Goal: Contribute content

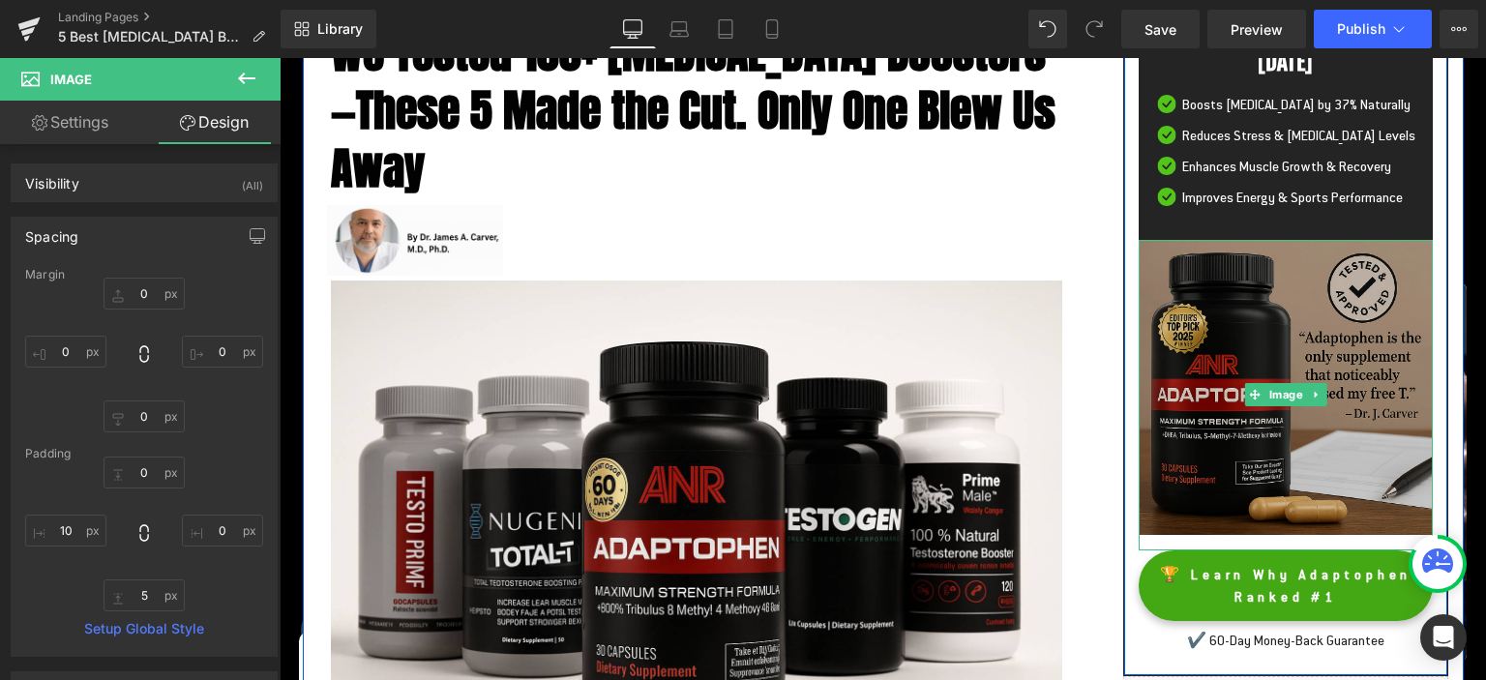
scroll to position [415, 0]
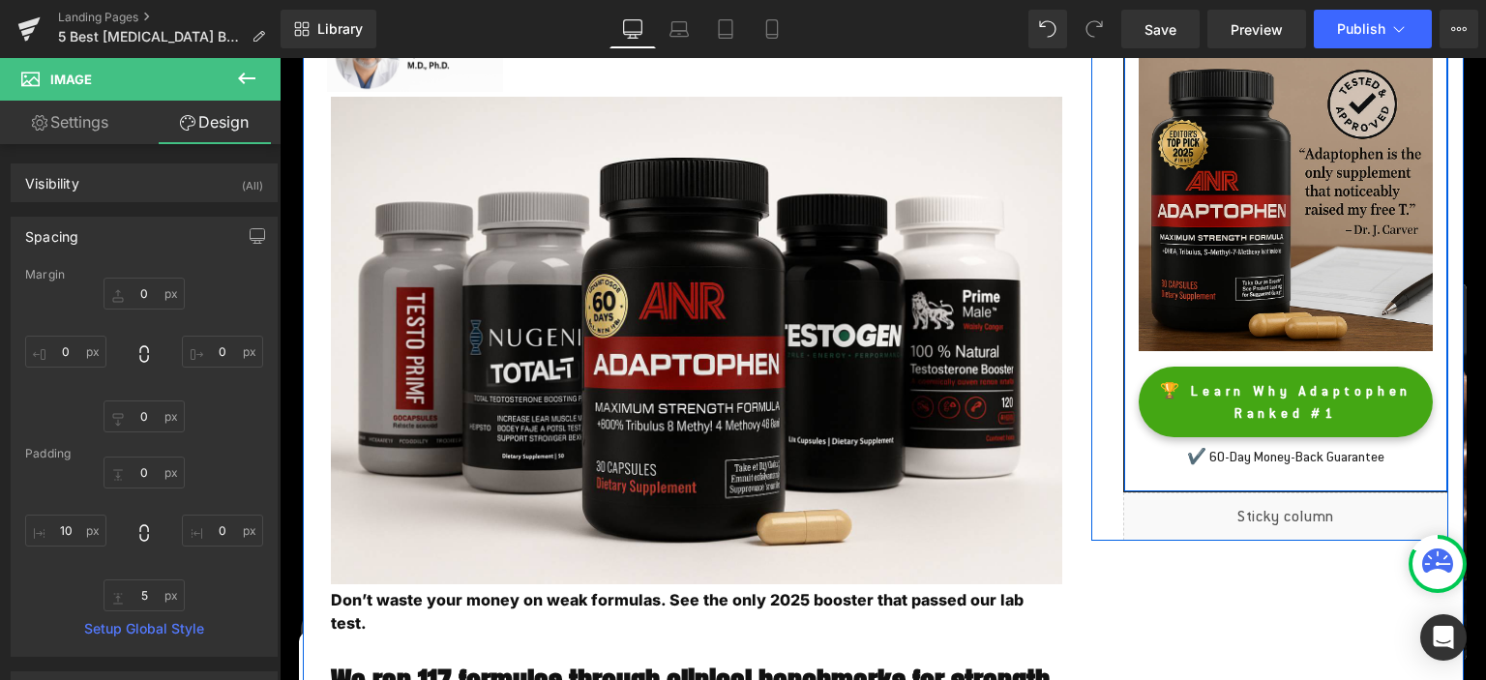
click at [1244, 493] on div "Why Adaptophen Dominates in [DATE] Heading Image Boosts [MEDICAL_DATA] by 37% N…" at bounding box center [1286, 140] width 326 height 704
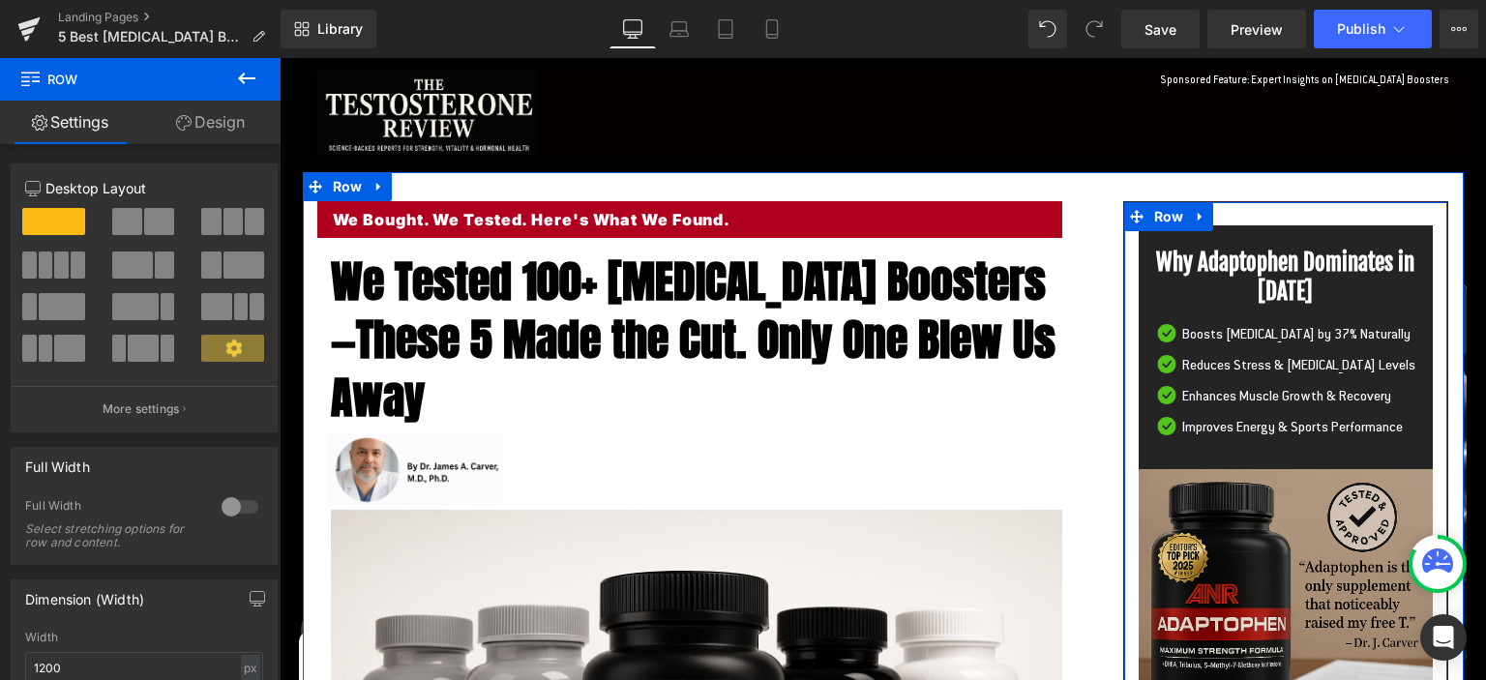
scroll to position [0, 0]
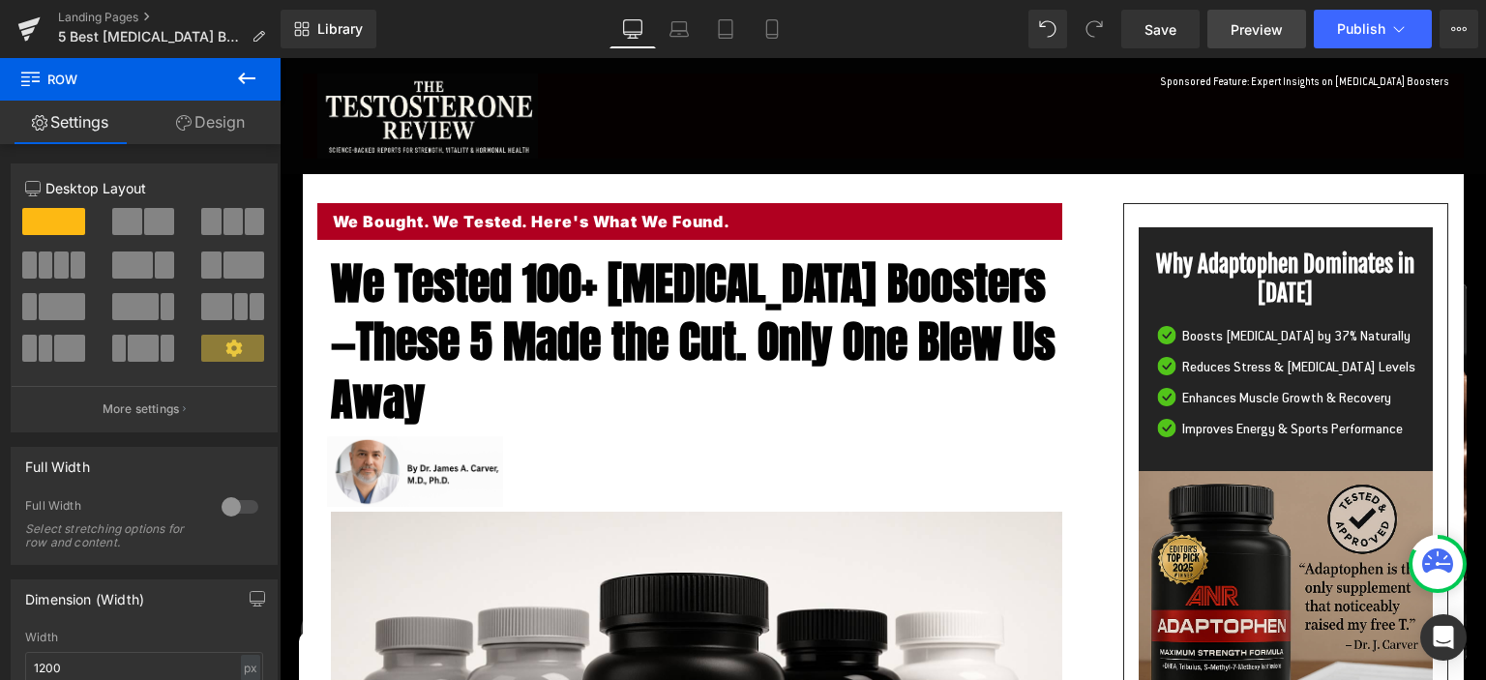
click at [1241, 28] on span "Preview" at bounding box center [1257, 29] width 52 height 20
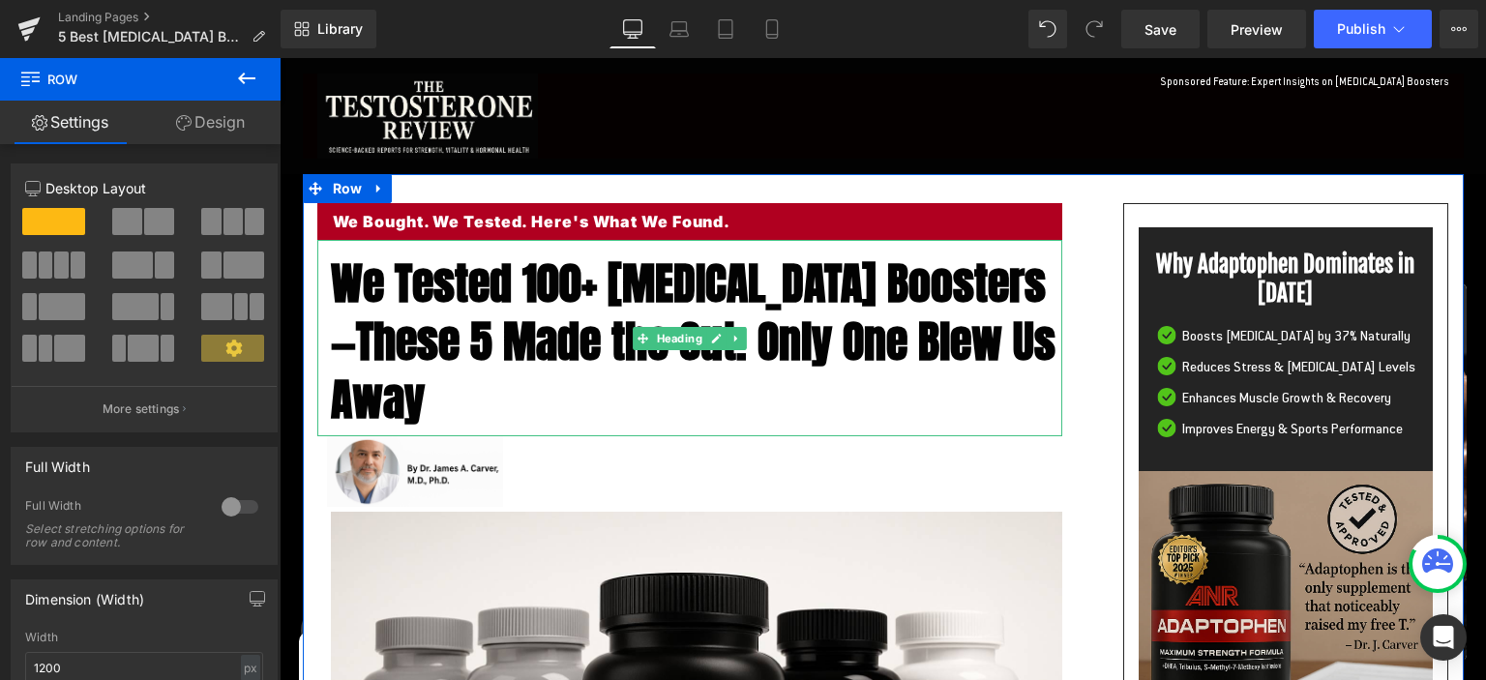
click at [446, 300] on span "We Tested 100+ [MEDICAL_DATA] Boosters—These 5 Made the Cut. Only One Blew Us A…" at bounding box center [693, 341] width 725 height 183
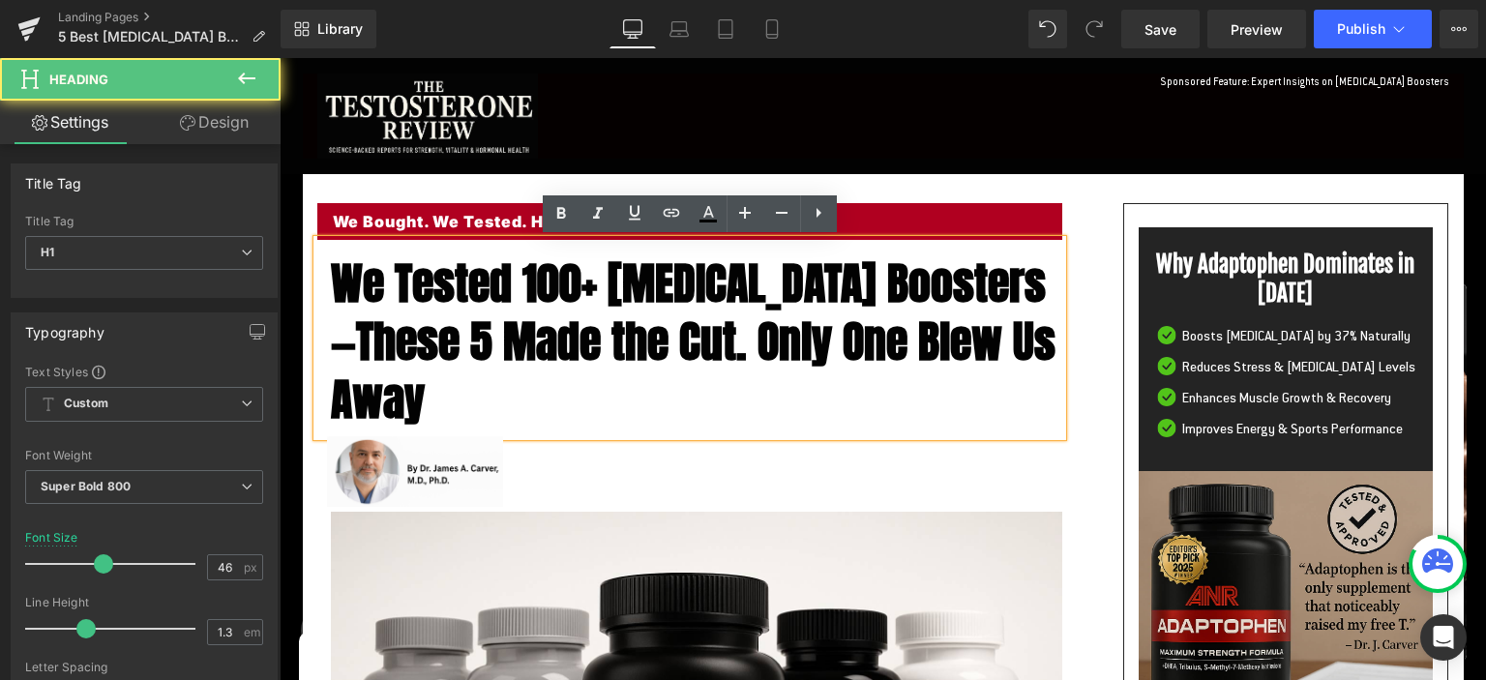
scroll to position [285, 0]
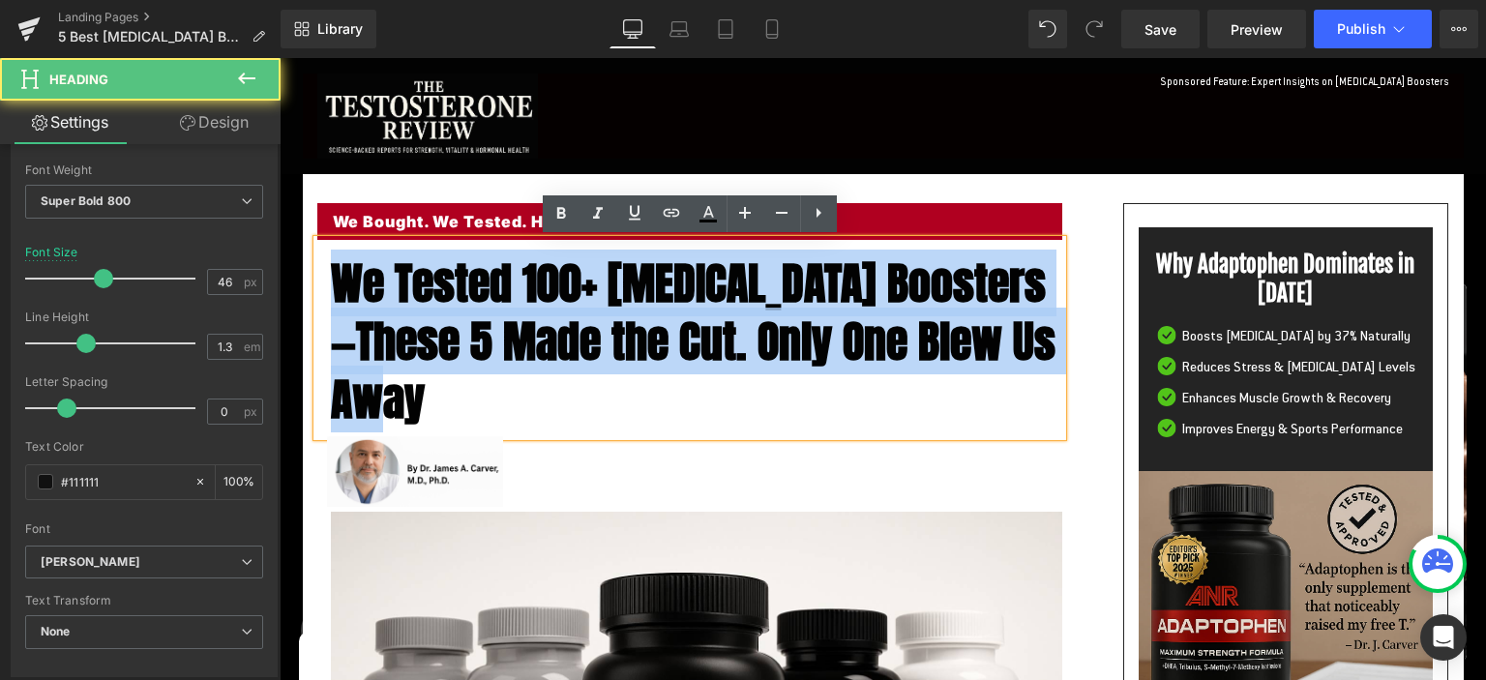
drag, startPoint x: 336, startPoint y: 288, endPoint x: 478, endPoint y: 387, distance: 173.1
click at [478, 387] on span "We Tested 100+ [MEDICAL_DATA] Boosters—These 5 Made the Cut. Only One Blew Us A…" at bounding box center [693, 341] width 725 height 183
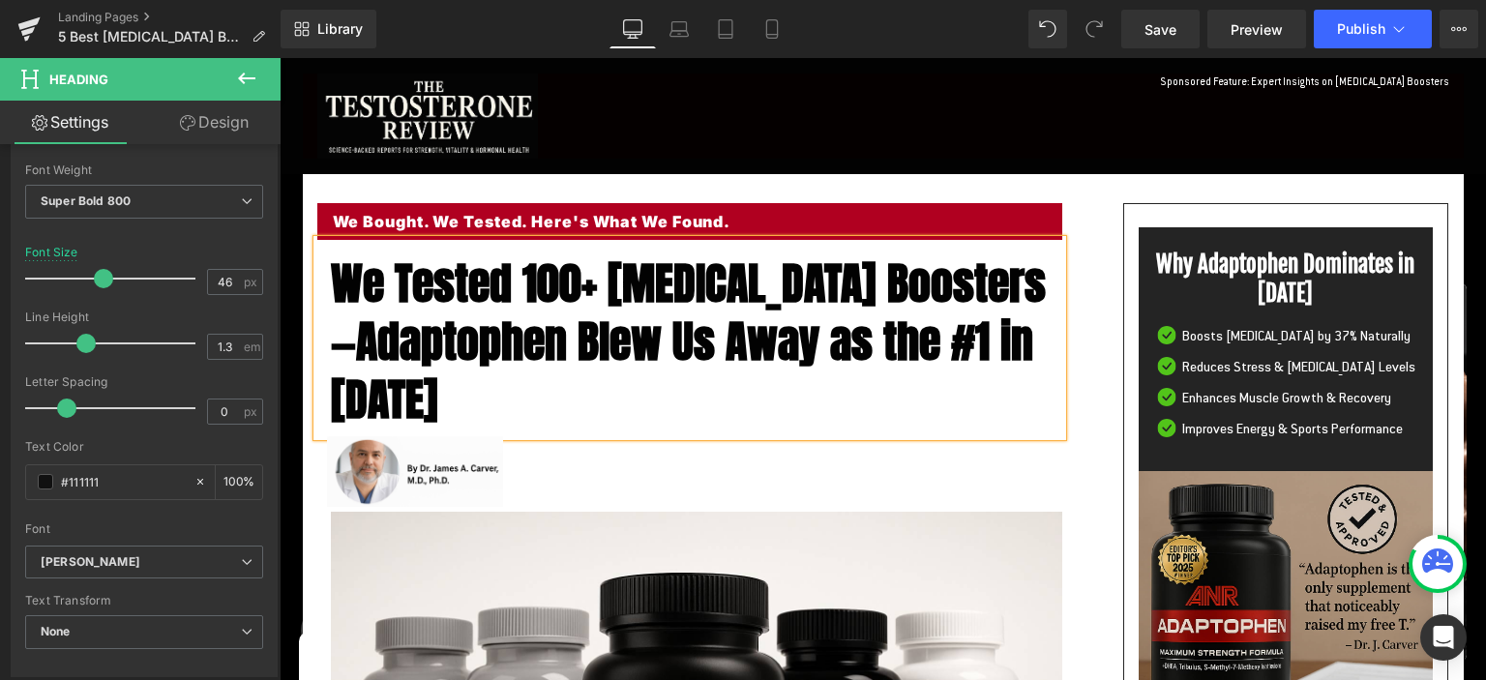
scroll to position [613, 0]
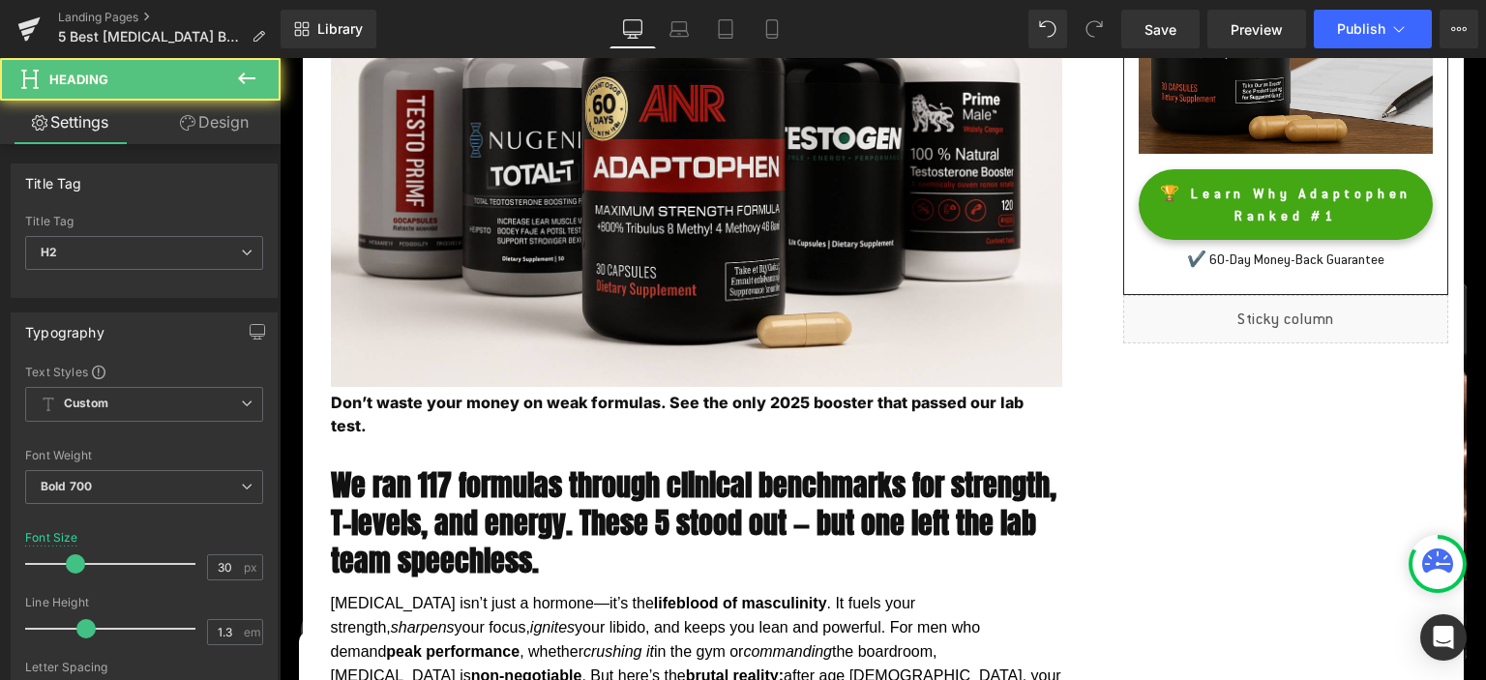
click at [465, 489] on h2 "We ran 117 formulas through clinical benchmarks for strength, T-levels, and ene…" at bounding box center [697, 522] width 732 height 113
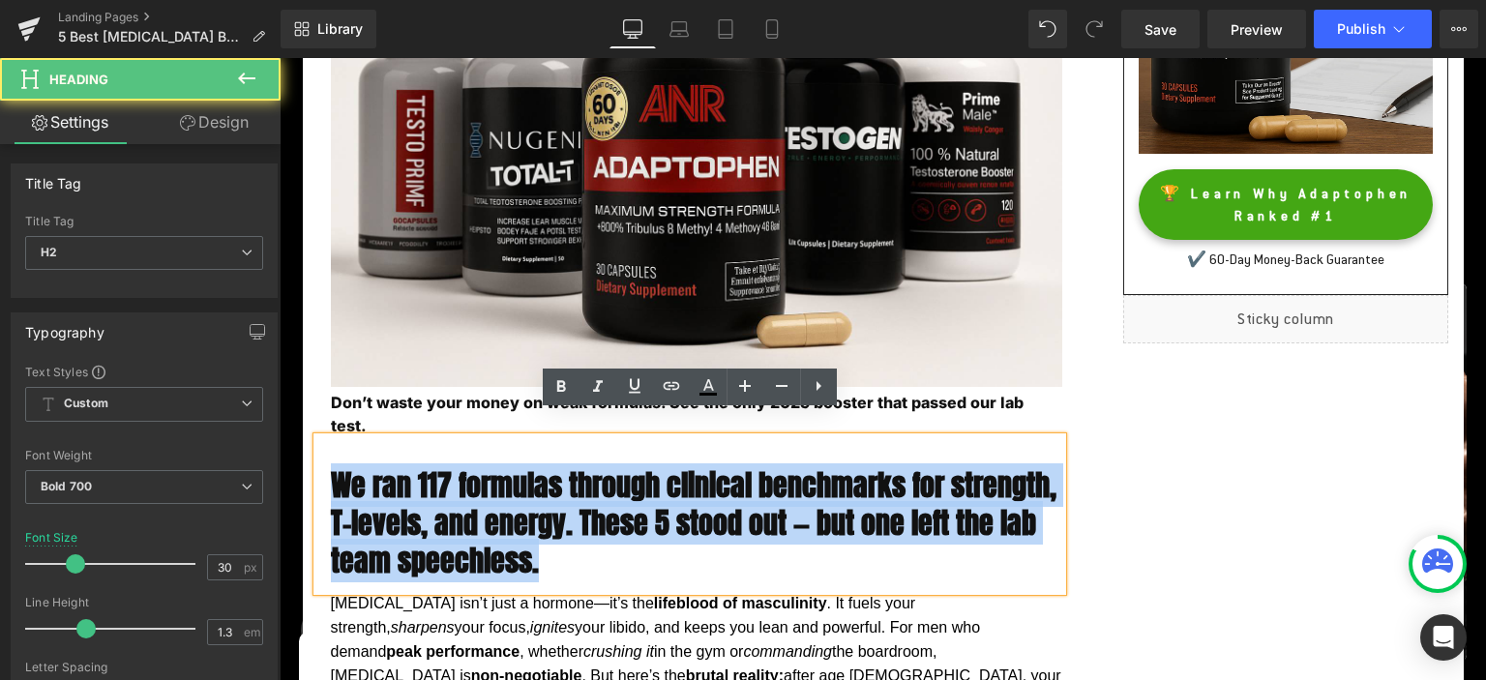
drag, startPoint x: 335, startPoint y: 452, endPoint x: 705, endPoint y: 521, distance: 376.9
click at [705, 521] on h2 "We ran 117 formulas through clinical benchmarks for strength, T-levels, and ene…" at bounding box center [697, 522] width 732 height 113
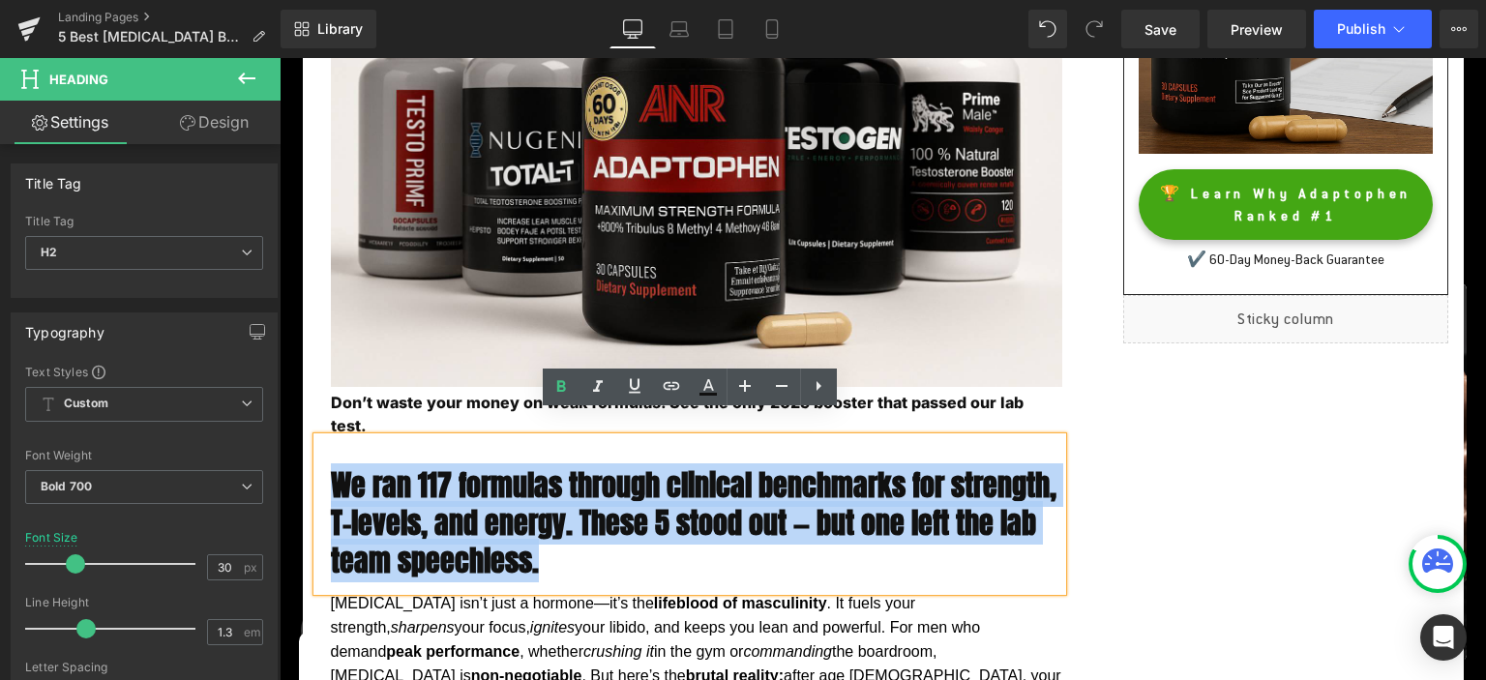
paste div
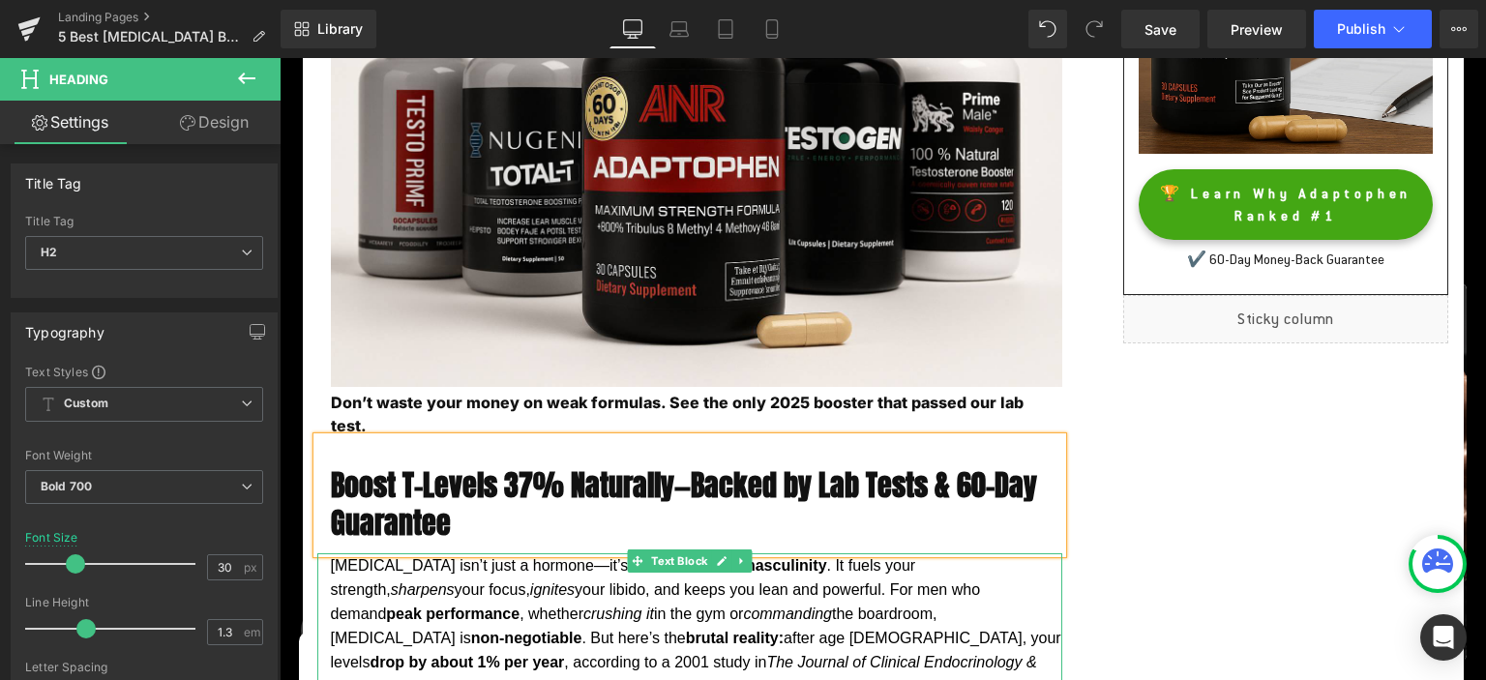
click at [853, 621] on p "[MEDICAL_DATA] isn’t just a hormone—it’s the lifeblood of masculinity . It fuel…" at bounding box center [697, 637] width 732 height 169
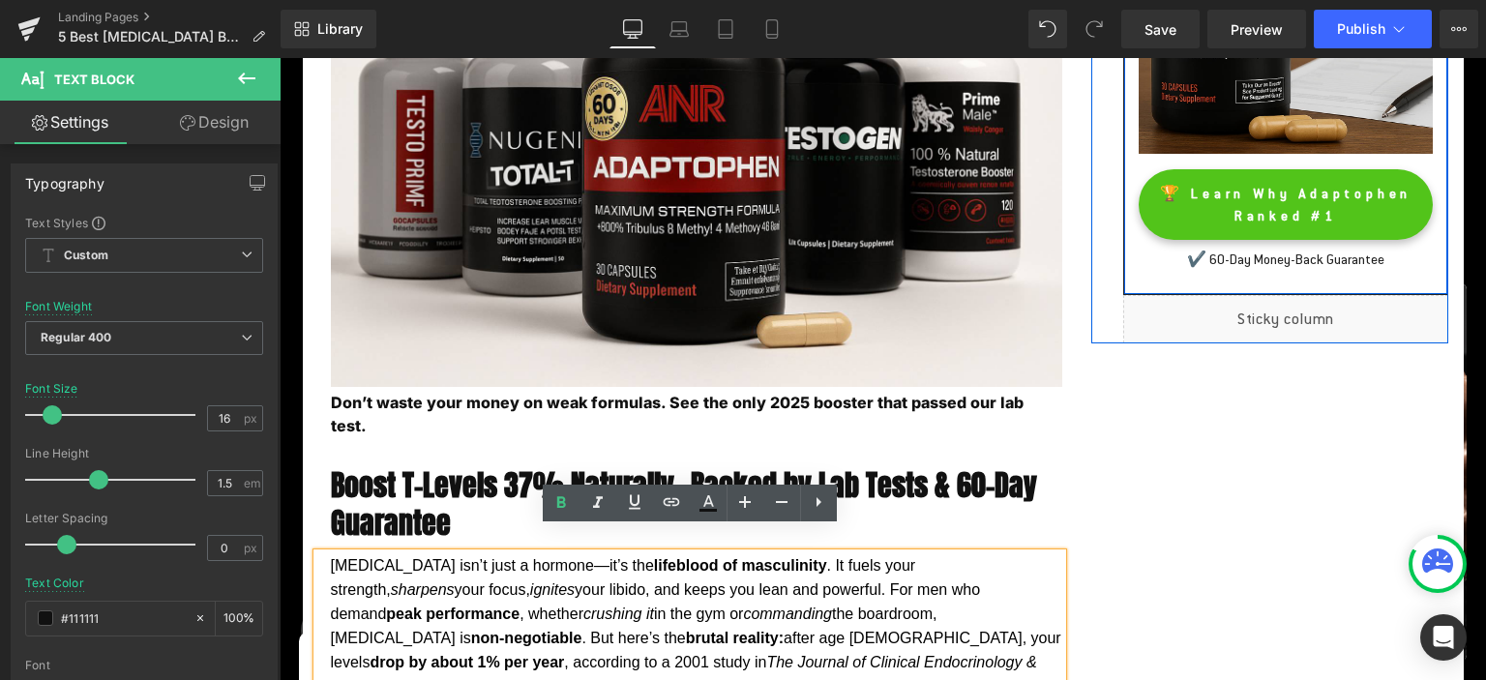
click at [1167, 226] on span "🏆 Learn Why Adaptophen Ranked #1" at bounding box center [1286, 205] width 254 height 44
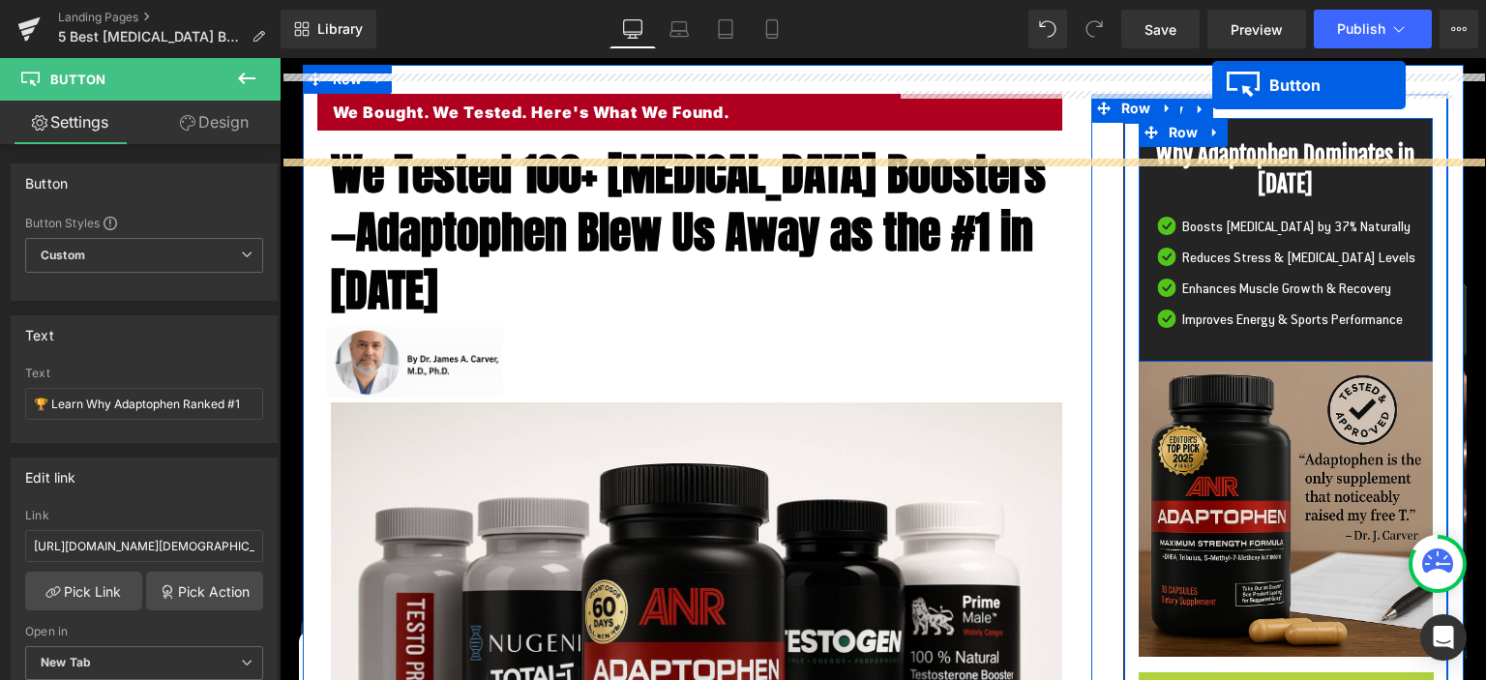
scroll to position [0, 0]
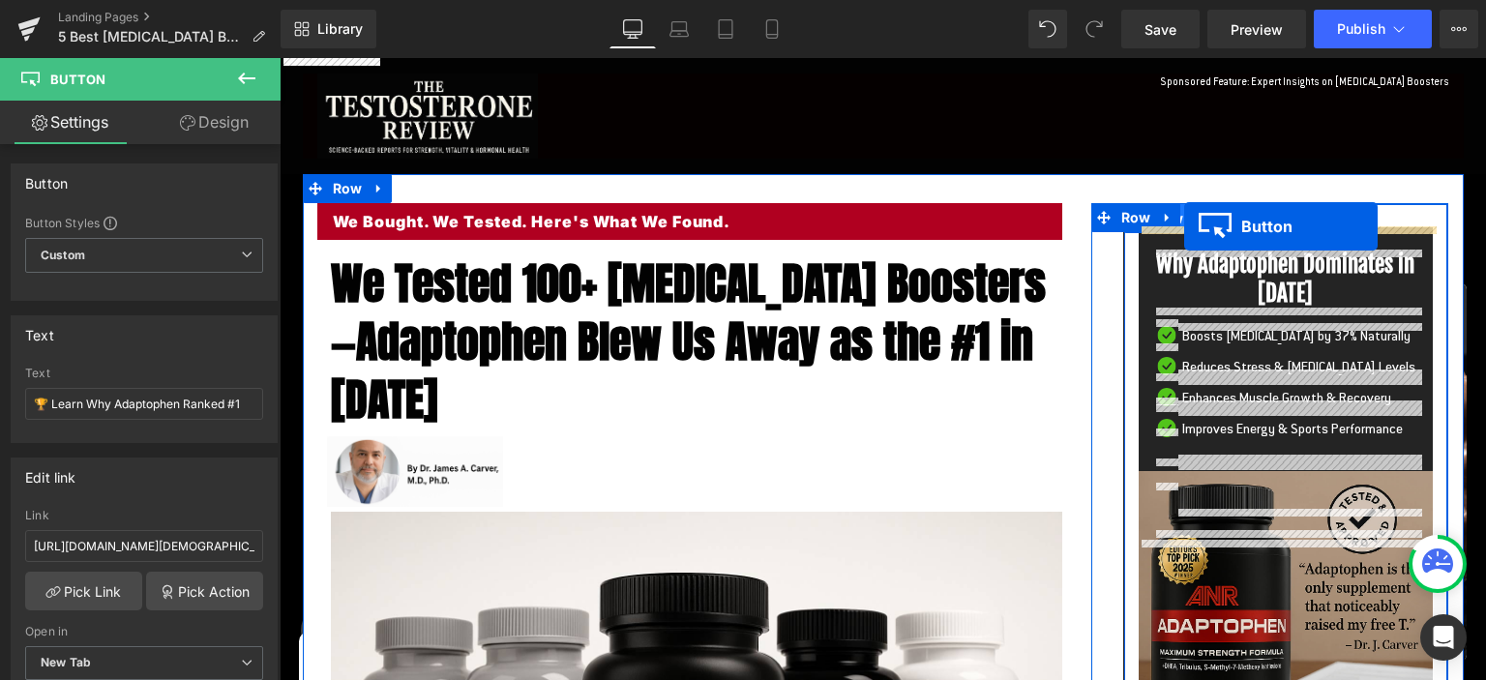
drag, startPoint x: 1258, startPoint y: 284, endPoint x: 1184, endPoint y: 226, distance: 93.1
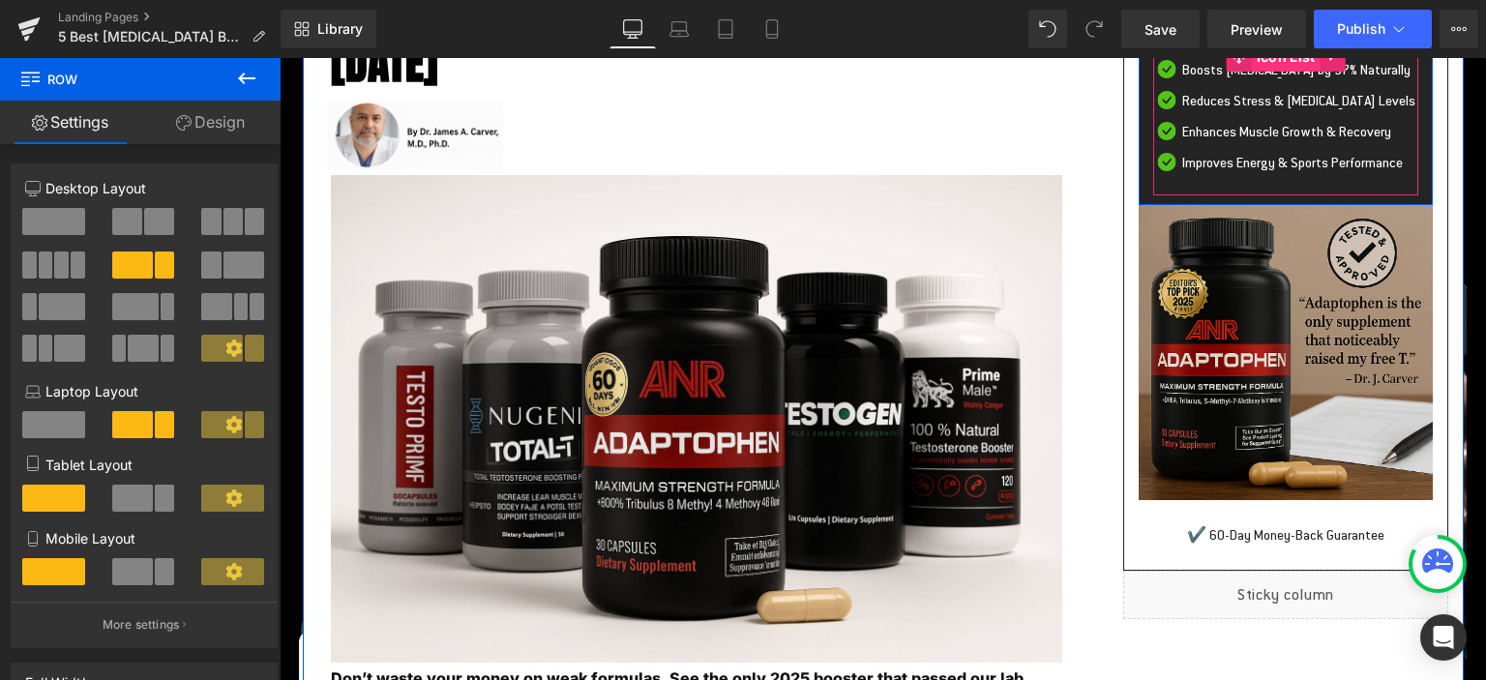
scroll to position [408, 0]
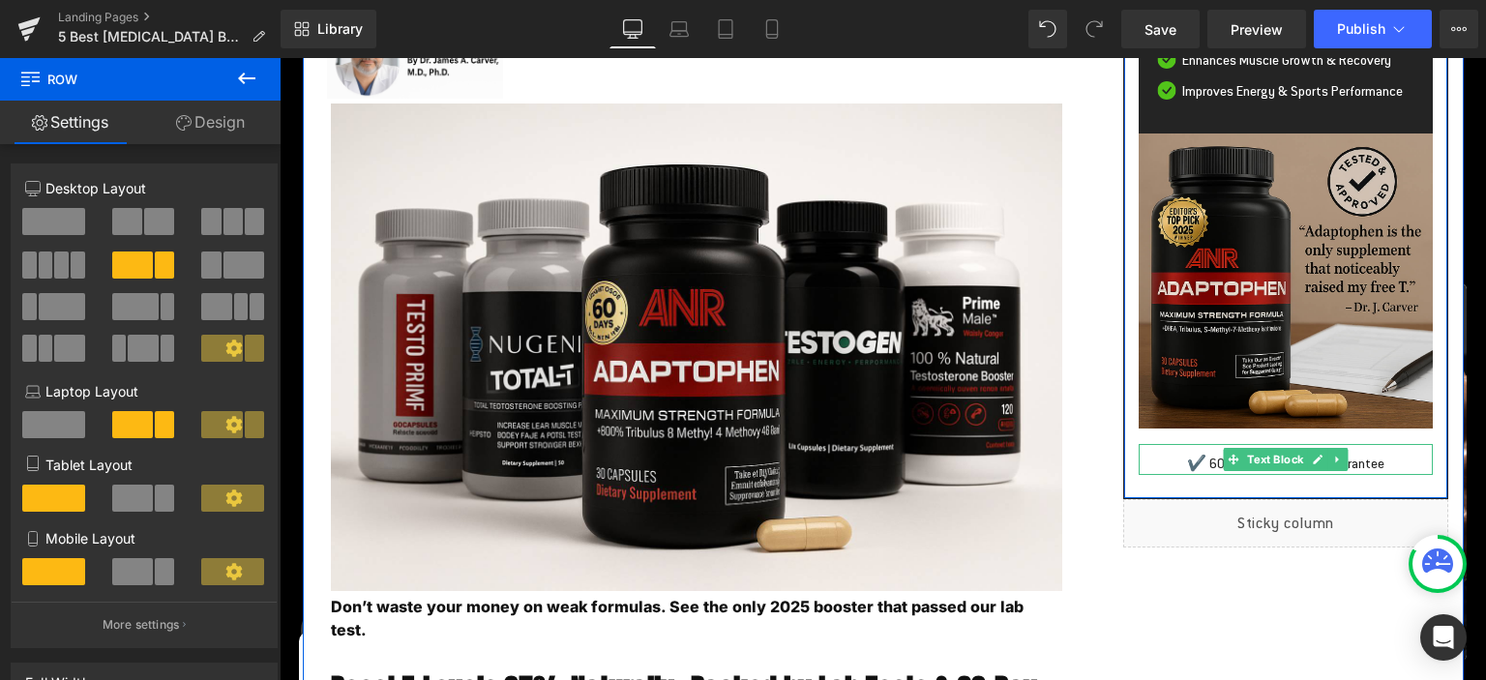
click at [1147, 475] on p "✔️ 60-Day Money-Back Guarantee" at bounding box center [1286, 463] width 295 height 23
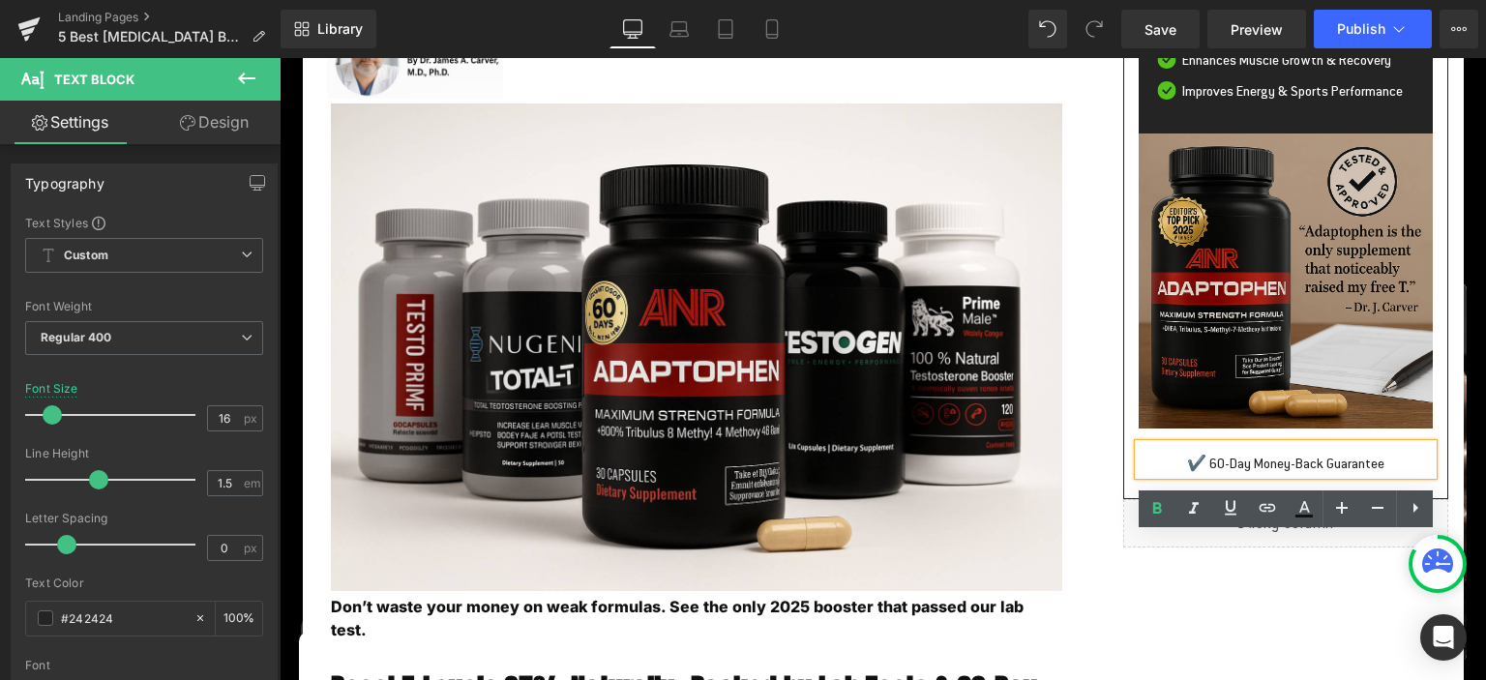
click at [1290, 475] on p "✔️ 60-Day Money-Back Guarantee" at bounding box center [1286, 463] width 295 height 23
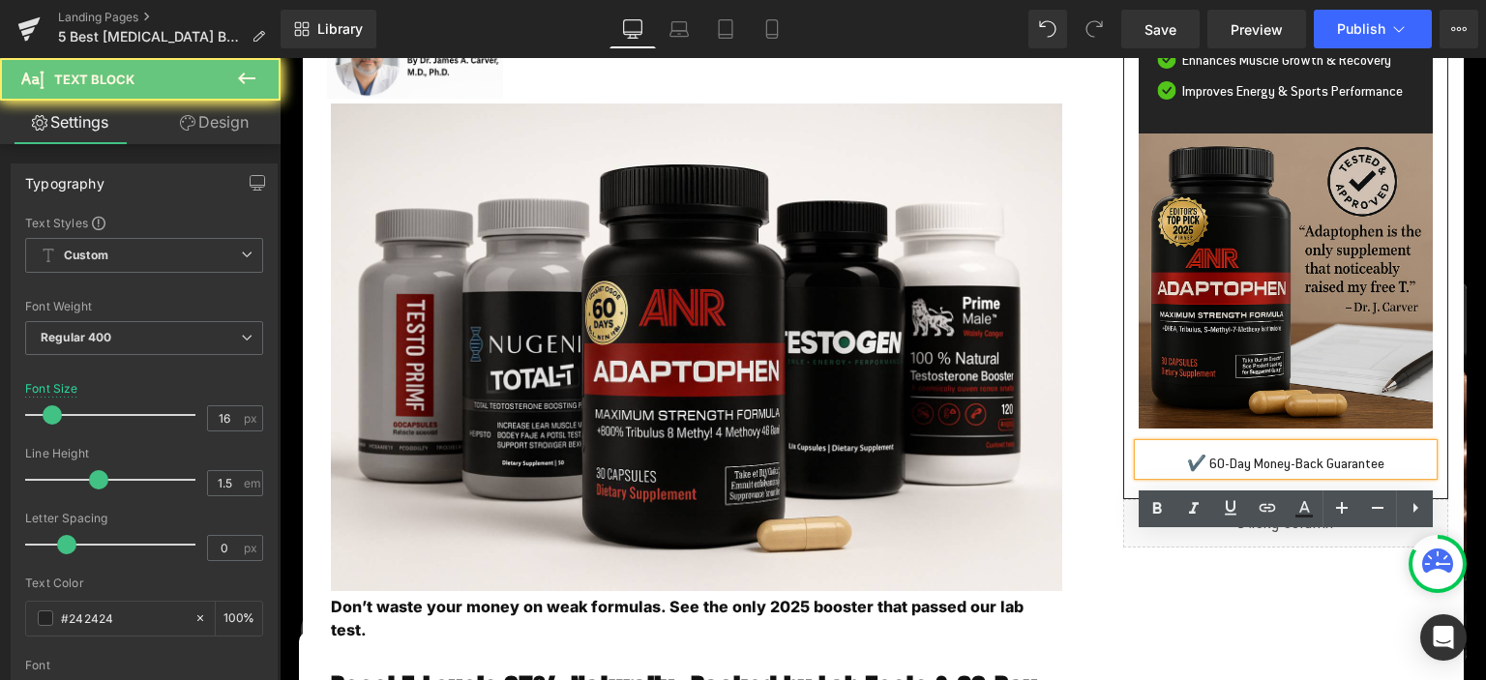
click at [1254, 475] on div "✔️ 60-Day Money-Back Guarantee" at bounding box center [1286, 459] width 295 height 31
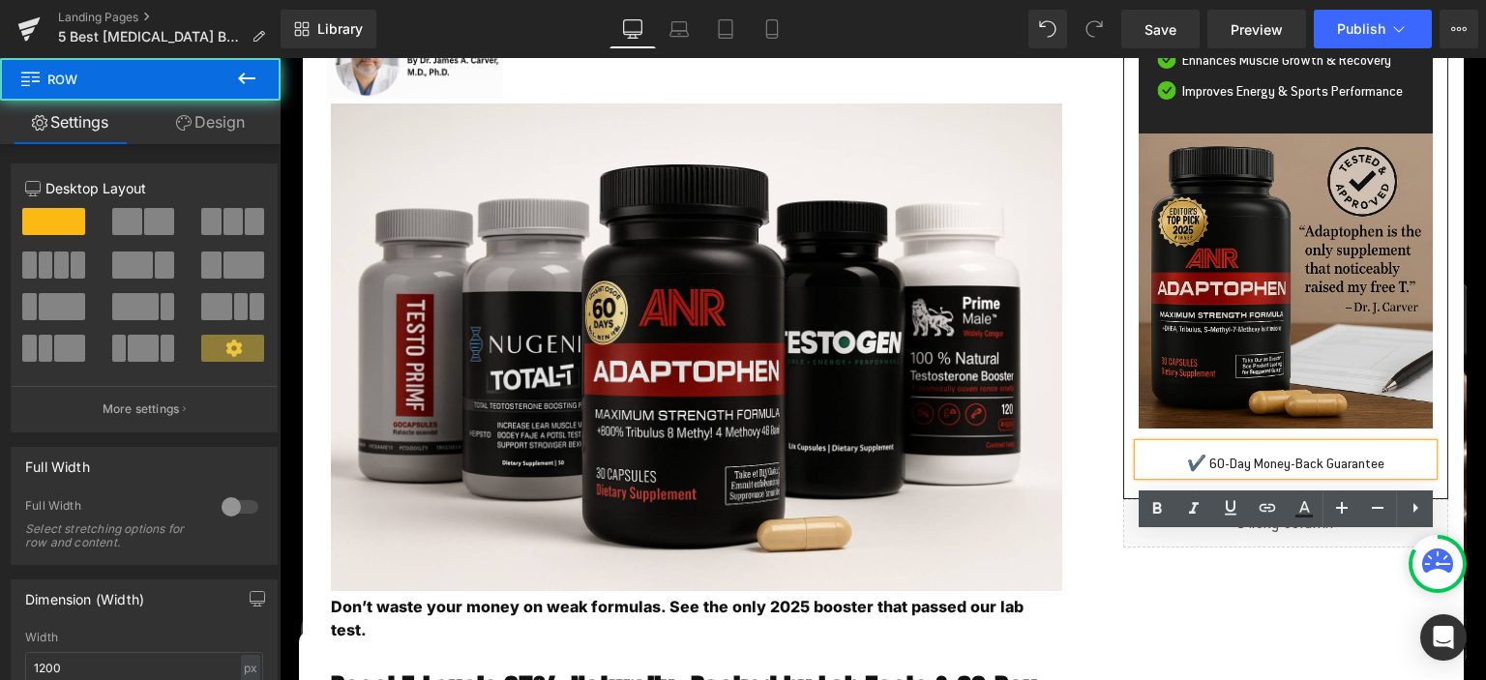
click at [1237, 499] on div "🏆 Learn Why Adaptophen Ranked #1 Button Why Adaptophen Dominates in [DATE] Head…" at bounding box center [1286, 147] width 326 height 704
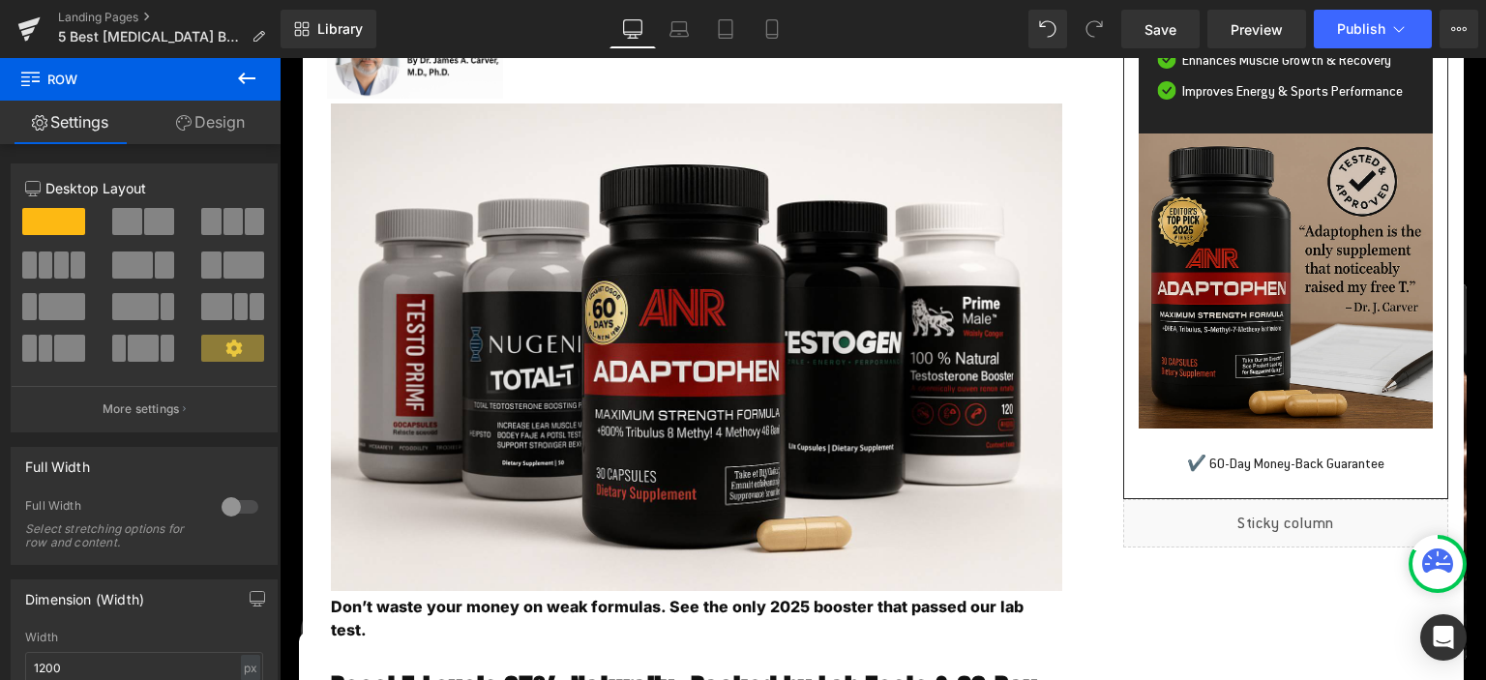
click at [1234, 499] on div "🏆 Learn Why Adaptophen Ranked #1 Button Why Adaptophen Dominates in [DATE] Head…" at bounding box center [1286, 147] width 326 height 704
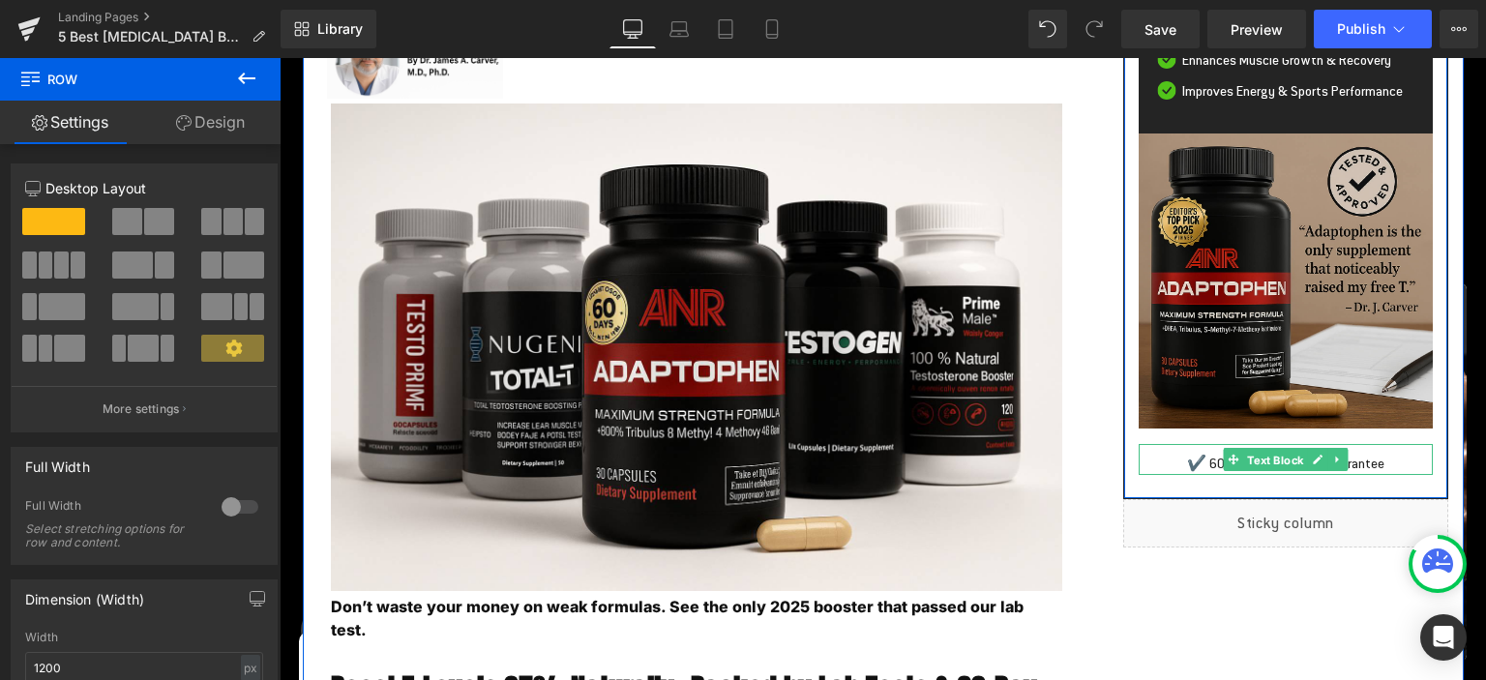
click at [1260, 472] on span "Text Block" at bounding box center [1276, 460] width 64 height 23
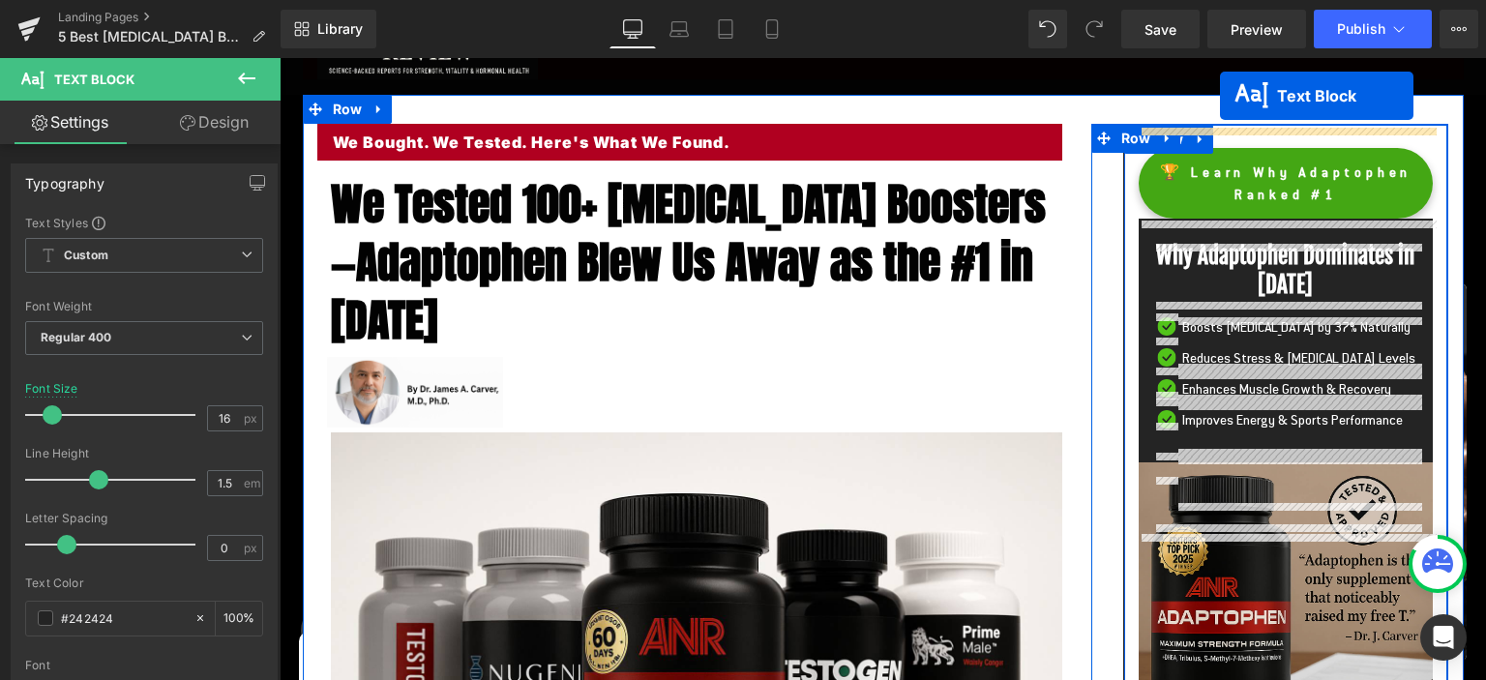
scroll to position [2, 0]
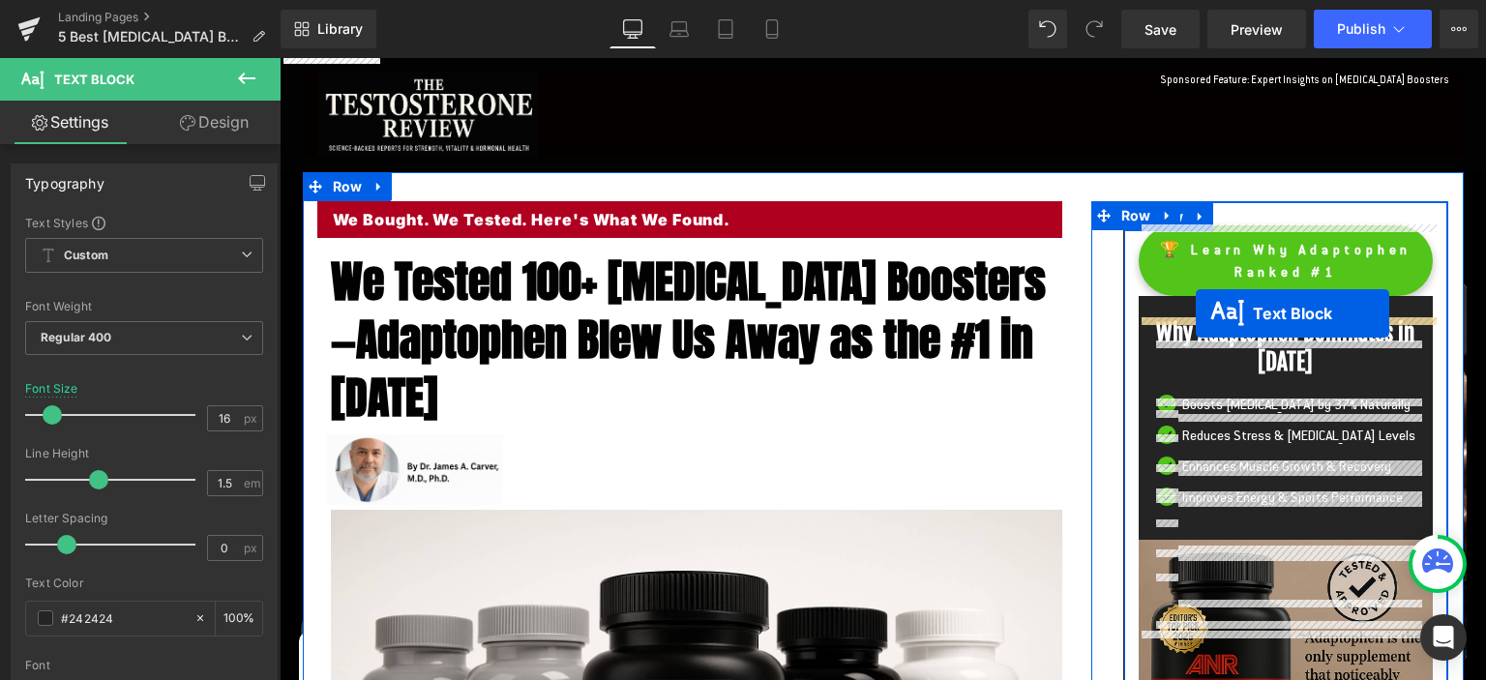
drag, startPoint x: 1233, startPoint y: 555, endPoint x: 1196, endPoint y: 313, distance: 245.6
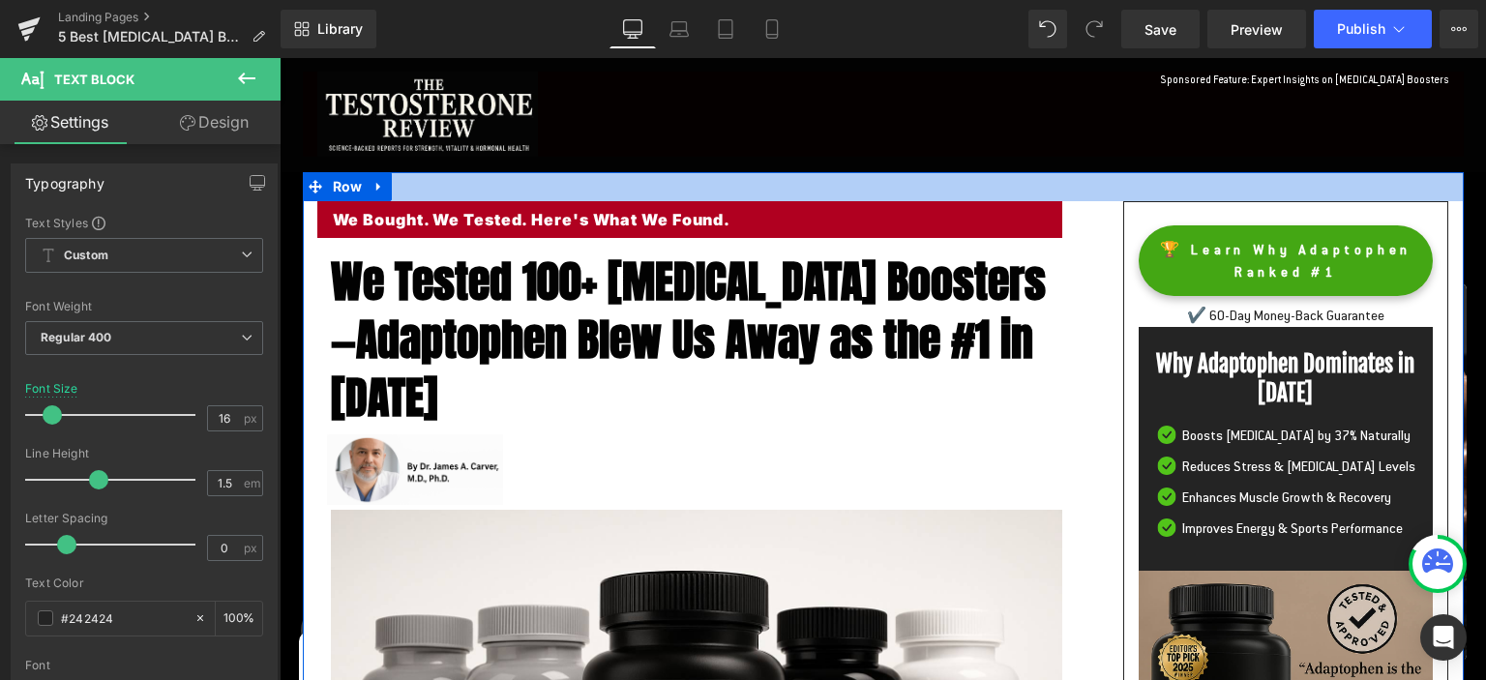
click at [1292, 180] on div at bounding box center [883, 186] width 1161 height 29
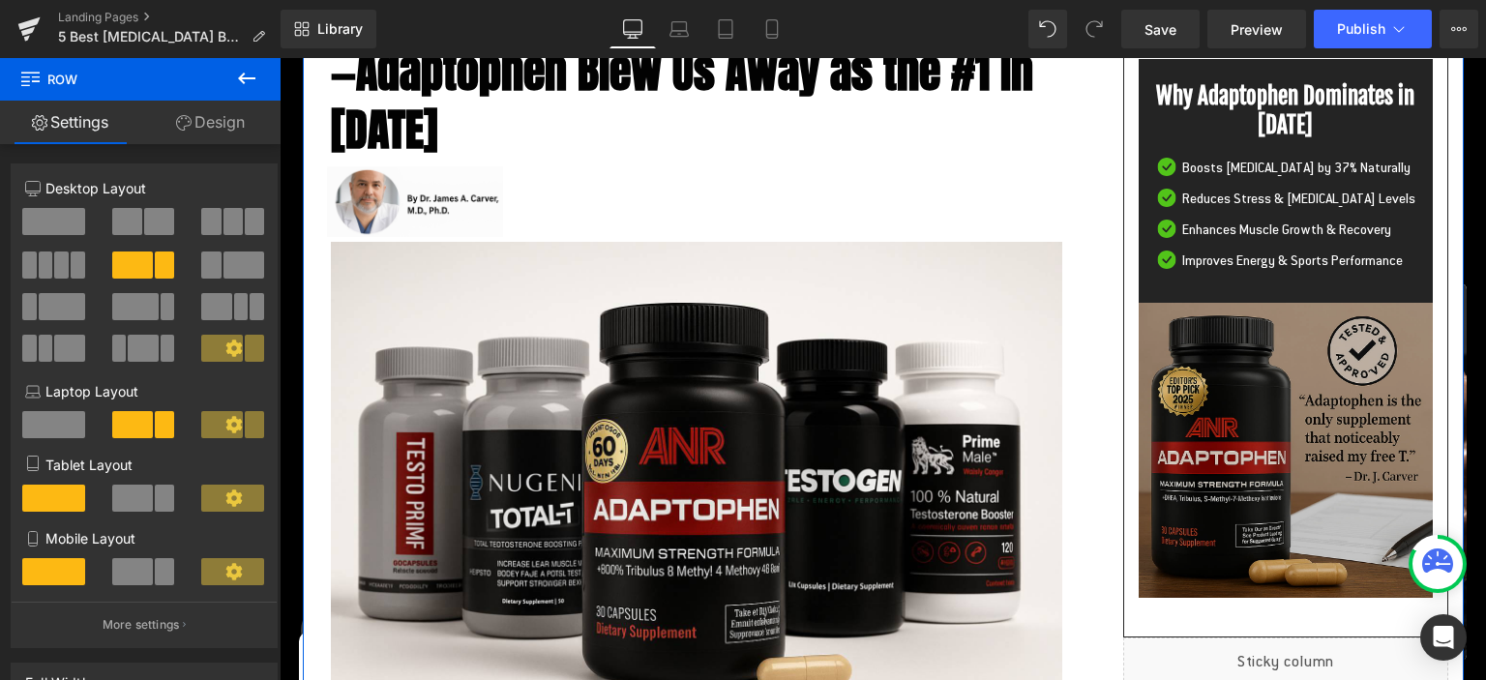
scroll to position [410, 0]
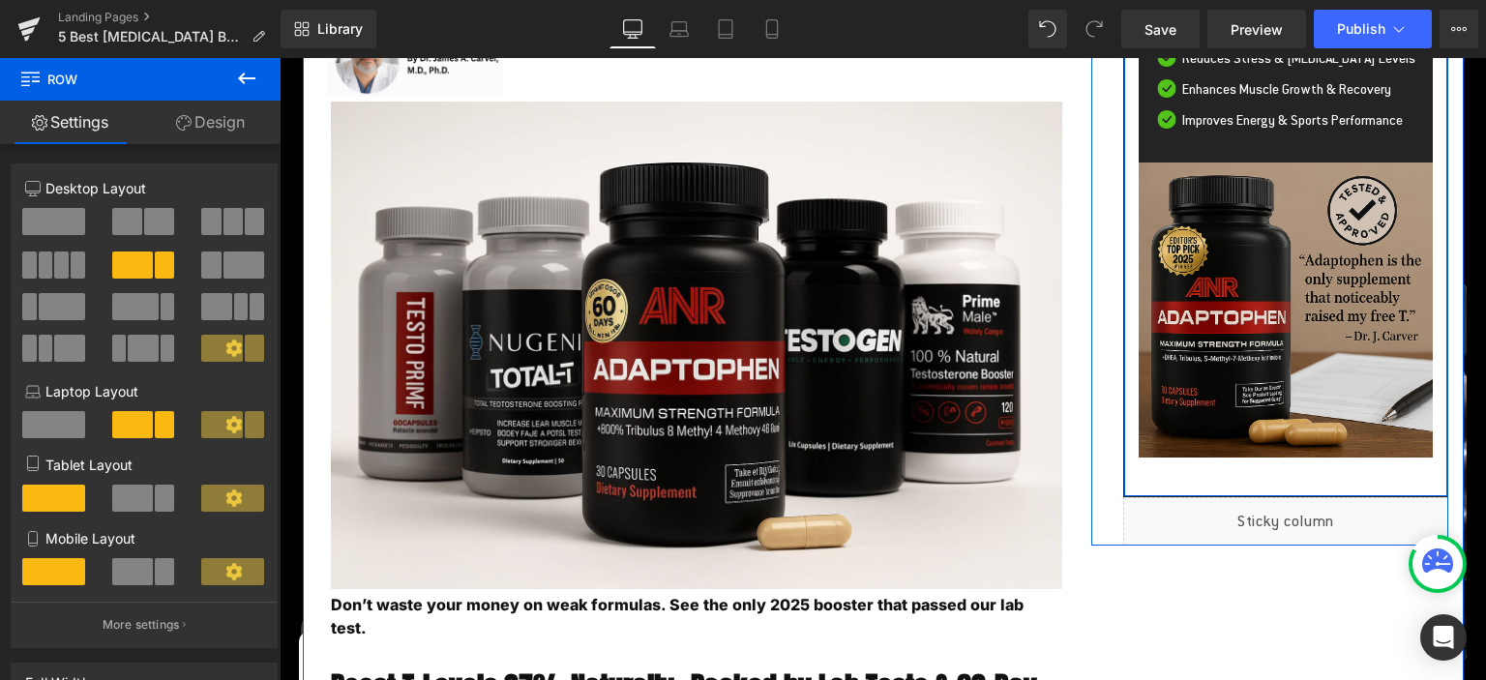
click at [1188, 497] on div "🏆 Learn Why Adaptophen Ranked #1 Button ✔️ 60-Day Money-Back Guarantee Text Blo…" at bounding box center [1286, 145] width 326 height 704
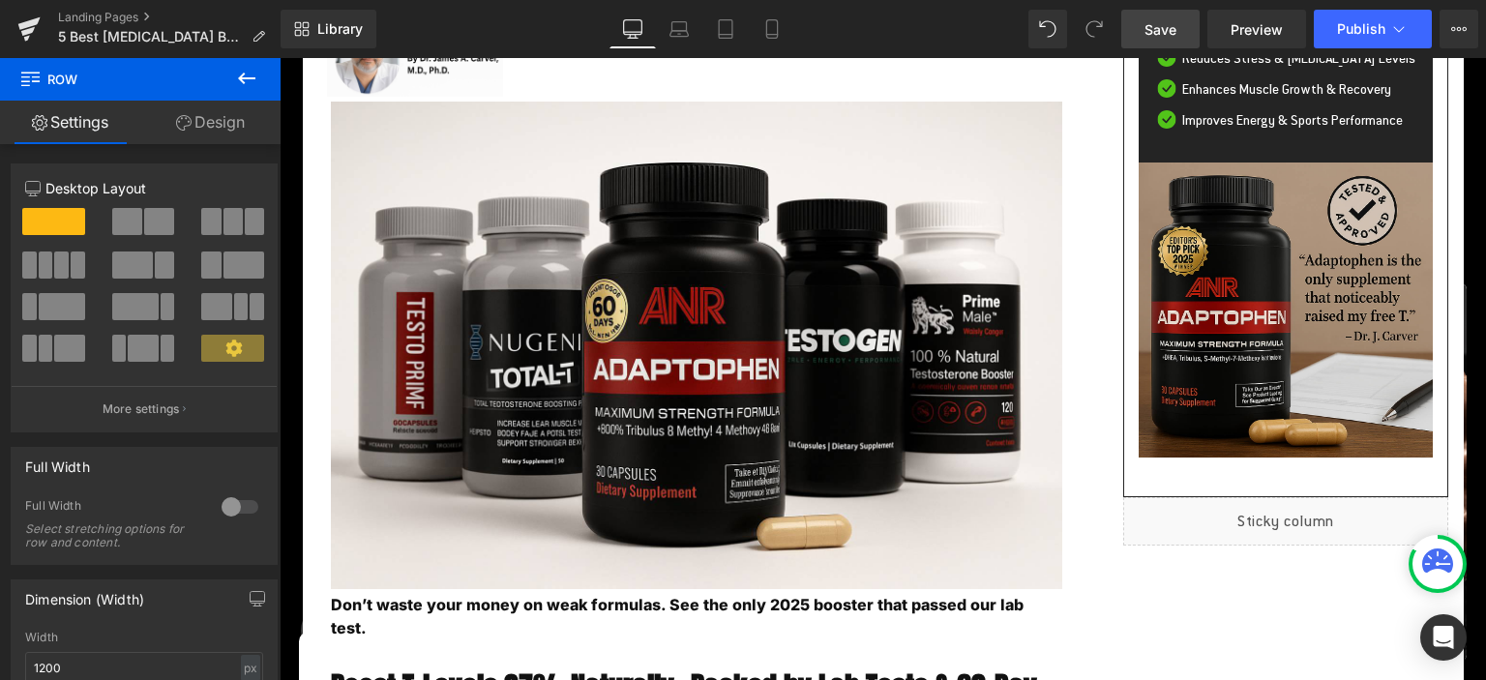
click at [1158, 19] on span "Save" at bounding box center [1161, 29] width 32 height 20
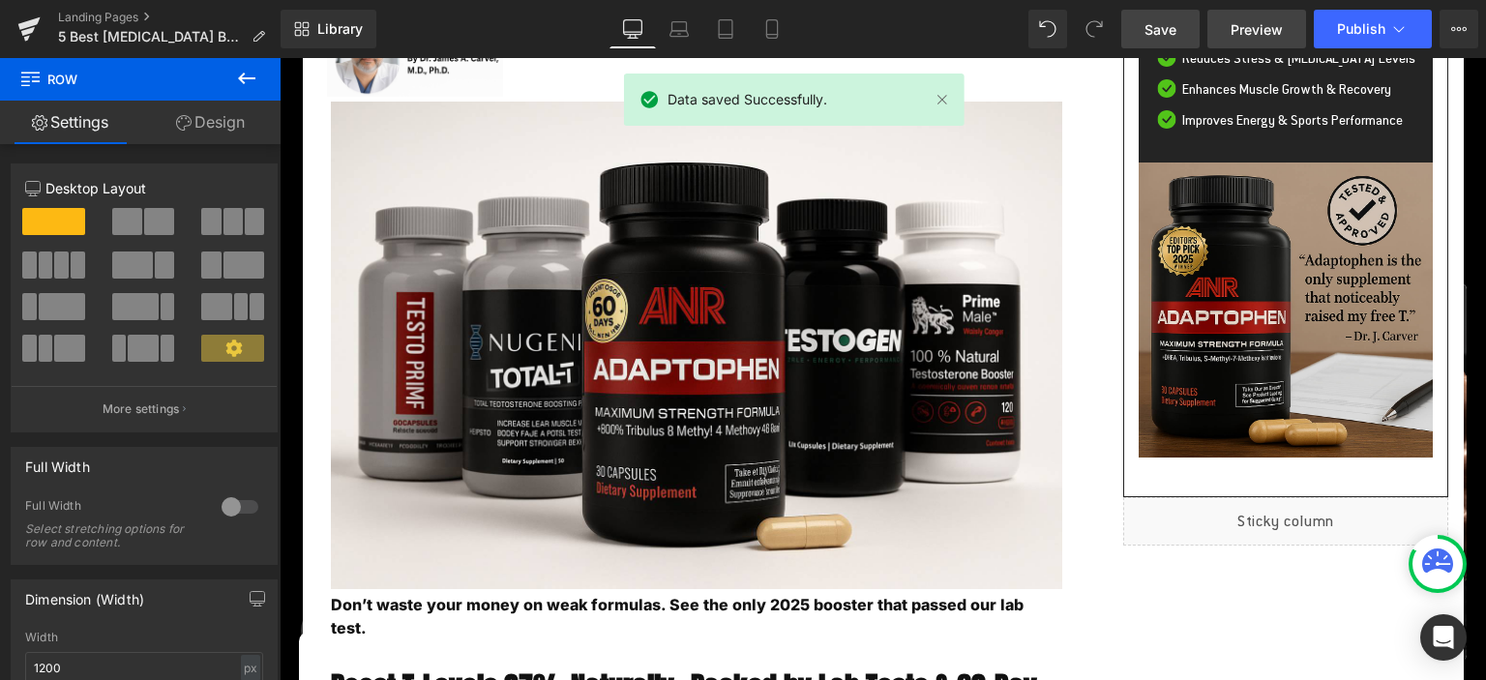
click at [1237, 20] on span "Preview" at bounding box center [1257, 29] width 52 height 20
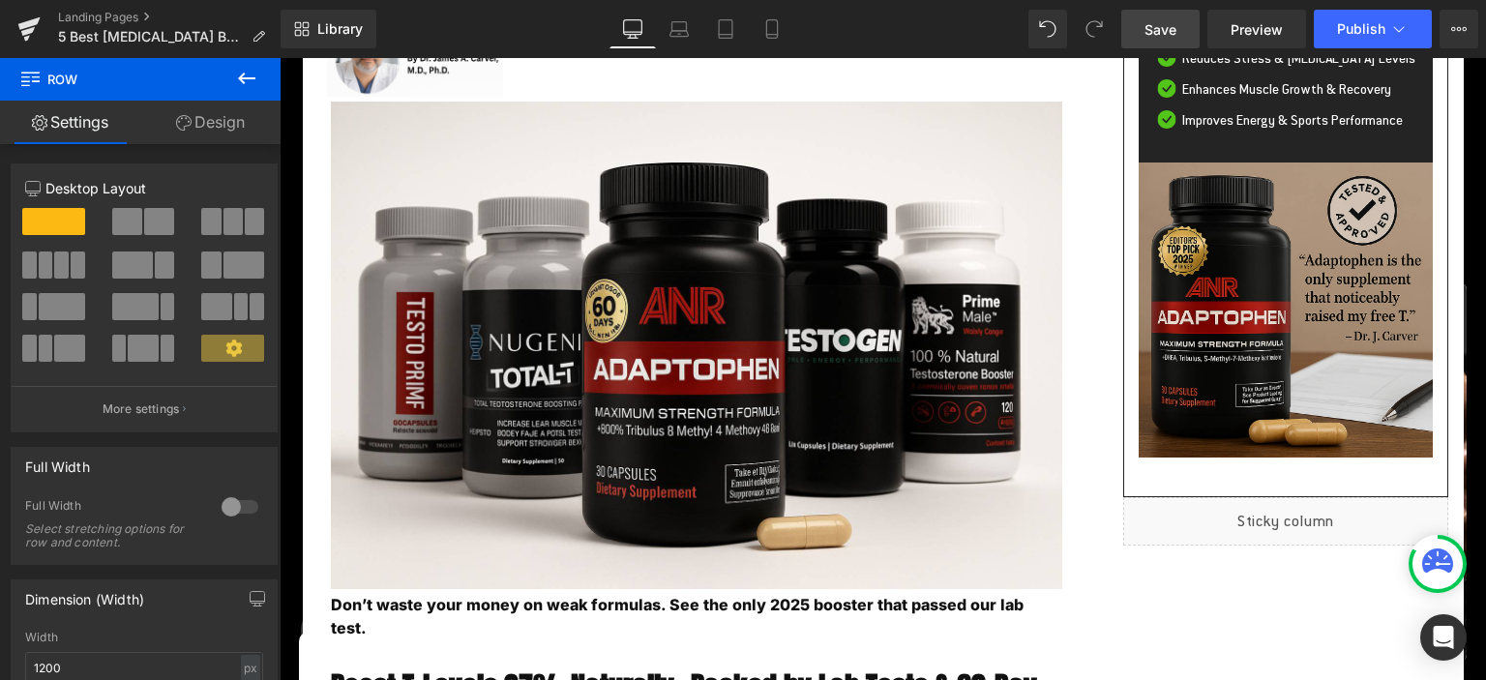
click at [1176, 21] on span "Save" at bounding box center [1161, 29] width 32 height 20
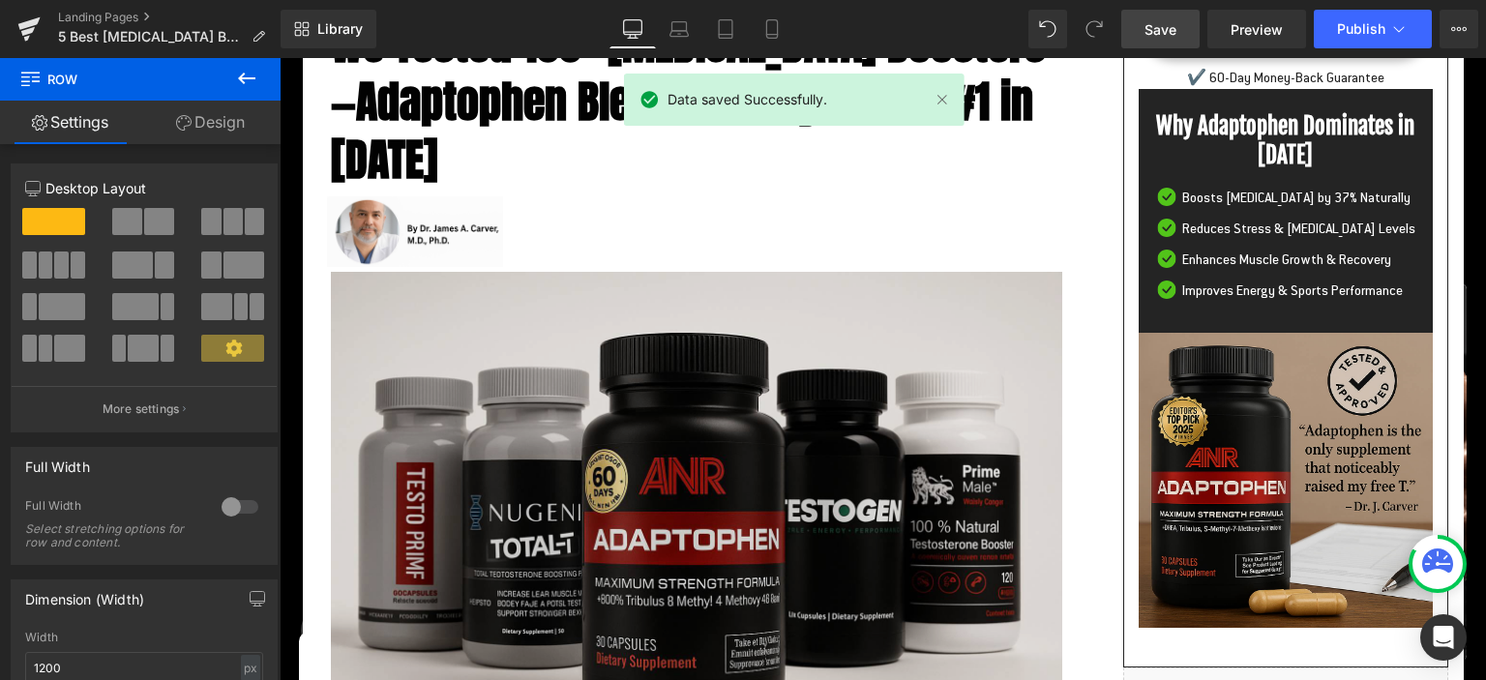
scroll to position [2, 0]
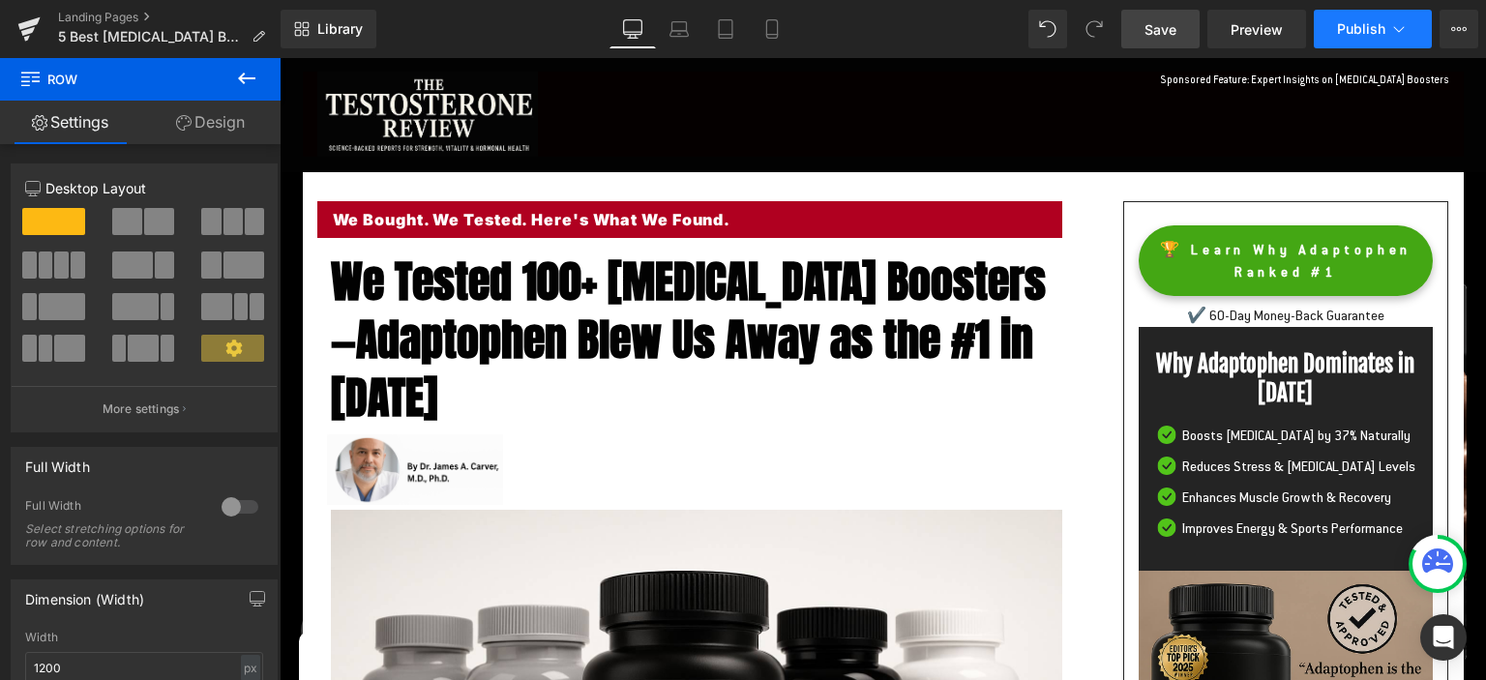
click at [1352, 27] on span "Publish" at bounding box center [1361, 28] width 48 height 15
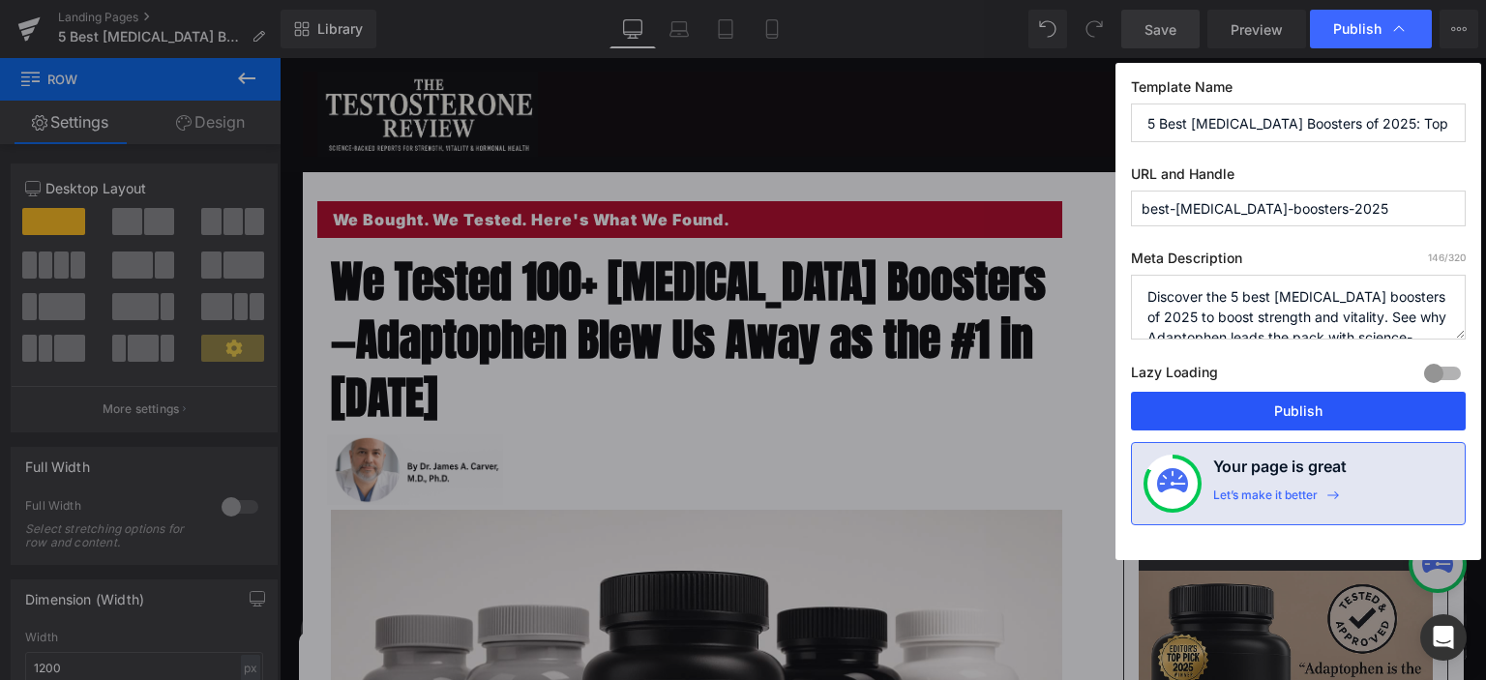
click at [1253, 402] on button "Publish" at bounding box center [1298, 411] width 335 height 39
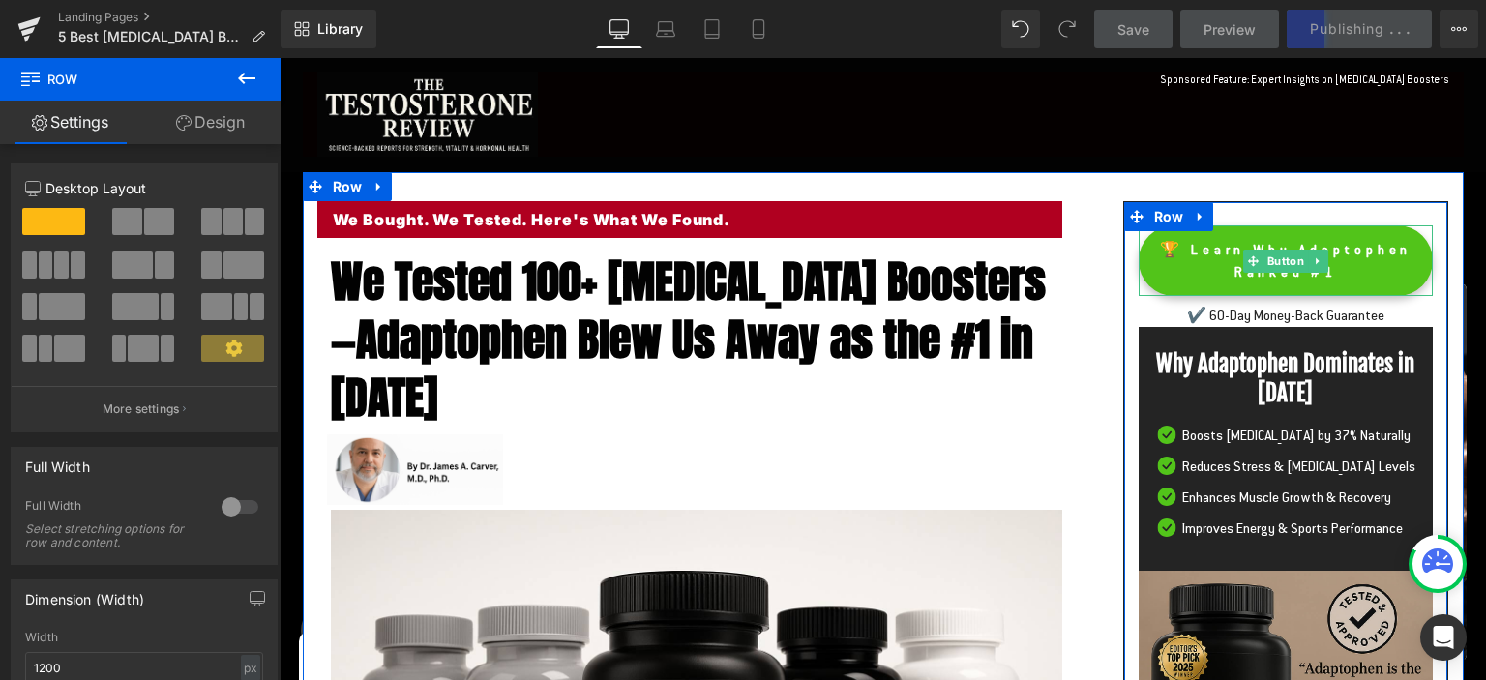
click at [1361, 283] on span "🏆 Learn Why Adaptophen Ranked #1" at bounding box center [1286, 261] width 254 height 44
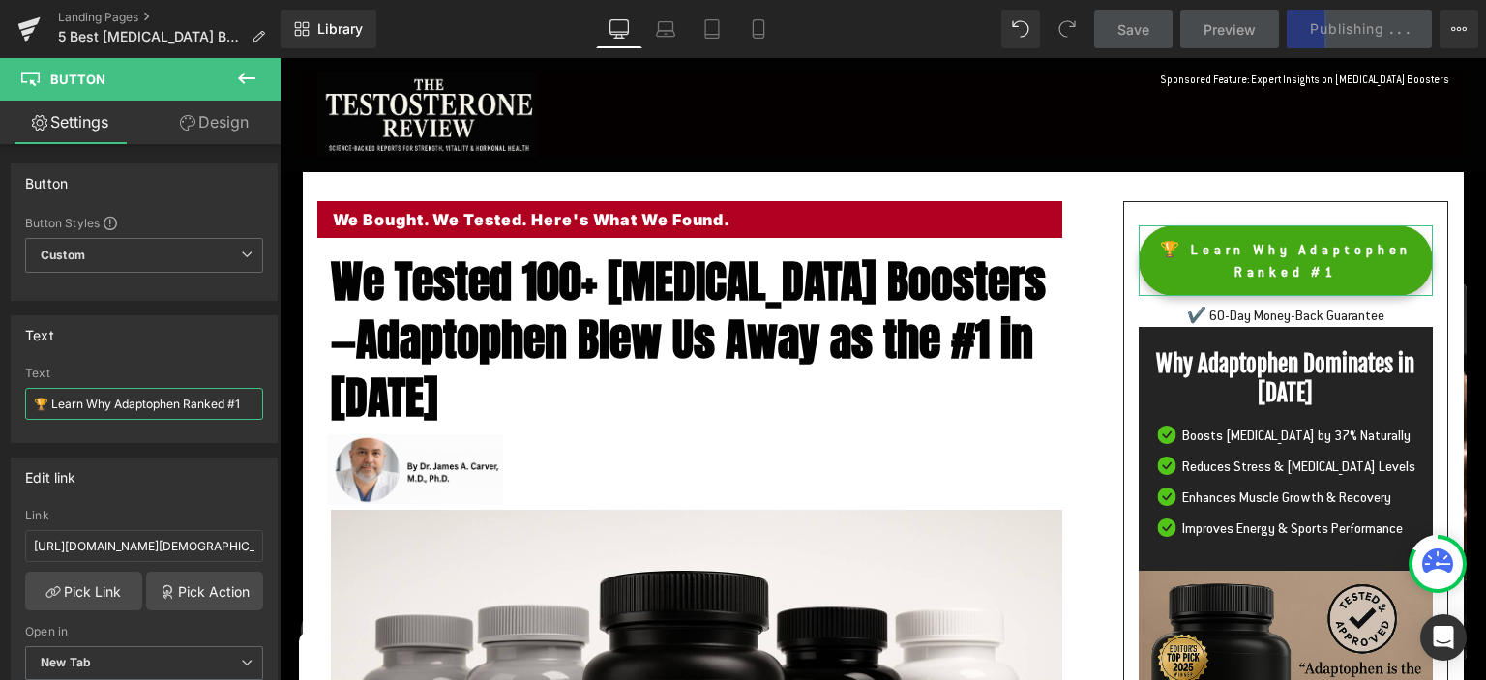
drag, startPoint x: 51, startPoint y: 397, endPoint x: 299, endPoint y: 408, distance: 248.0
click at [263, 408] on input "🏆 Learn Why Adaptophen Ranked #1" at bounding box center [144, 404] width 238 height 32
paste input "Claim Your 60-Day Supply of Adaptophen Now—Limited Stock!"
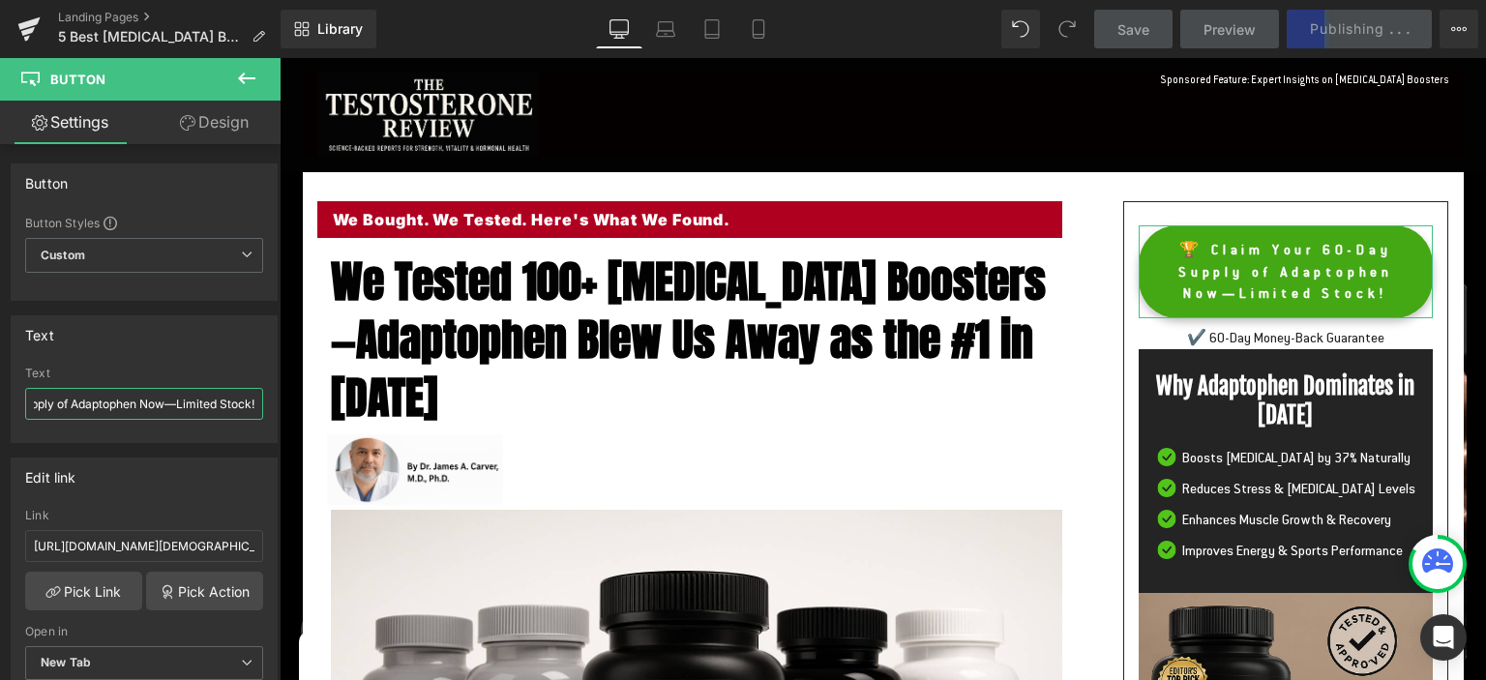
click at [76, 405] on input "🏆 Claim Your 60-Day Supply of Adaptophen Now—Limited Stock!" at bounding box center [144, 404] width 238 height 32
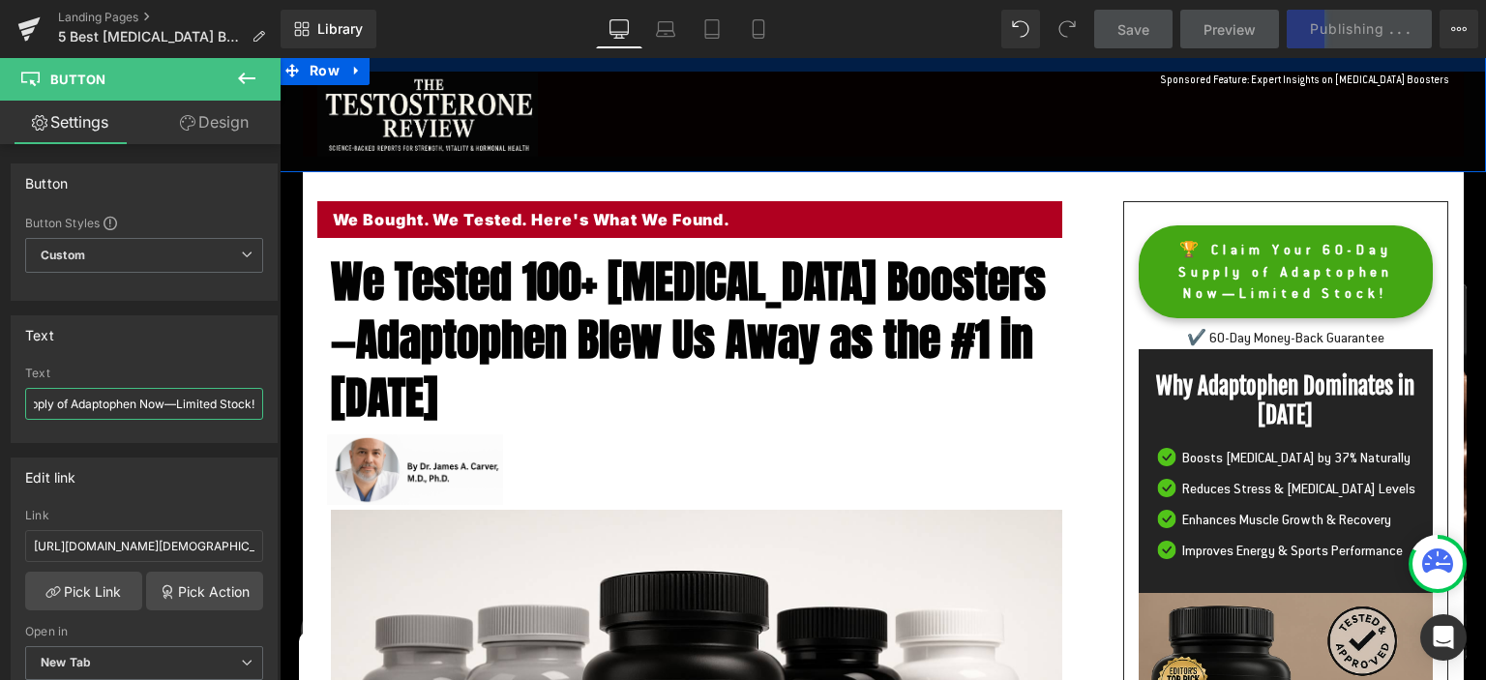
type input "🏆 Claim Your 60-Day Supply of Adaptophen Now—Limited Stock!"
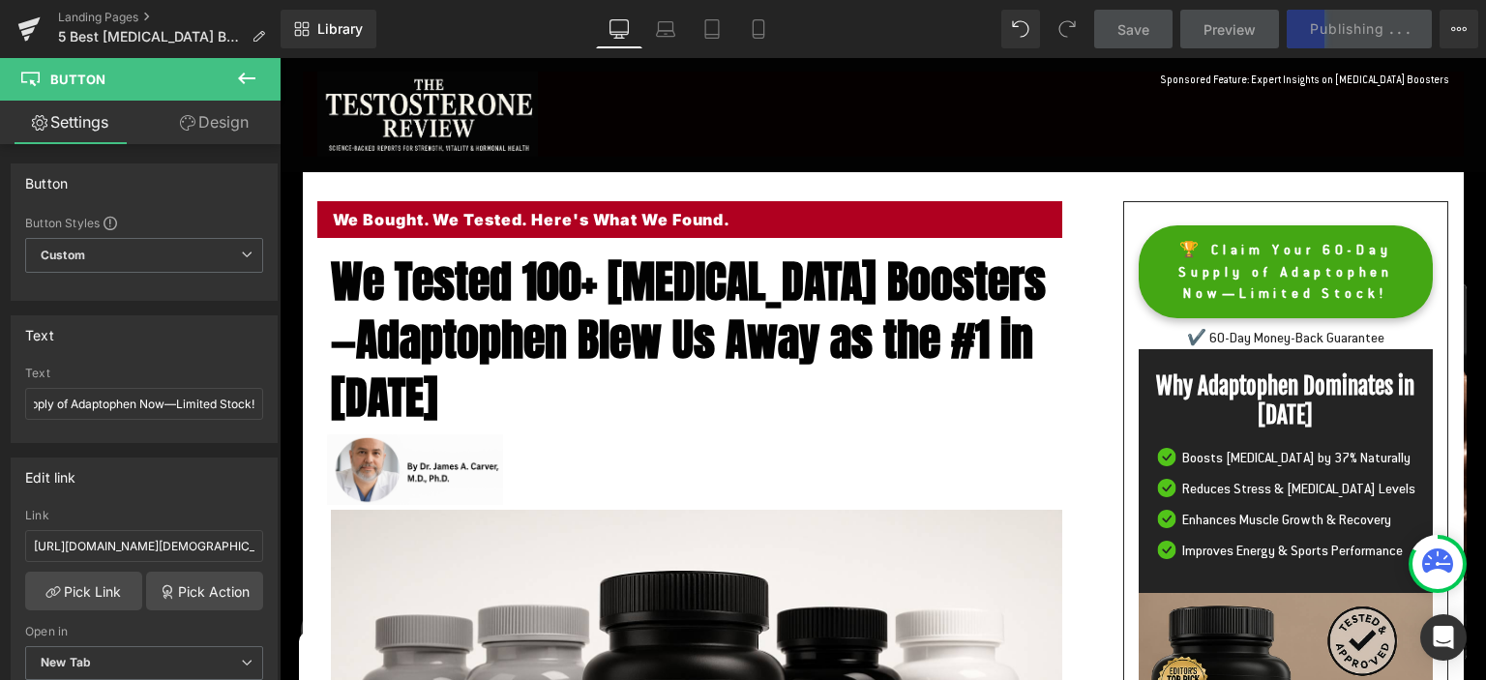
click at [1147, 27] on span "Save" at bounding box center [1134, 29] width 32 height 20
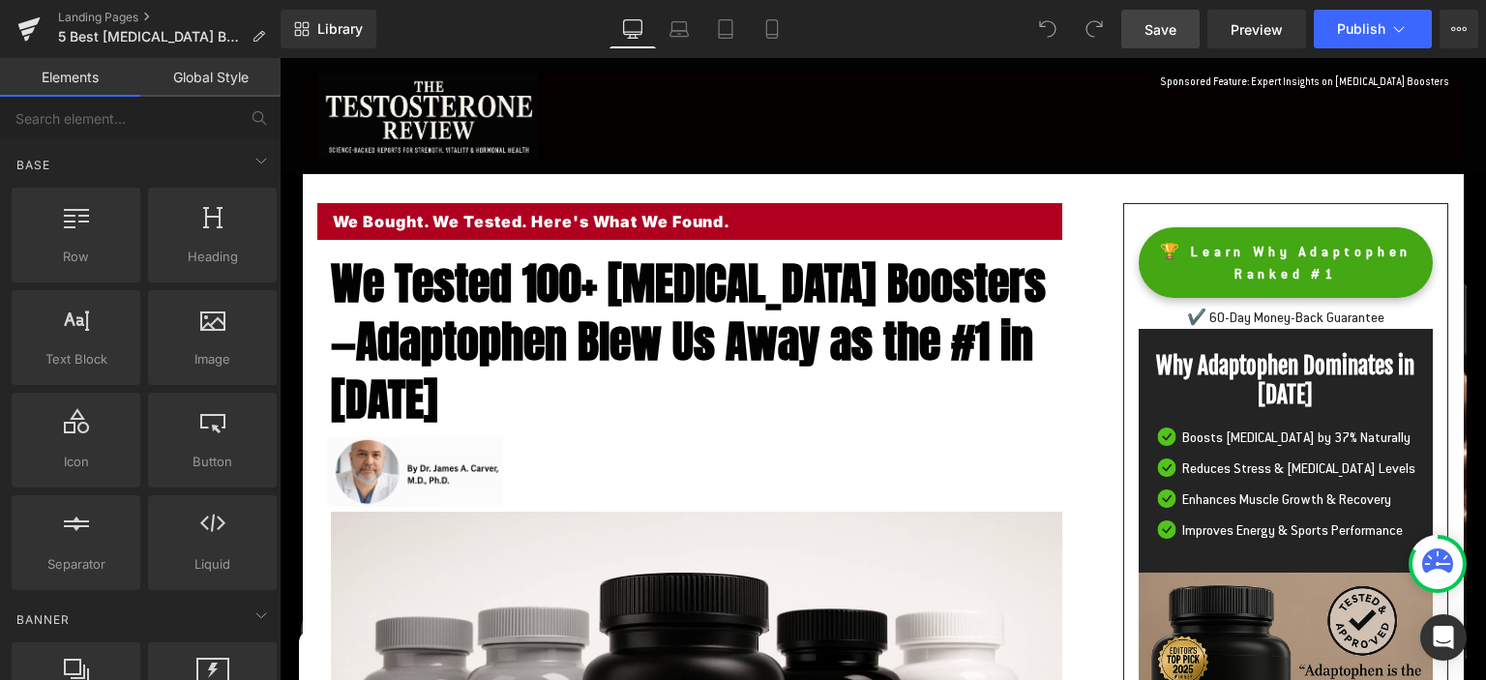
click at [1163, 30] on span "Save" at bounding box center [1161, 29] width 32 height 20
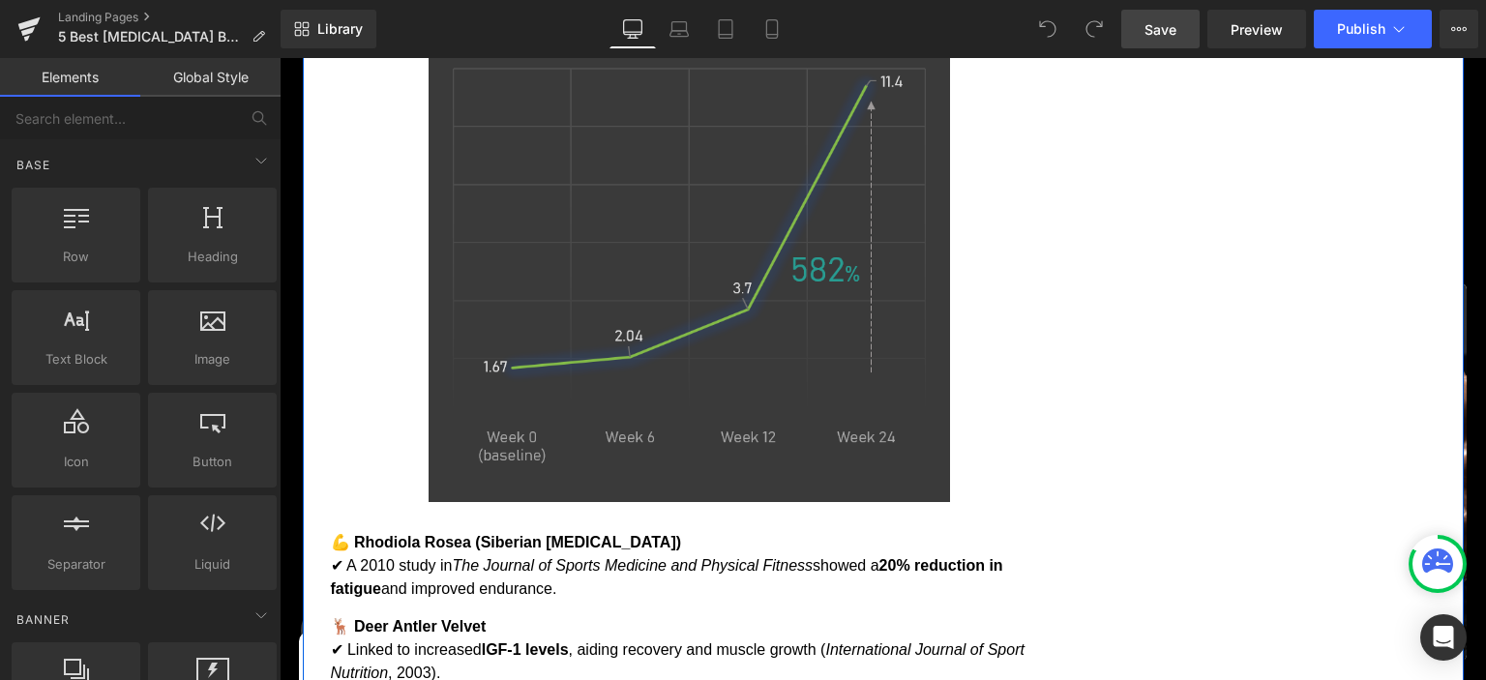
scroll to position [4087, 0]
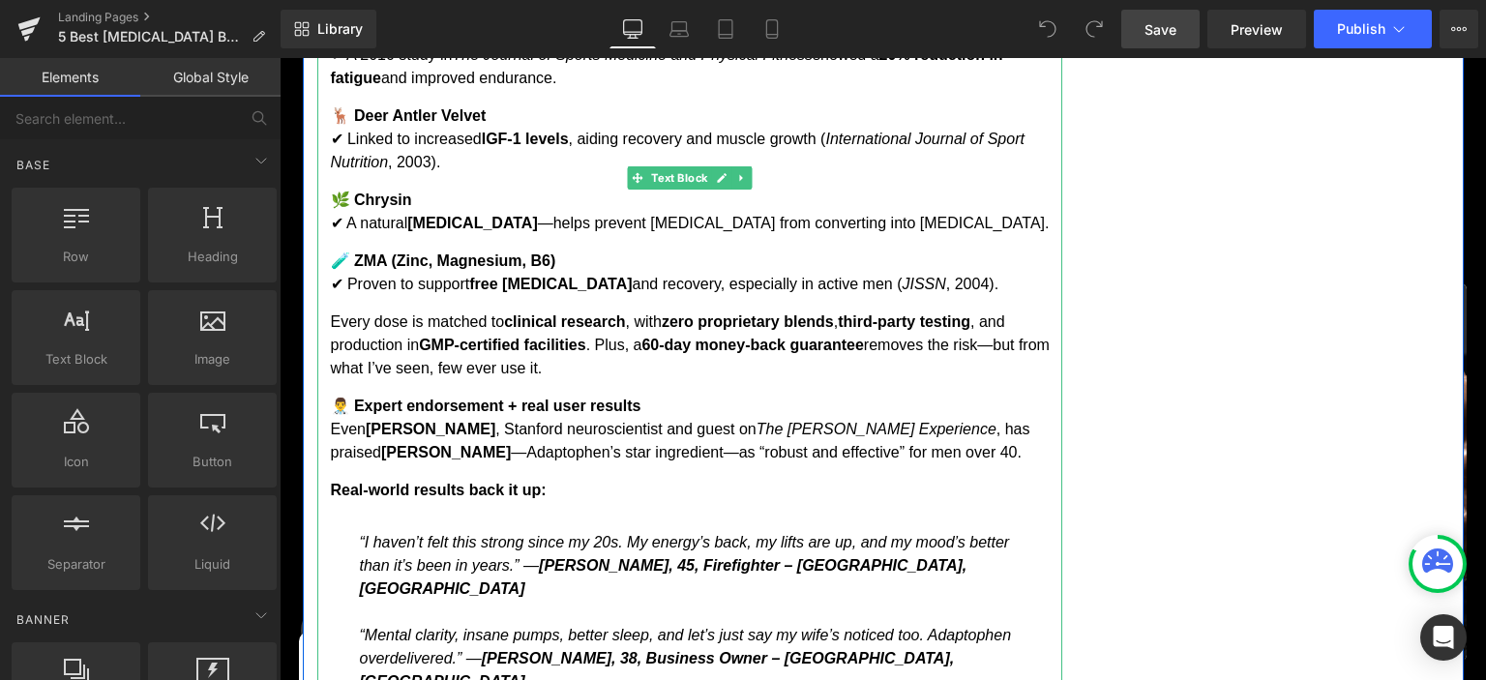
click at [617, 414] on div "💪 Rhodiola Rosea (Siberian Adaptogen) ✔ A 2010 study in The Journal of Sports M…" at bounding box center [697, 553] width 732 height 1066
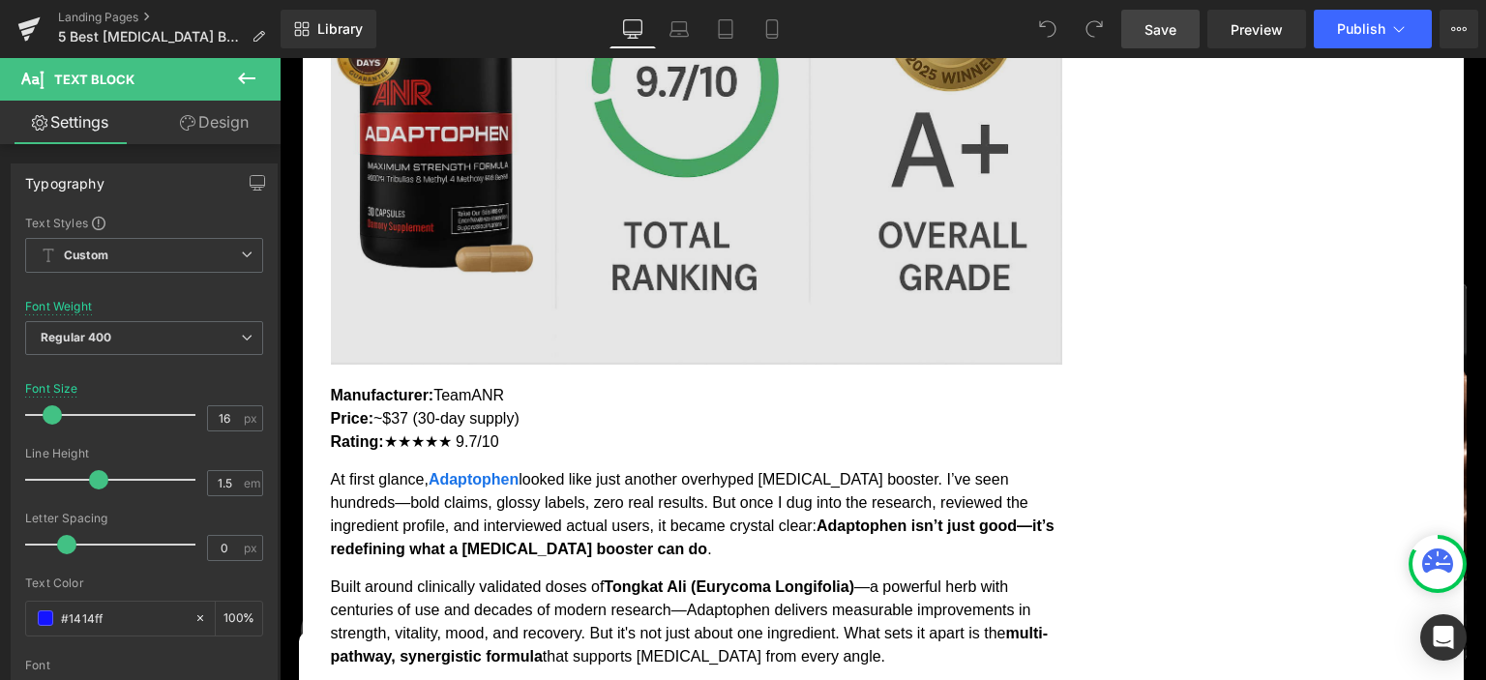
scroll to position [2248, 0]
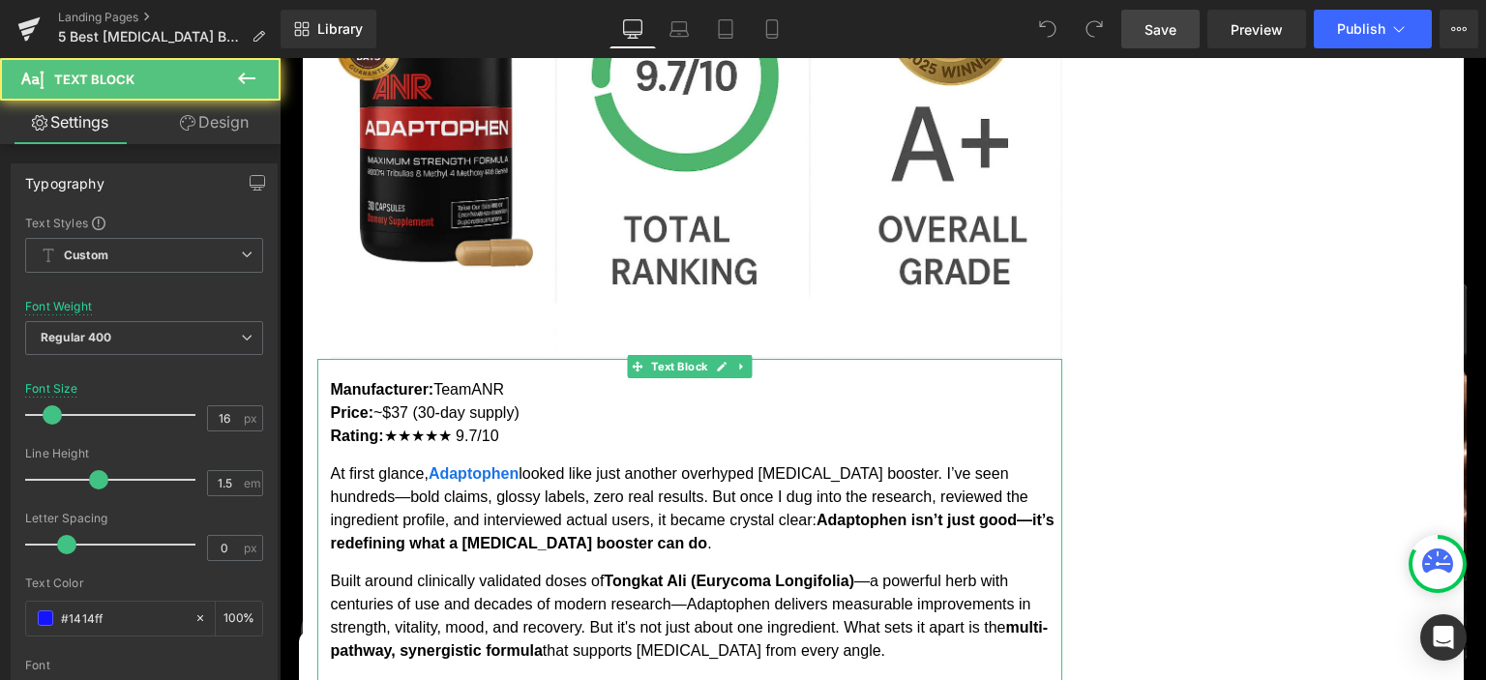
click at [601, 463] on p "At first glance, Adaptophen looked like just another overhyped testosterone boo…" at bounding box center [697, 509] width 732 height 93
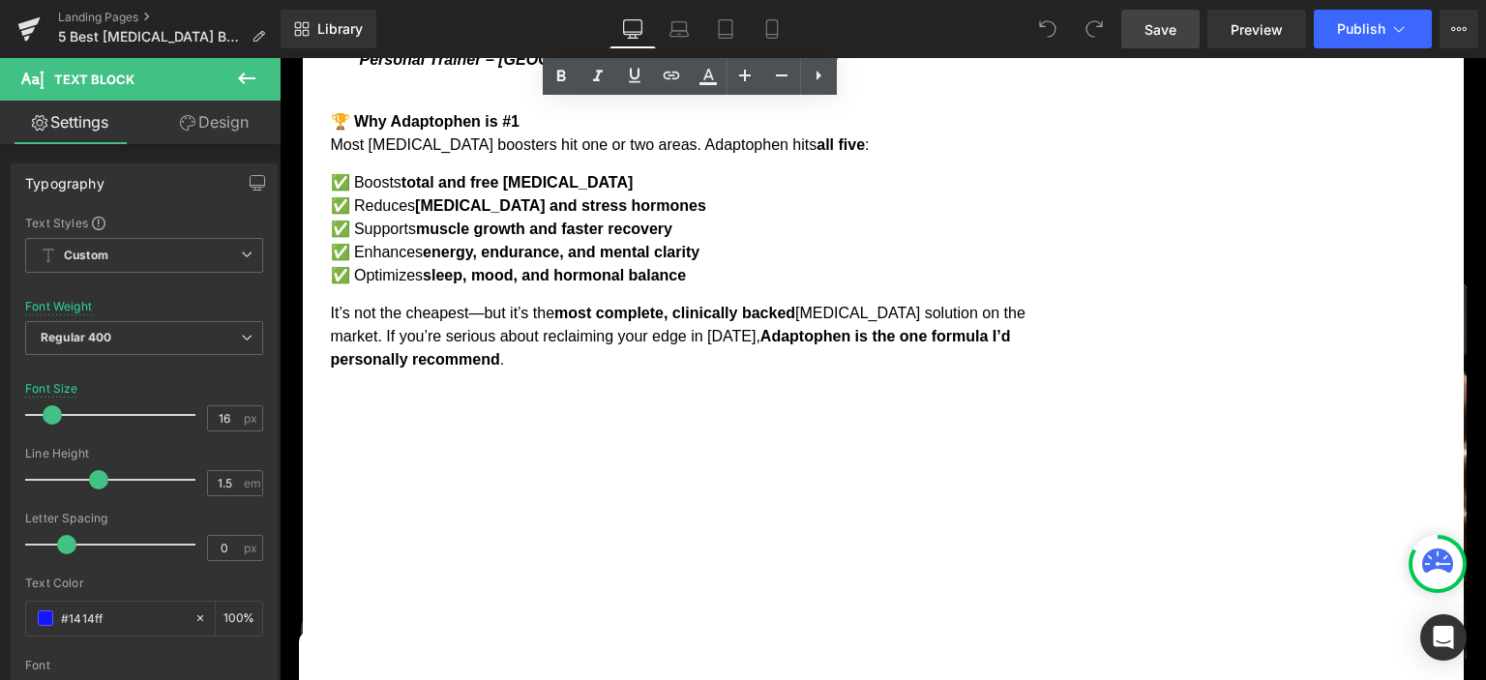
scroll to position [5313, 0]
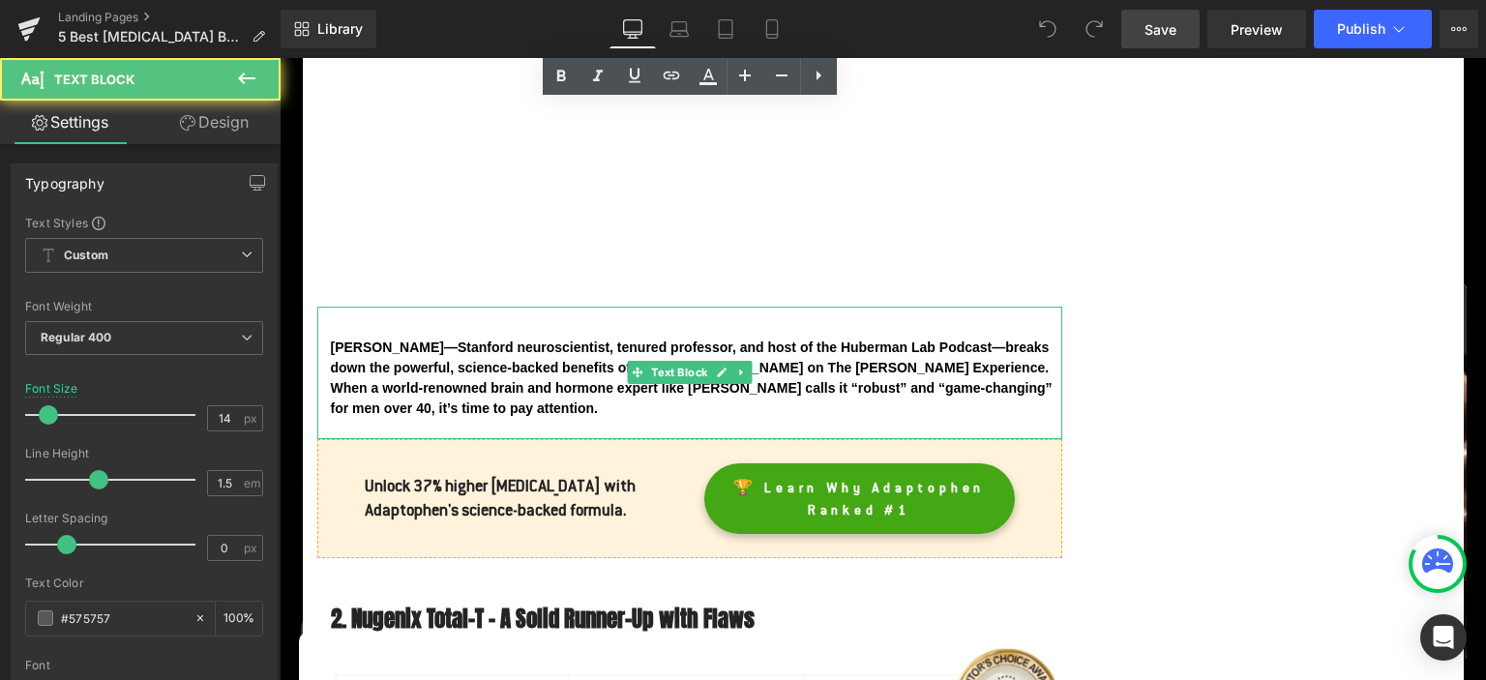
click at [687, 338] on div "[PERSON_NAME]—Stanford neuroscientist, tenured professor, and host of the Huber…" at bounding box center [697, 389] width 732 height 102
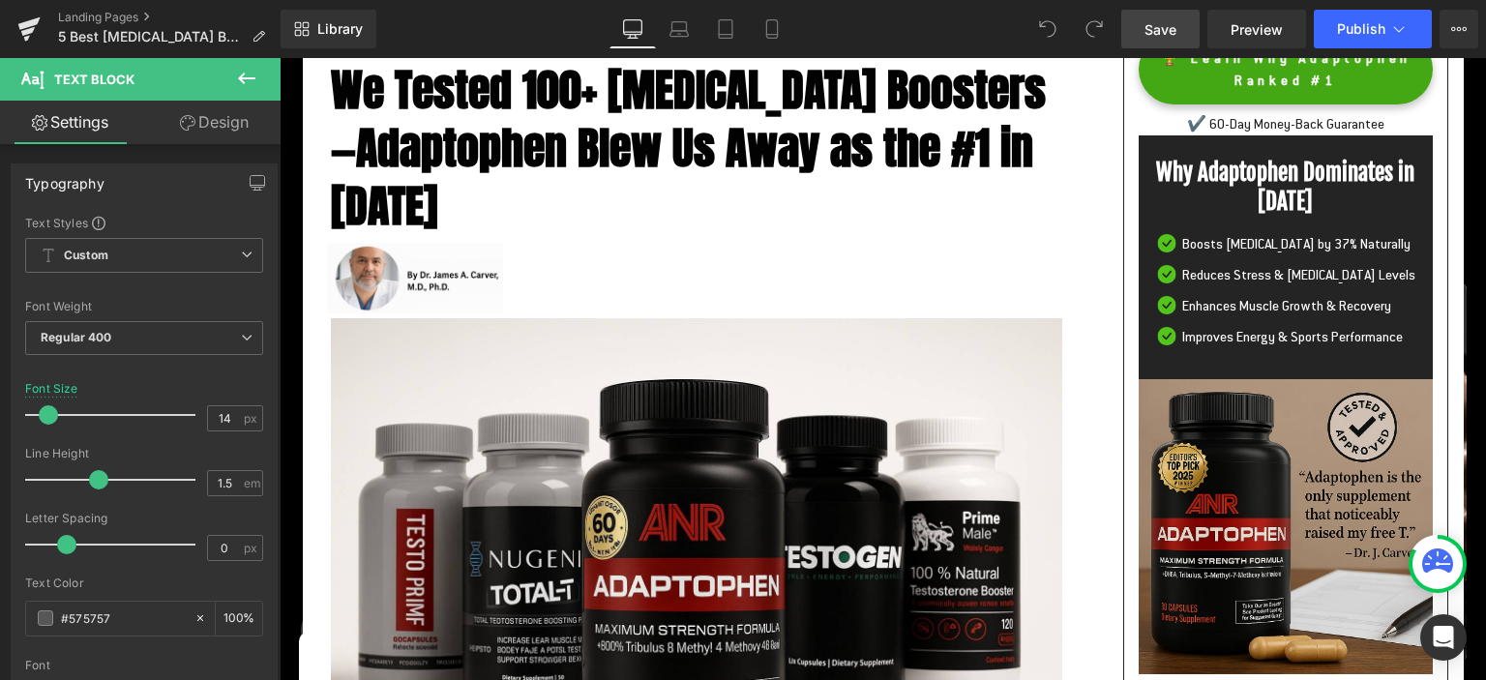
scroll to position [0, 0]
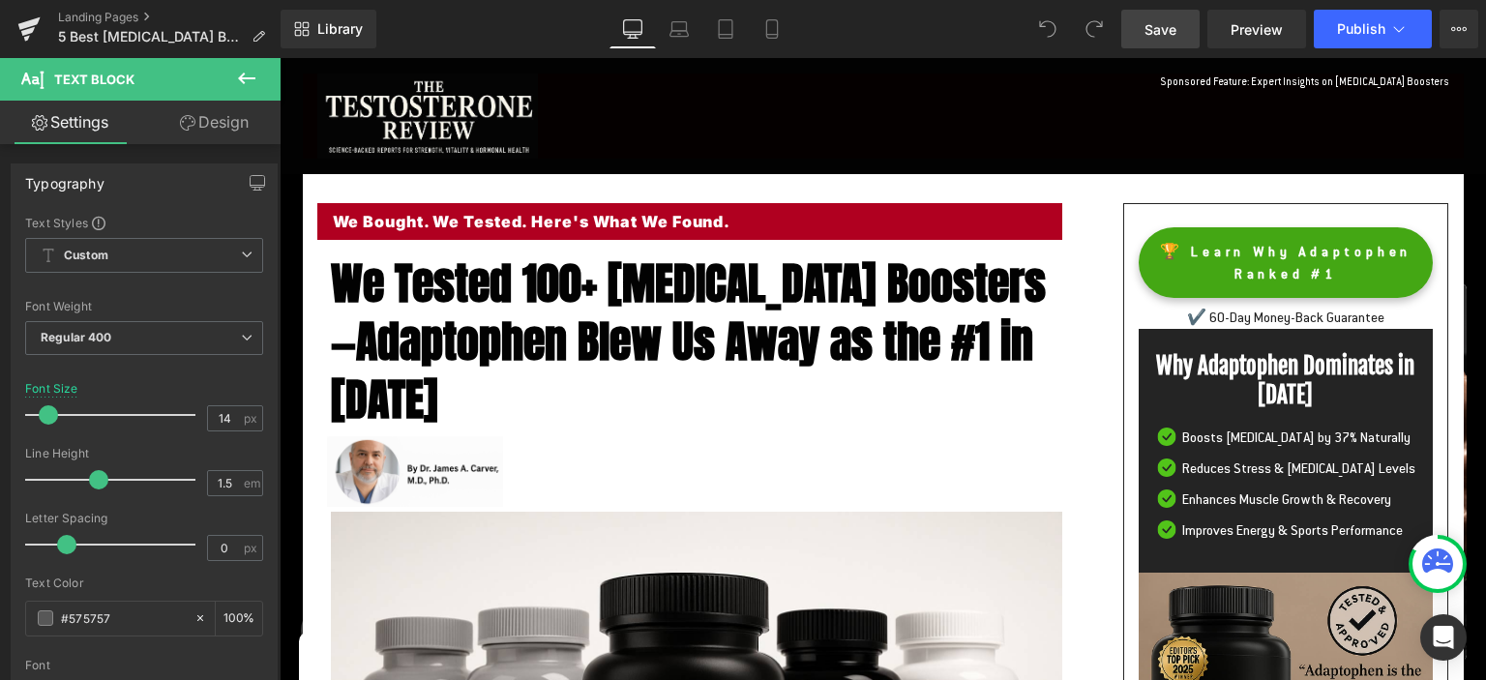
click at [1157, 34] on span "Save" at bounding box center [1161, 29] width 32 height 20
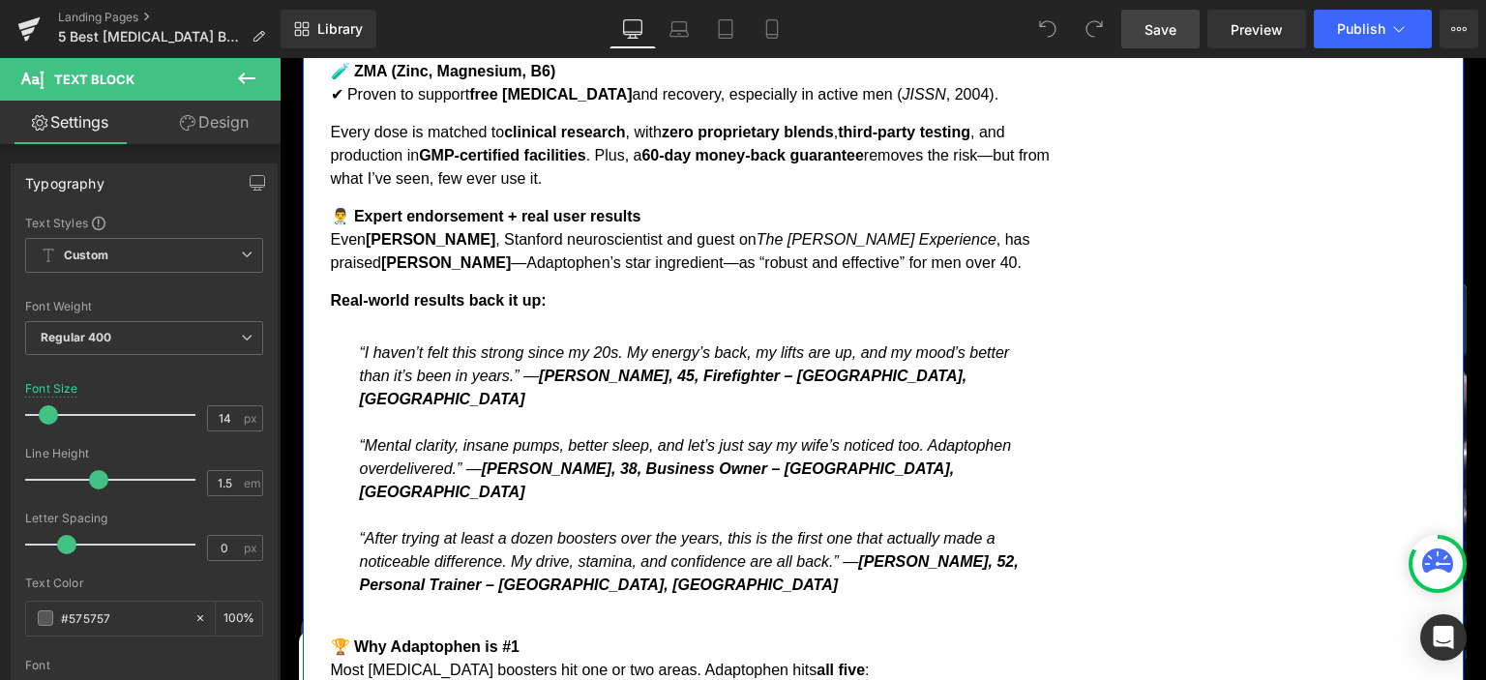
scroll to position [4189, 0]
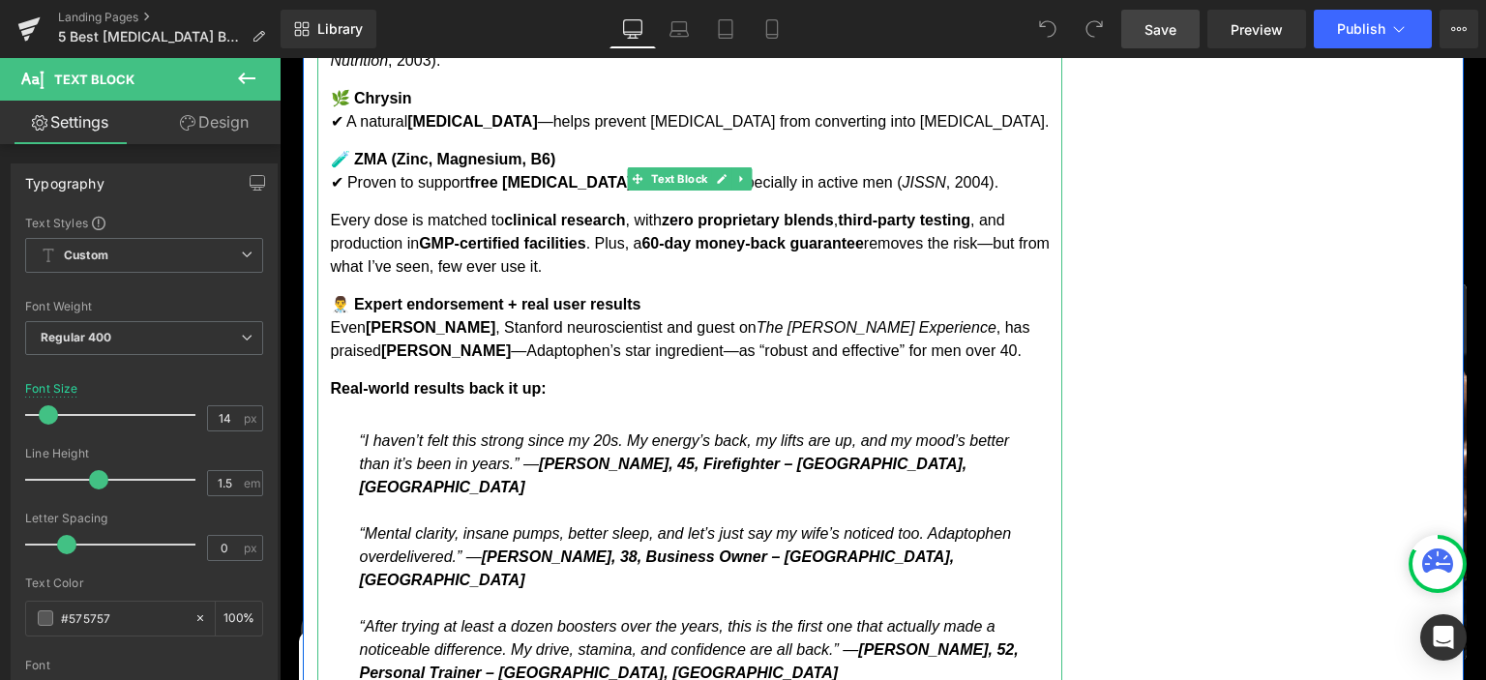
click at [596, 421] on blockquote "“I haven’t felt this strong since my 20s. My energy’s back, my lifts are up, an…" at bounding box center [697, 569] width 732 height 309
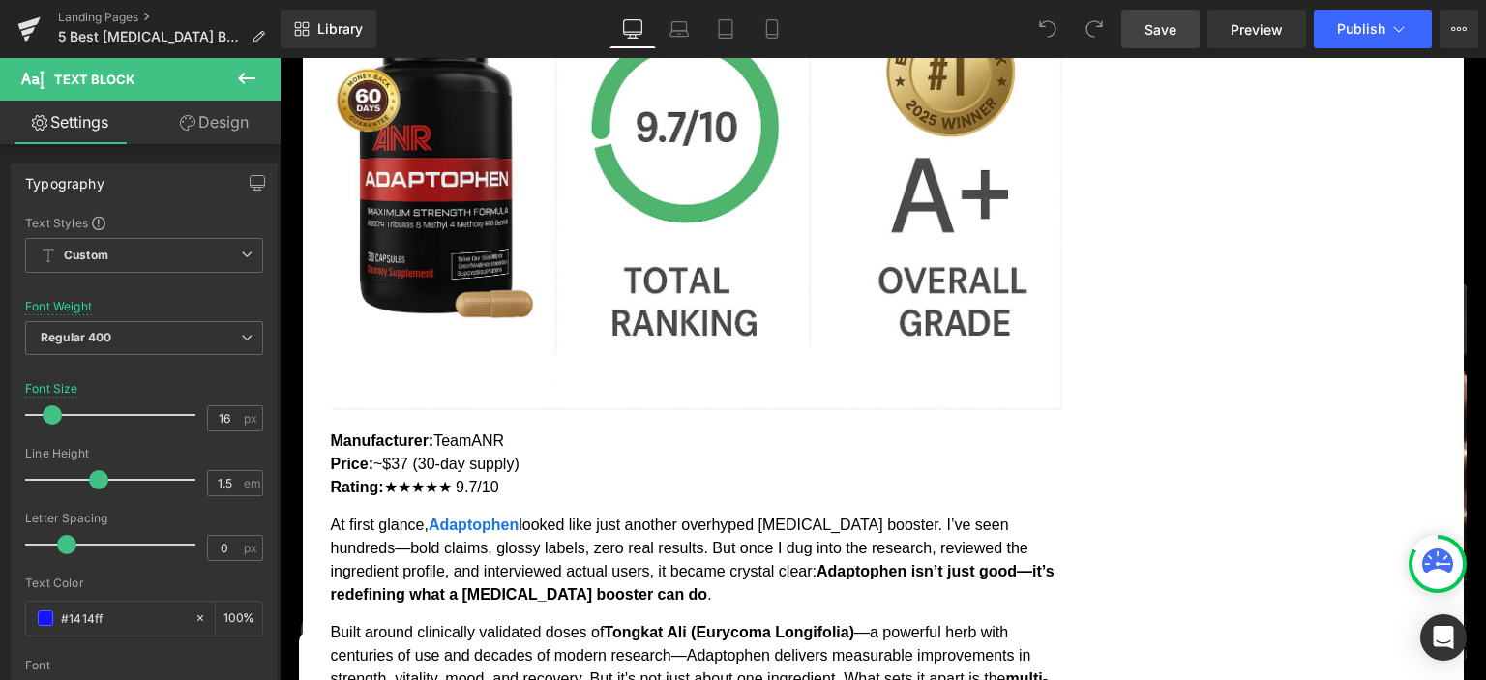
scroll to position [2044, 0]
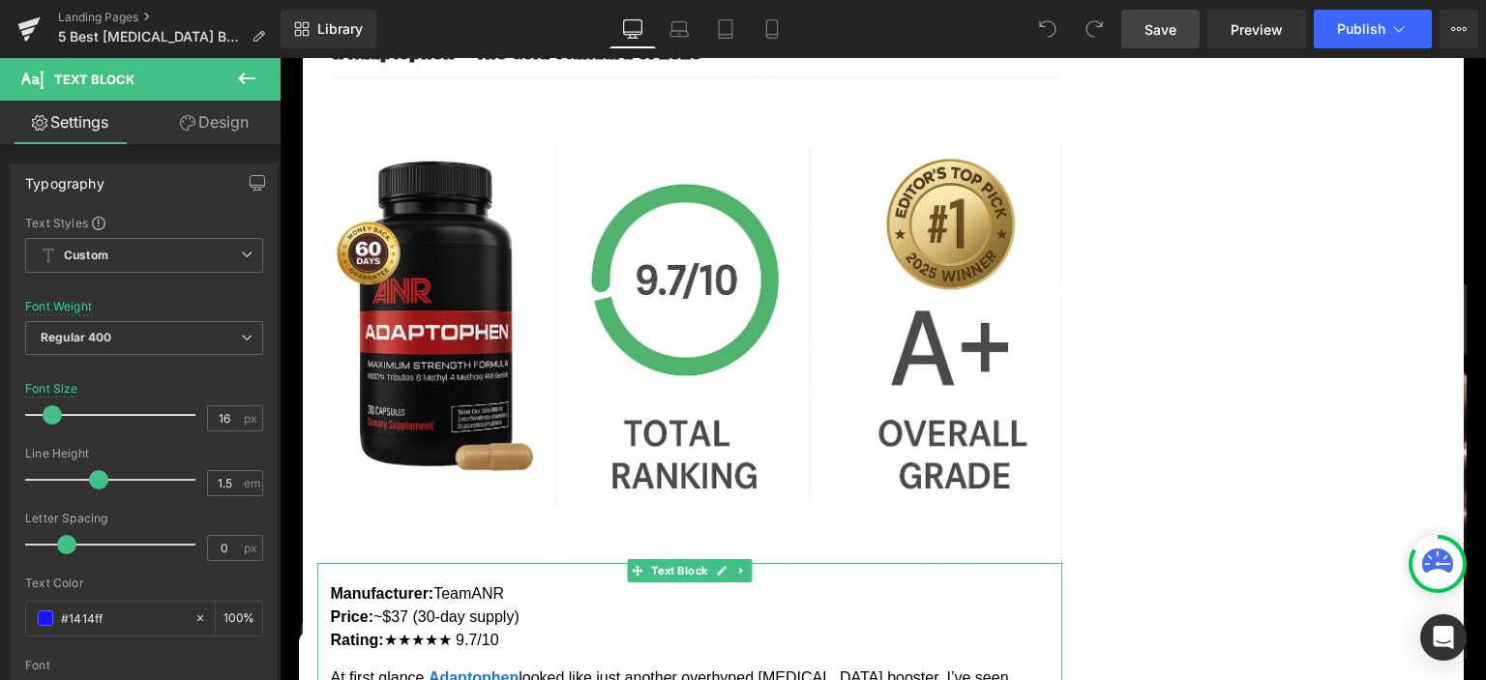
click at [703, 583] on p "Manufacturer: TeamANR Price: ~$37 (30-day supply) Rating: ★★★★★ 9.7/10" at bounding box center [697, 618] width 732 height 70
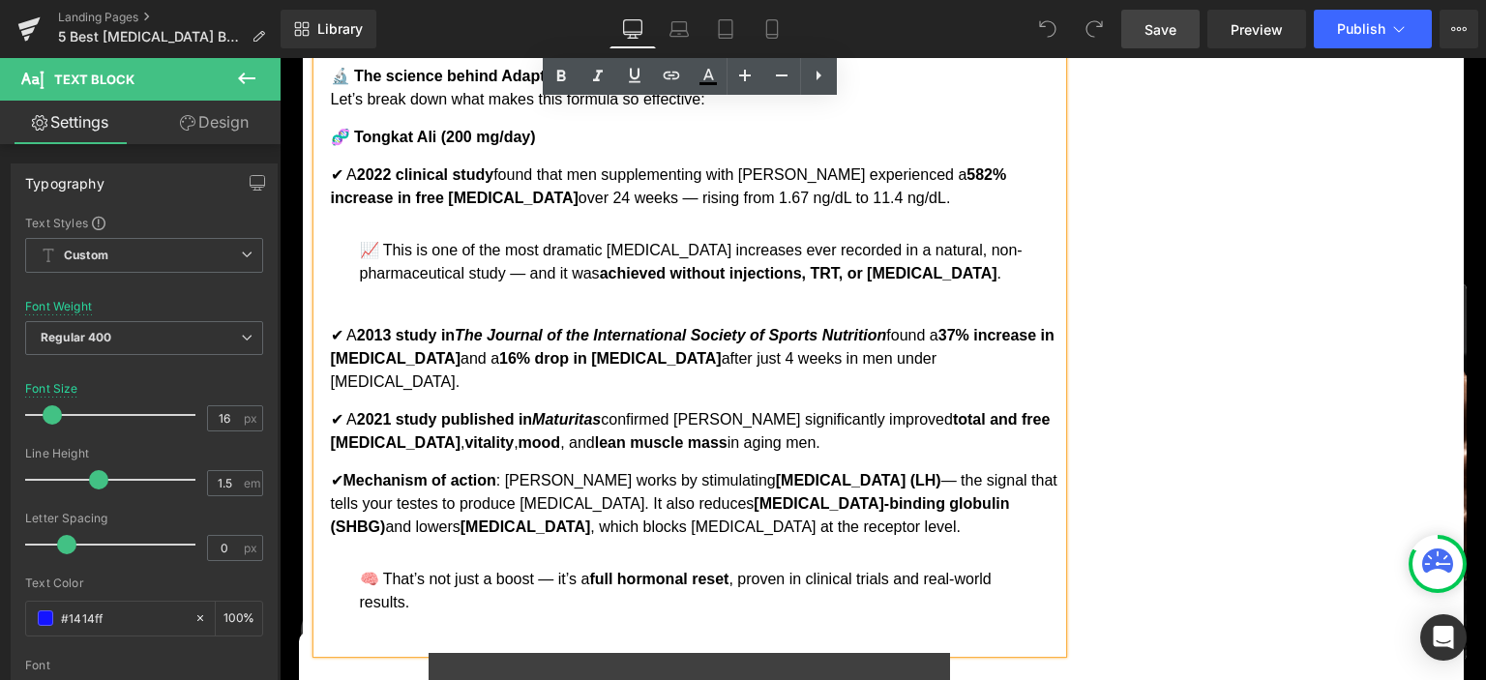
scroll to position [3066, 0]
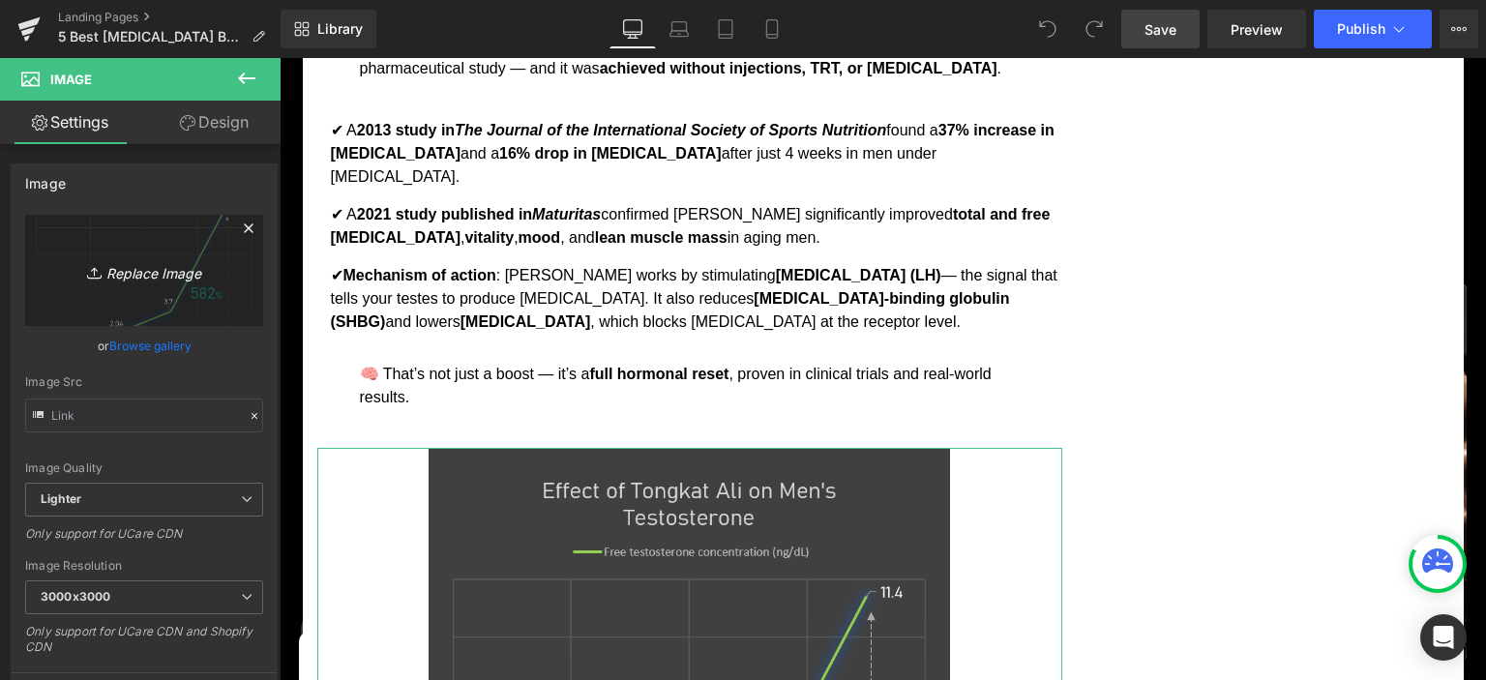
click at [157, 277] on icon "Replace Image" at bounding box center [144, 270] width 155 height 24
type input "C:\fakepath\MH-ADAPTOPHEN.jpg"
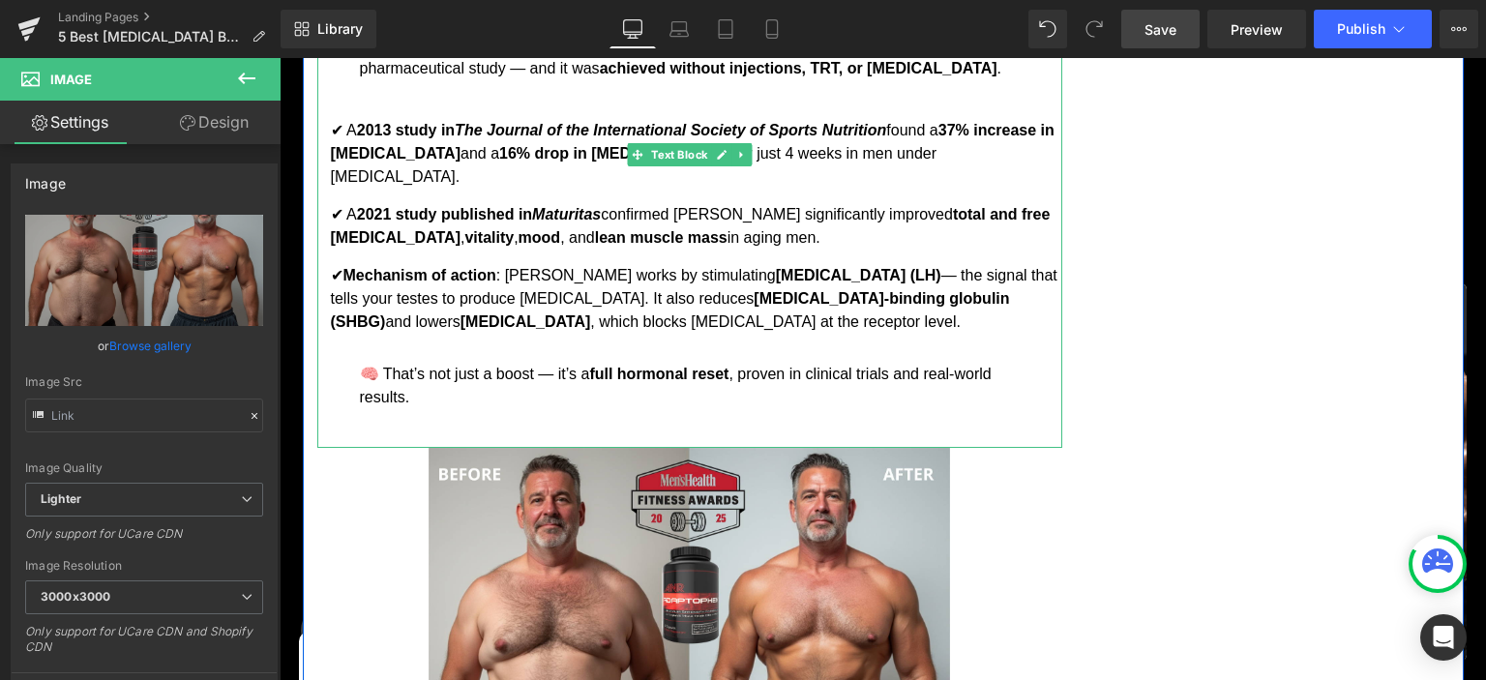
click at [741, 264] on p "✔ Mechanism of action : Tongkat Ali works by stimulating luteinizing hormone (L…" at bounding box center [697, 299] width 732 height 70
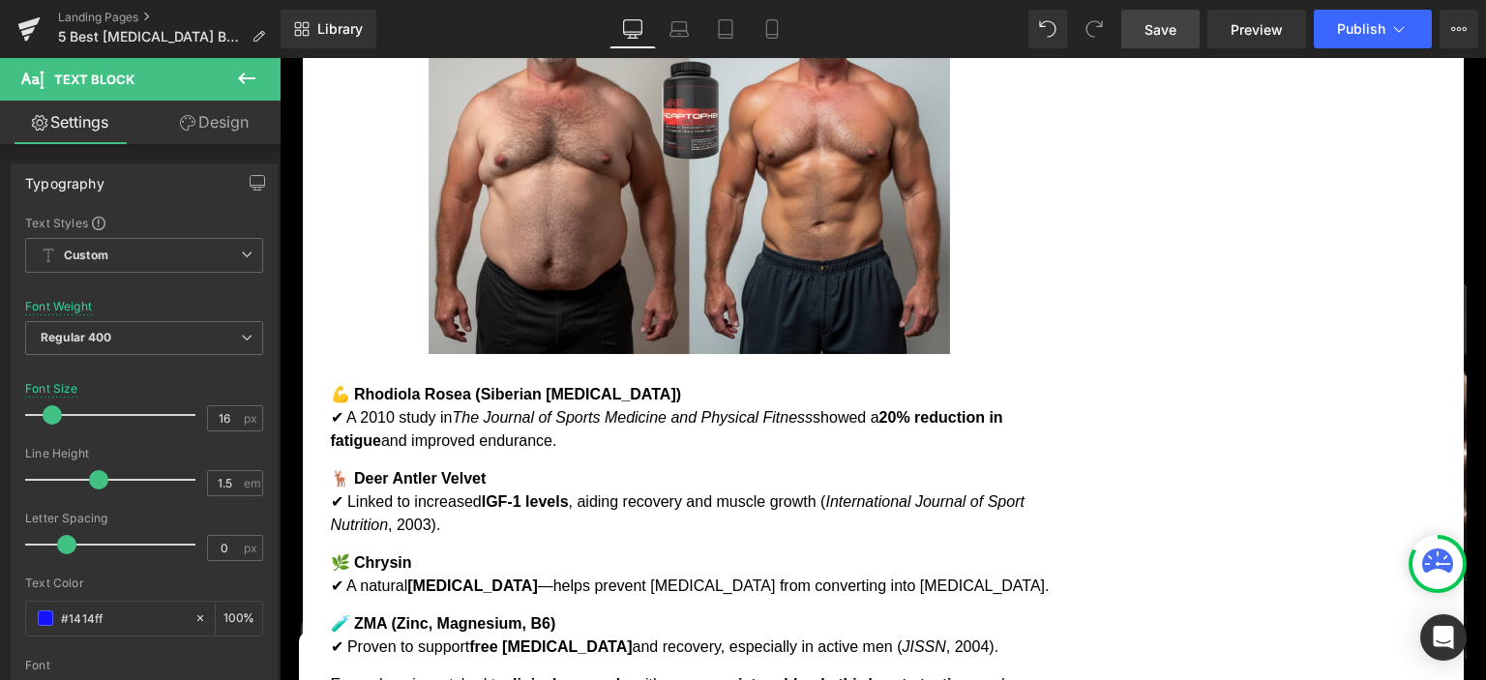
scroll to position [3576, 0]
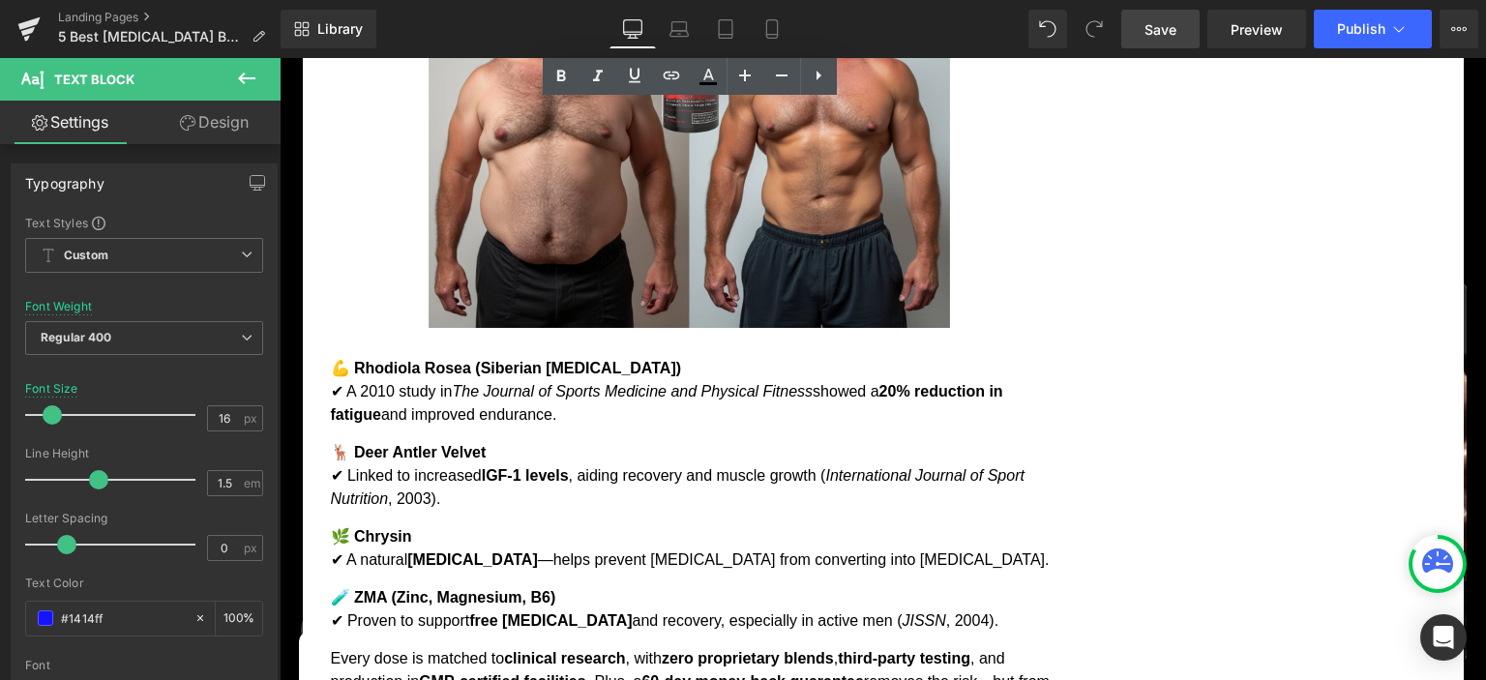
click at [1170, 27] on span "Save" at bounding box center [1161, 29] width 32 height 20
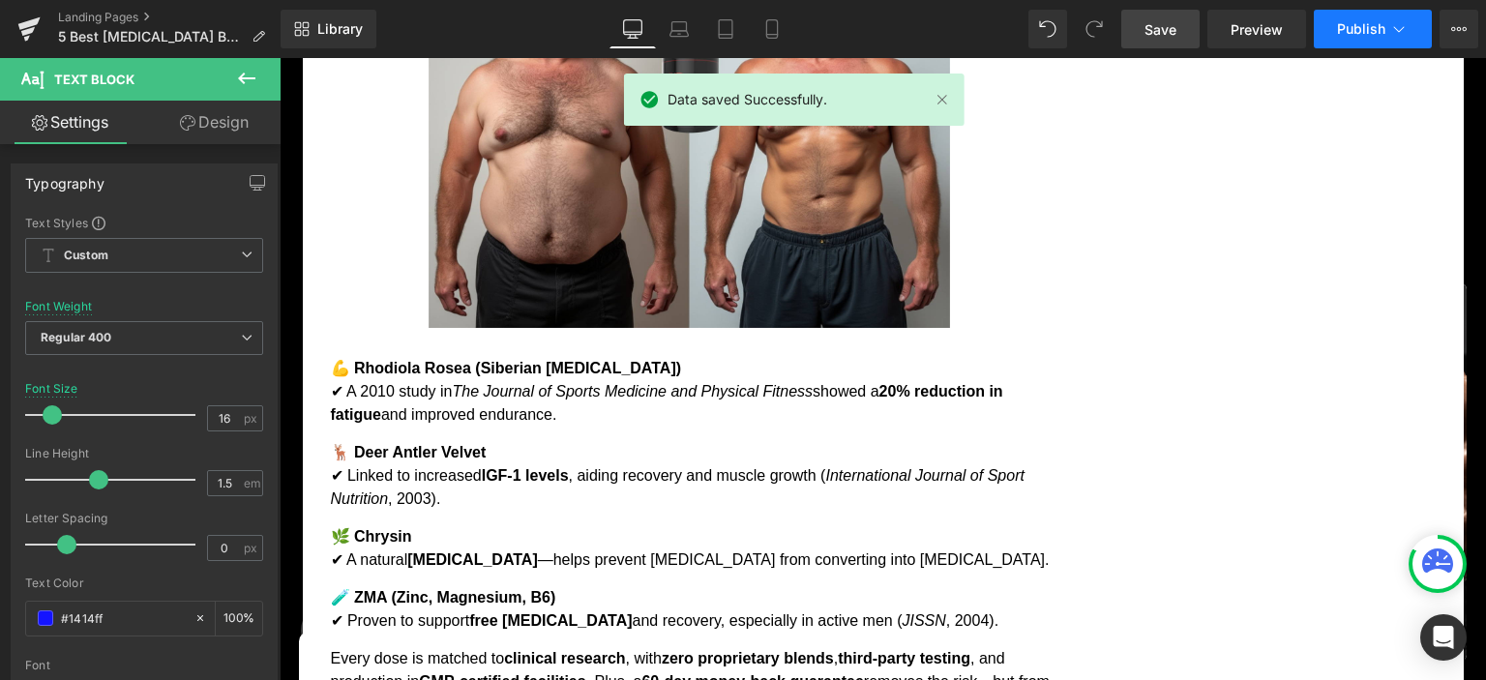
click at [1387, 26] on button "Publish" at bounding box center [1373, 29] width 118 height 39
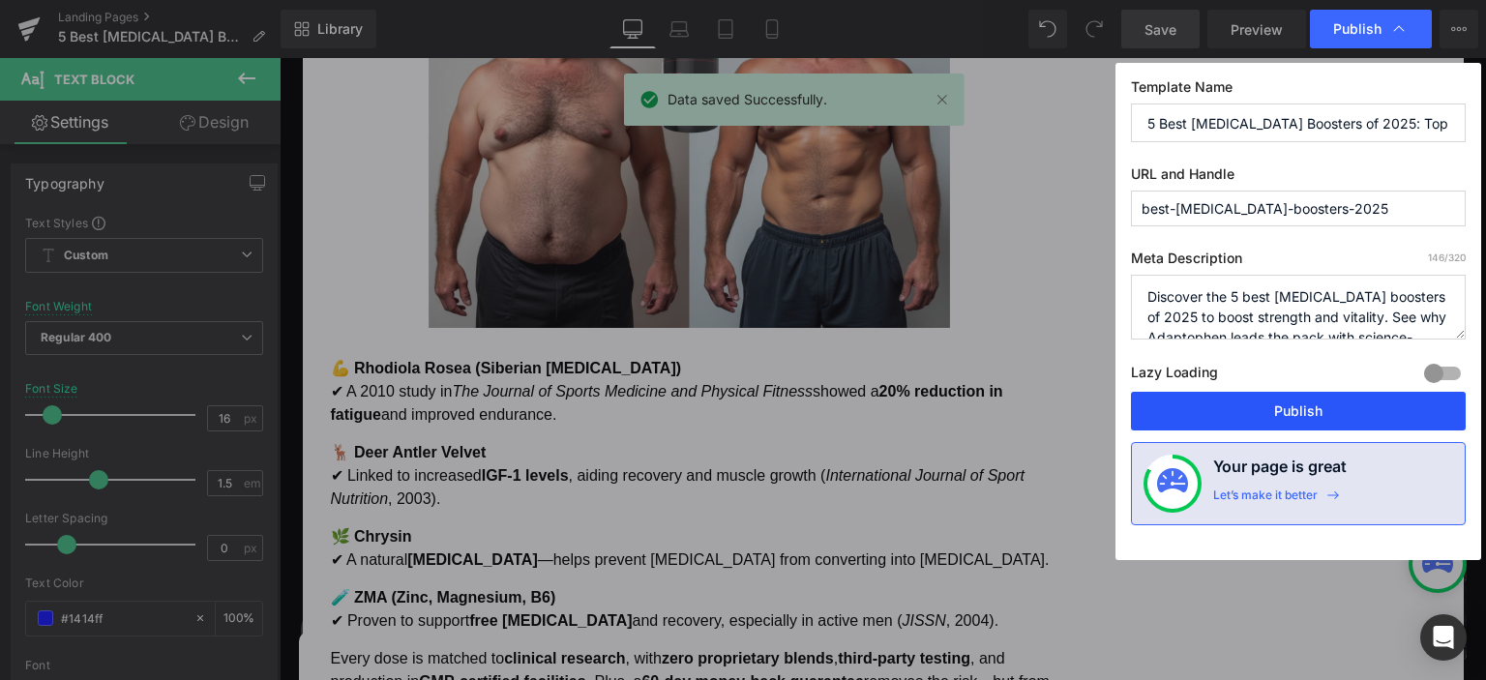
click at [1289, 417] on button "Publish" at bounding box center [1298, 411] width 335 height 39
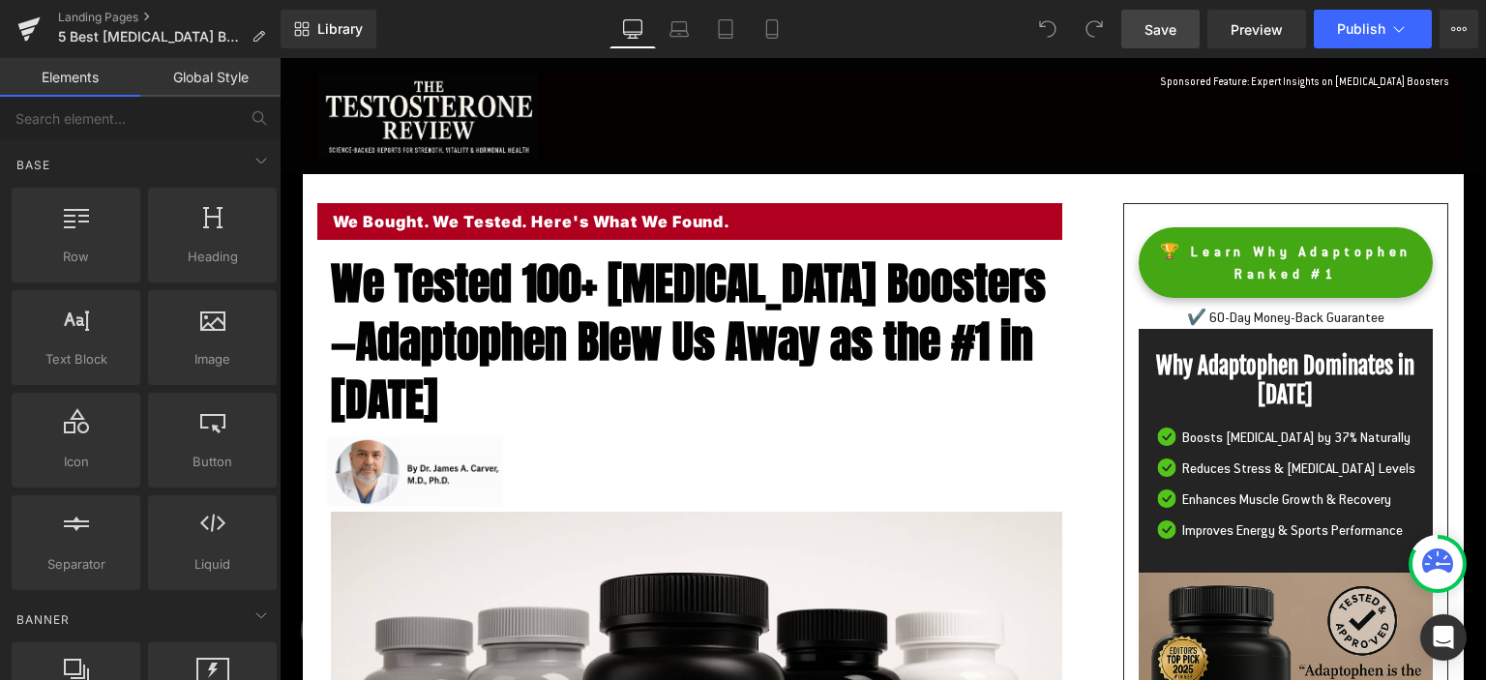
click at [1165, 19] on span "Save" at bounding box center [1161, 29] width 32 height 20
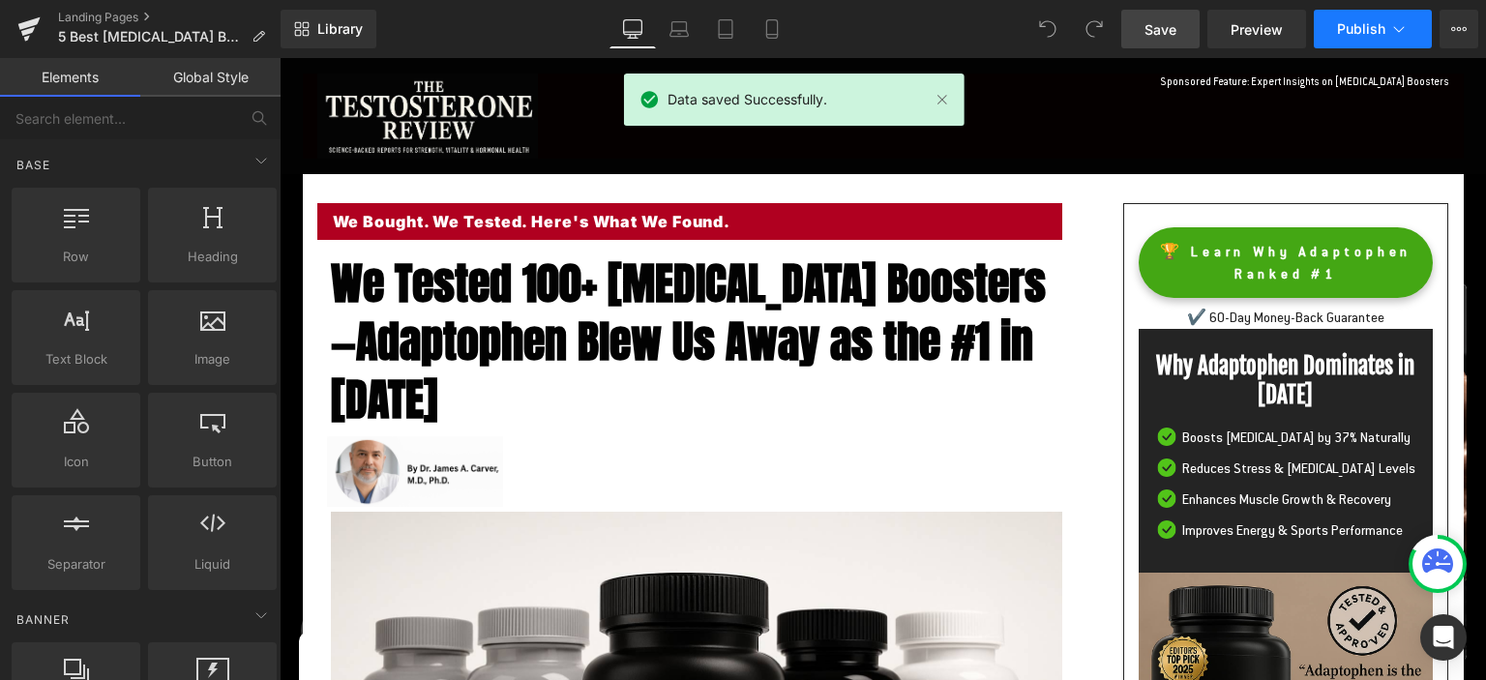
click at [1360, 25] on span "Publish" at bounding box center [1361, 28] width 48 height 15
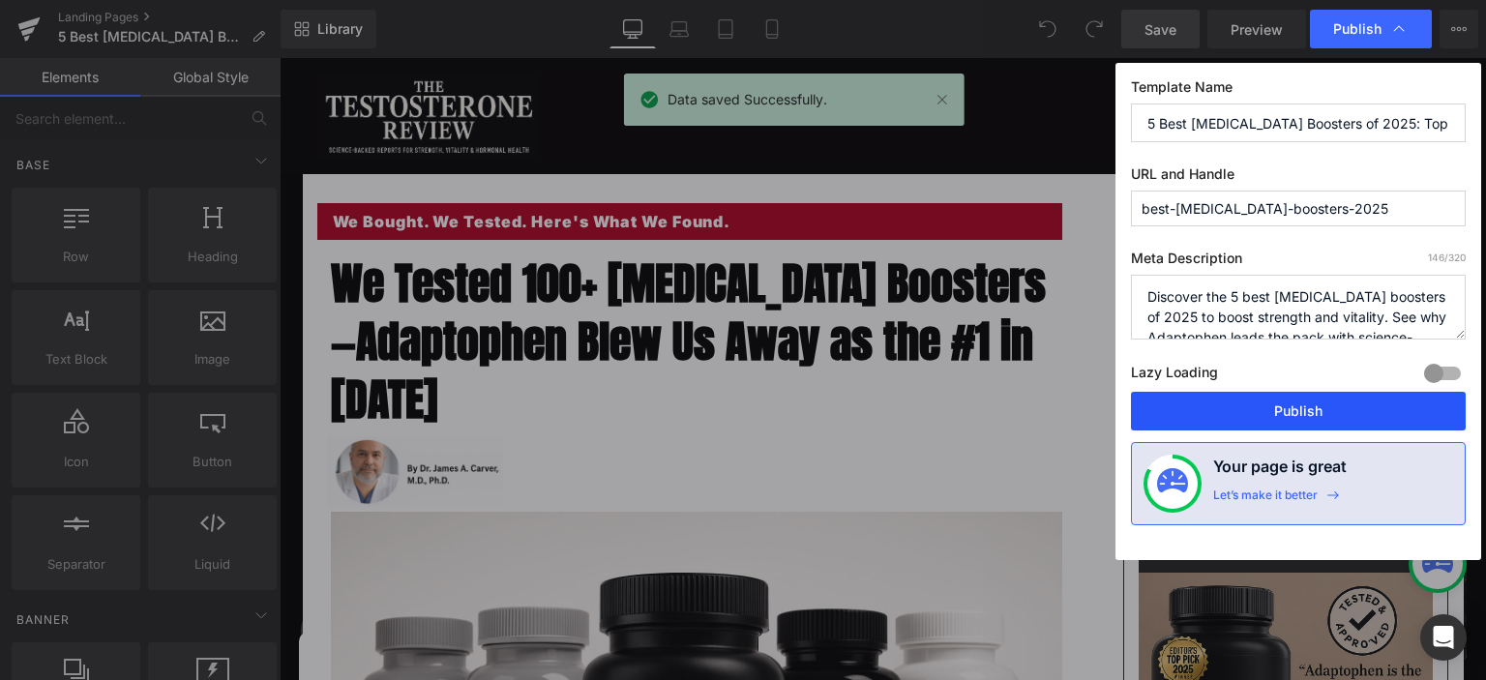
drag, startPoint x: 1237, startPoint y: 401, endPoint x: 496, endPoint y: 383, distance: 740.5
click at [1237, 401] on button "Publish" at bounding box center [1298, 411] width 335 height 39
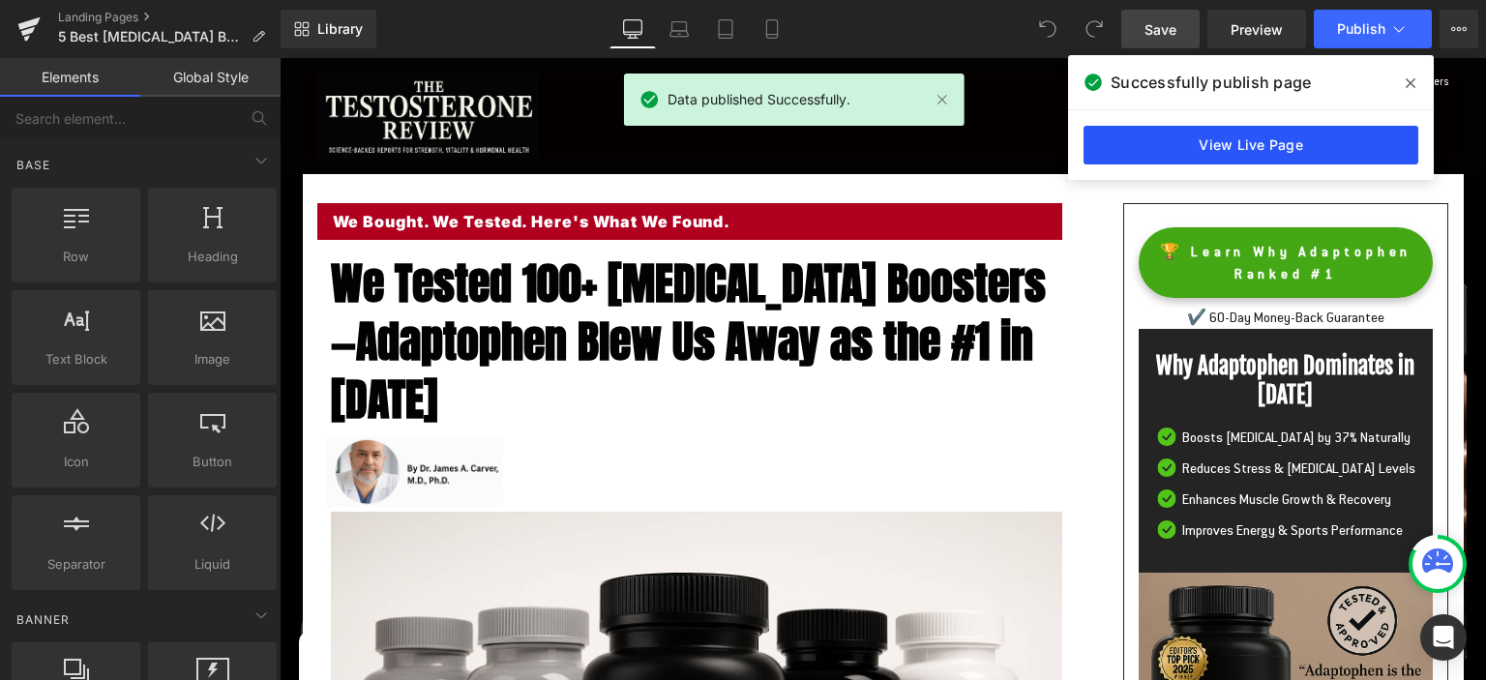
click at [1165, 145] on link "View Live Page" at bounding box center [1251, 145] width 335 height 39
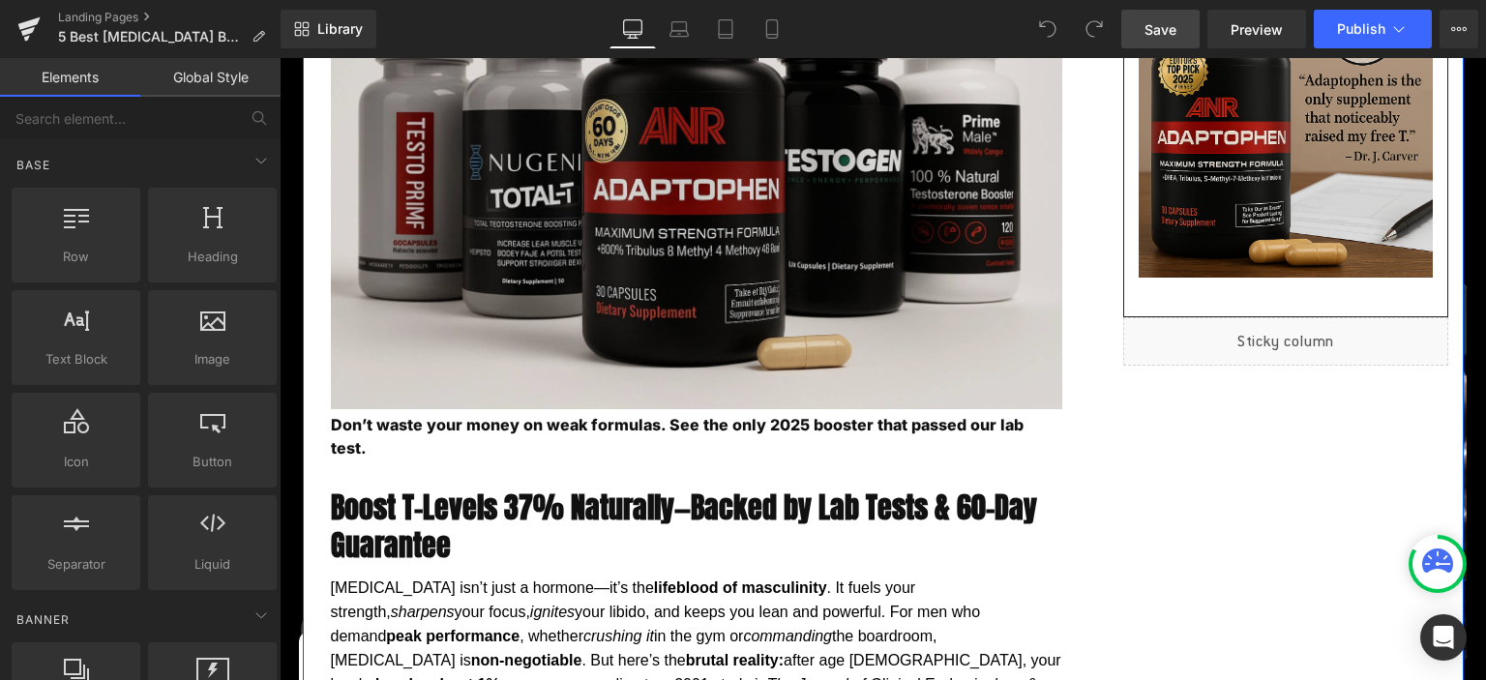
scroll to position [613, 0]
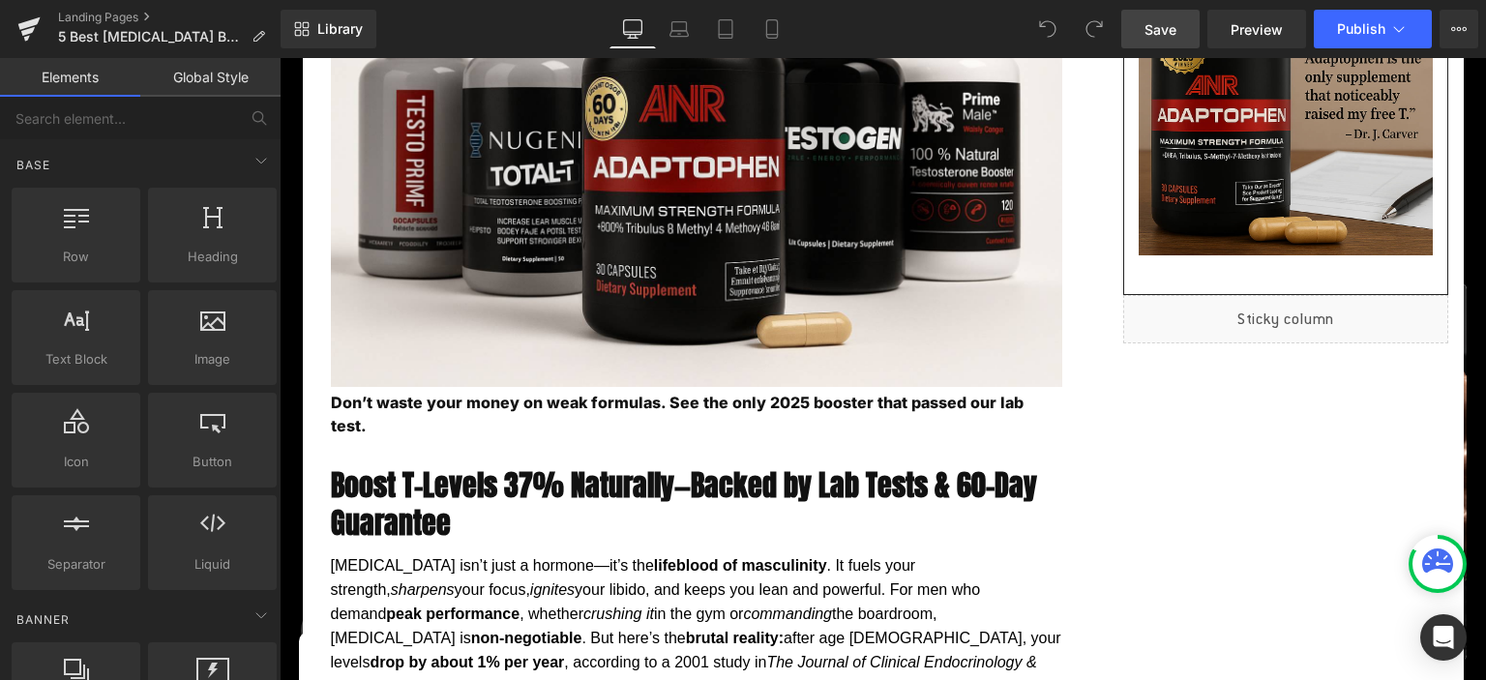
click at [1157, 26] on span "Save" at bounding box center [1161, 29] width 32 height 20
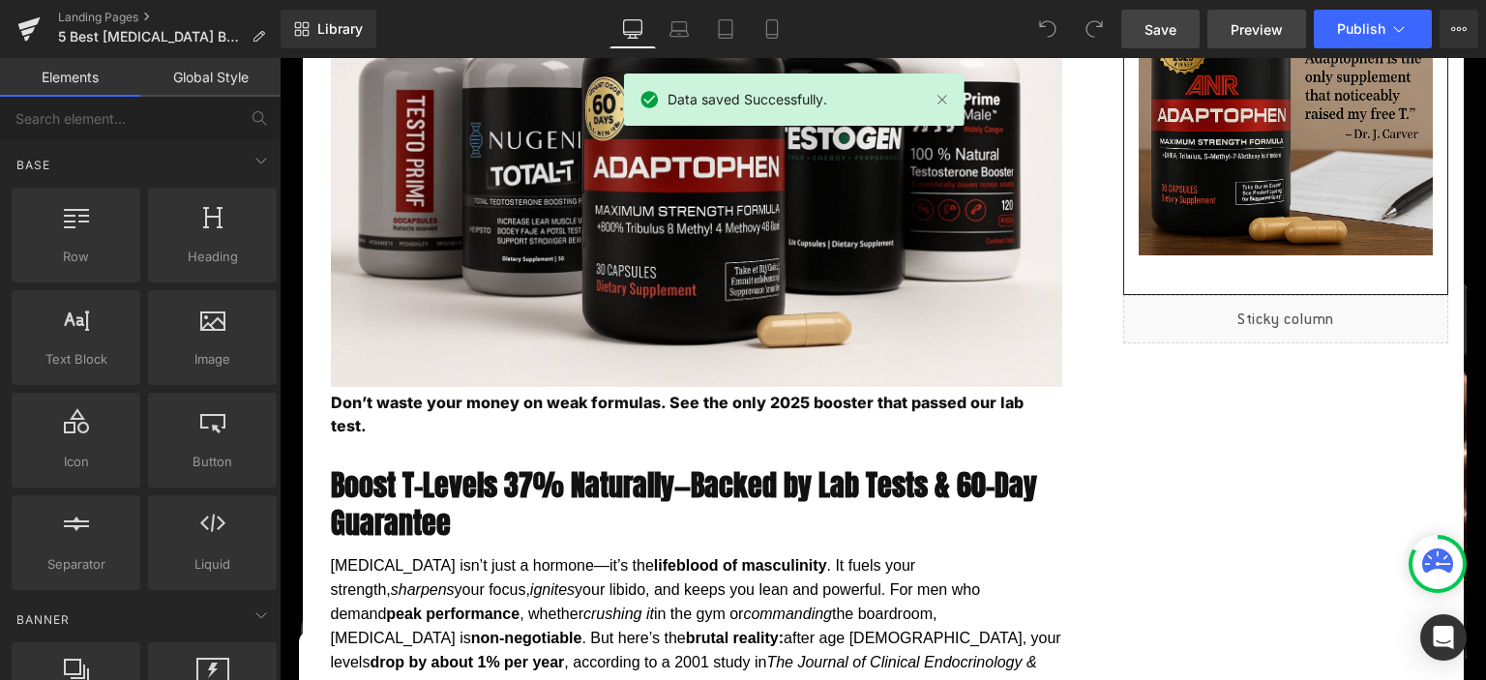
click at [1246, 26] on span "Preview" at bounding box center [1257, 29] width 52 height 20
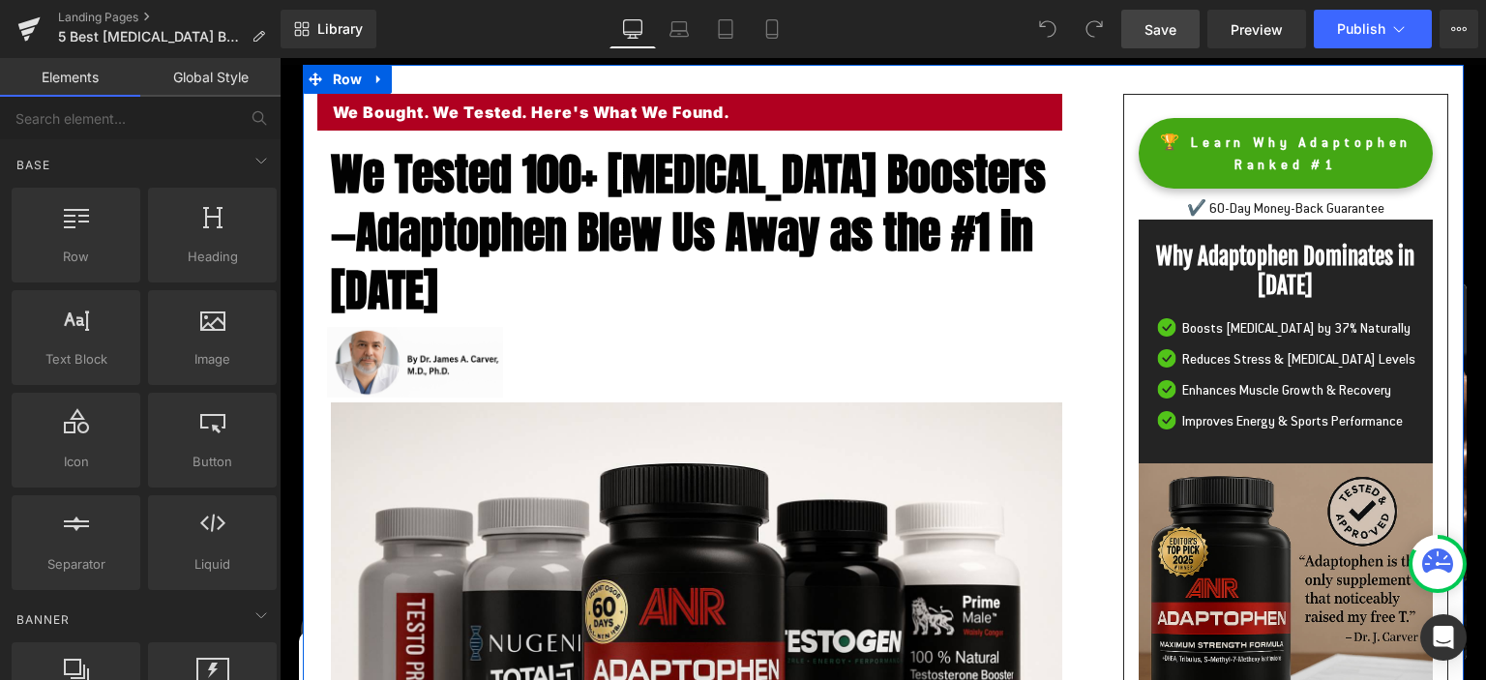
scroll to position [102, 0]
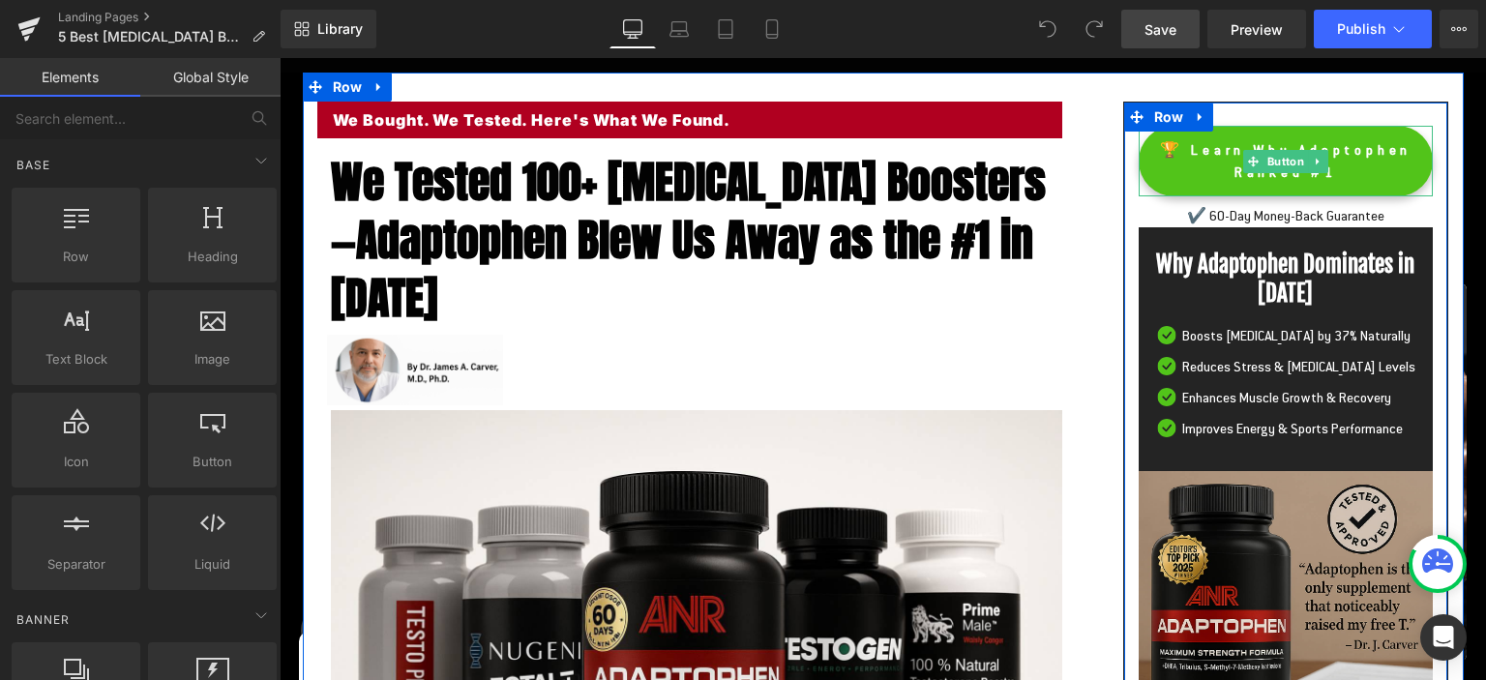
click at [1302, 156] on span "🏆 Learn Why Adaptophen Ranked #1" at bounding box center [1286, 161] width 254 height 44
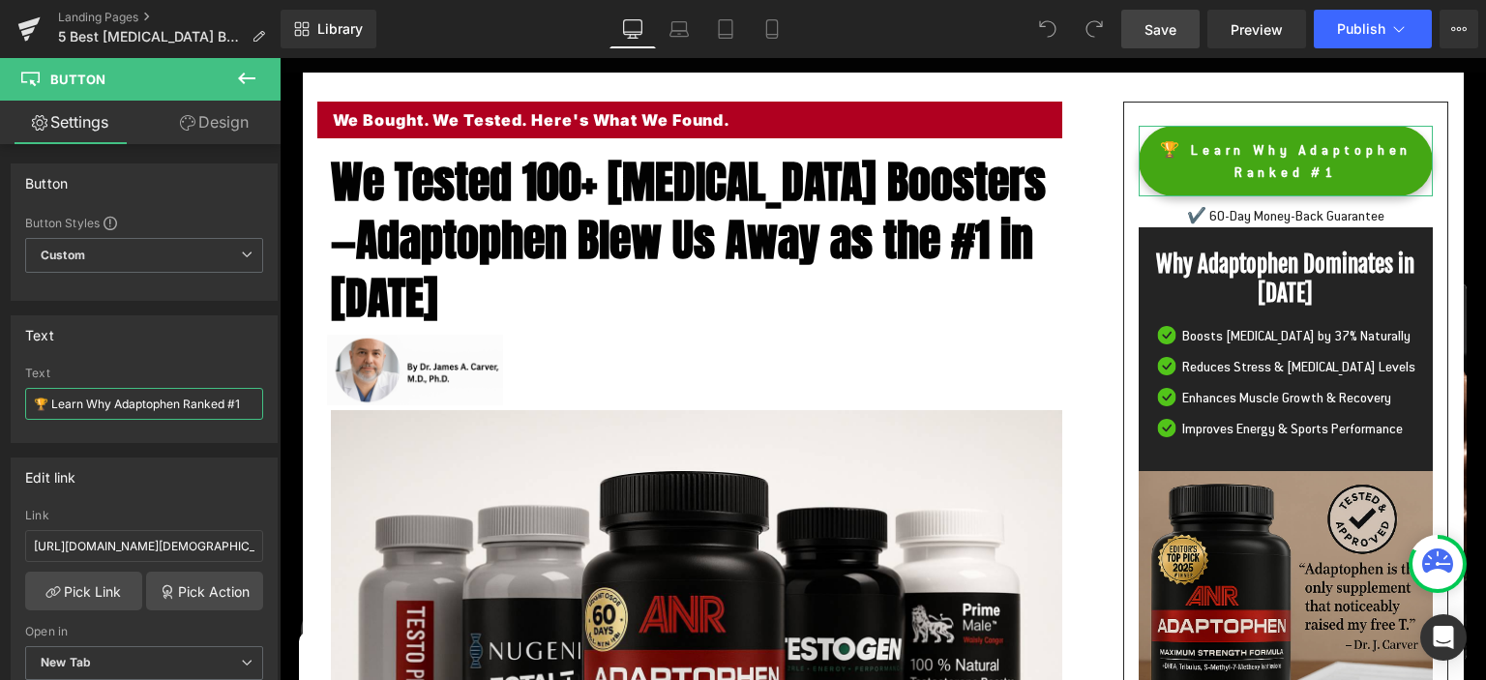
drag, startPoint x: 51, startPoint y: 403, endPoint x: 364, endPoint y: 404, distance: 312.6
click at [263, 404] on input "🏆 Learn Why Adaptophen Ranked #1" at bounding box center [144, 404] width 238 height 32
type input "🏆 Boost My T-Levels Now"
click at [1152, 24] on span "Save" at bounding box center [1161, 29] width 32 height 20
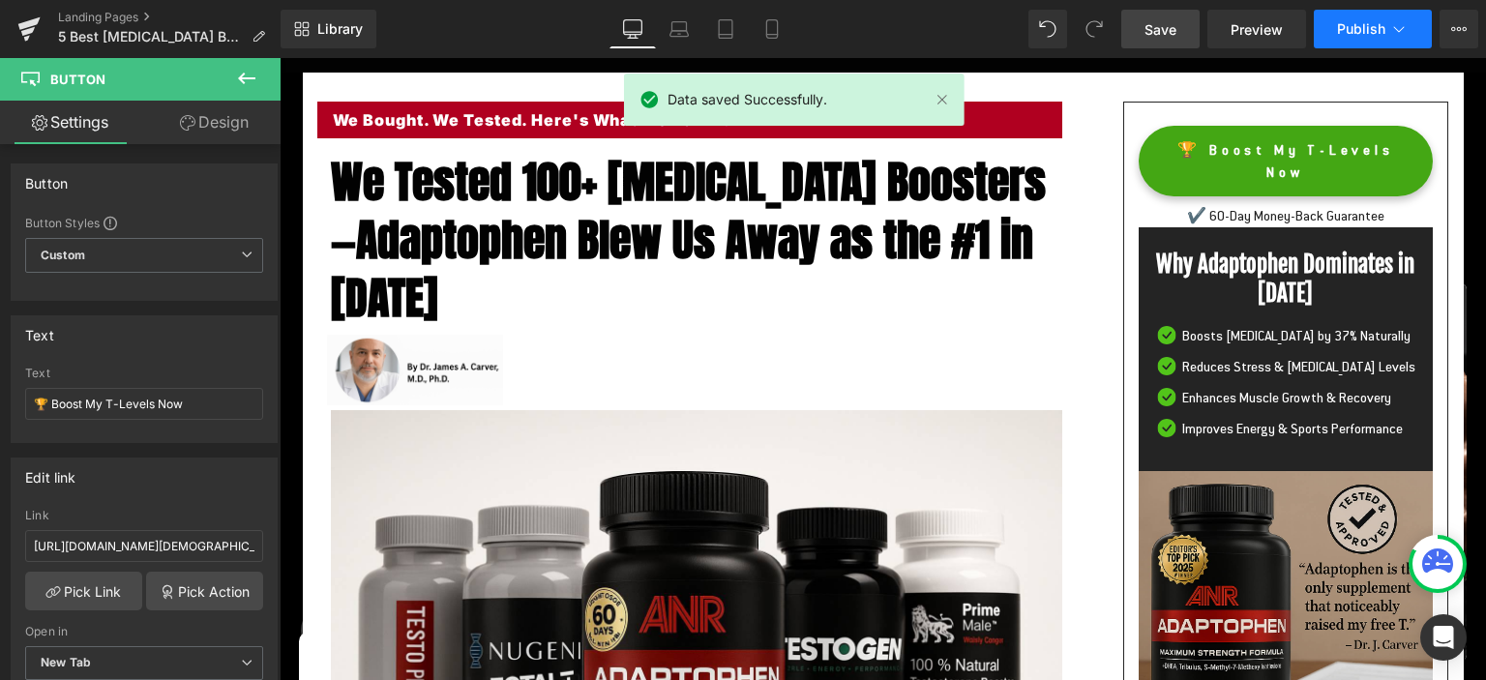
click at [1358, 37] on button "Publish" at bounding box center [1373, 29] width 118 height 39
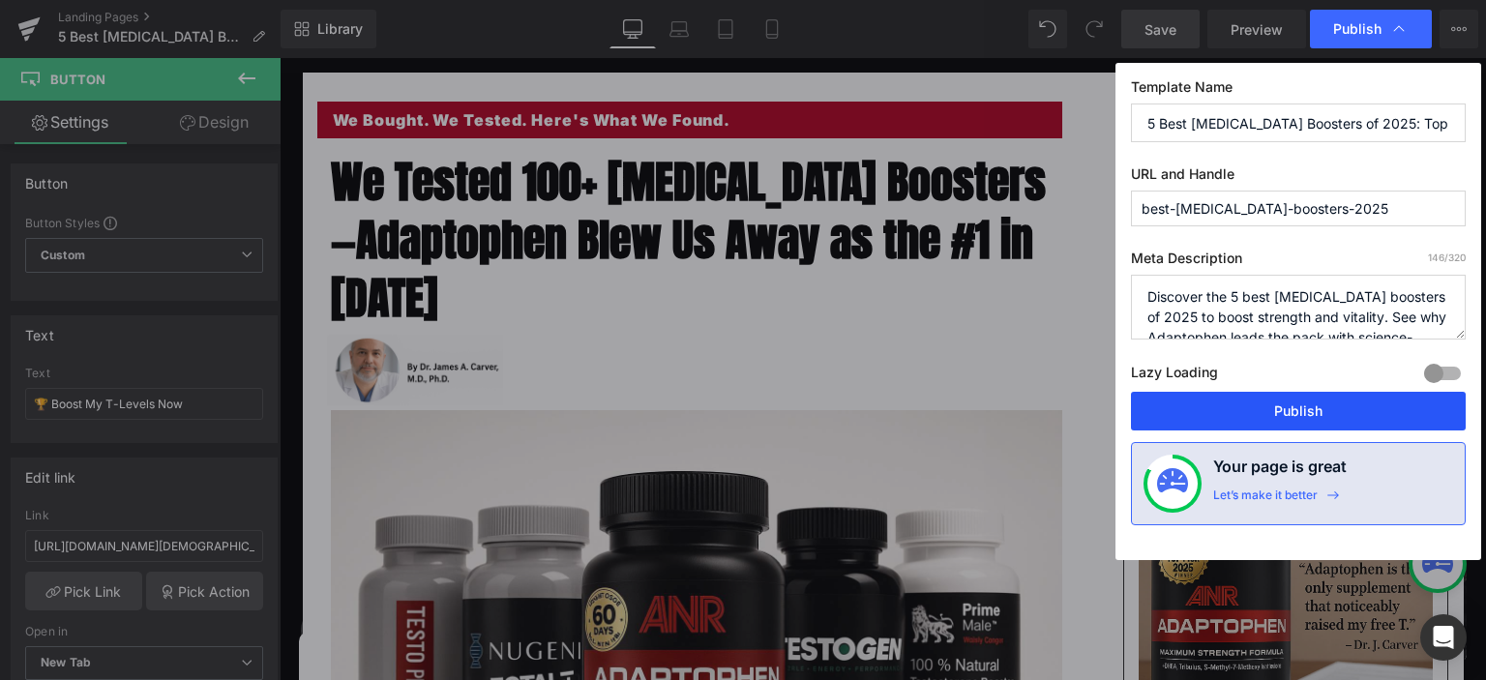
click at [1369, 405] on button "Publish" at bounding box center [1298, 411] width 335 height 39
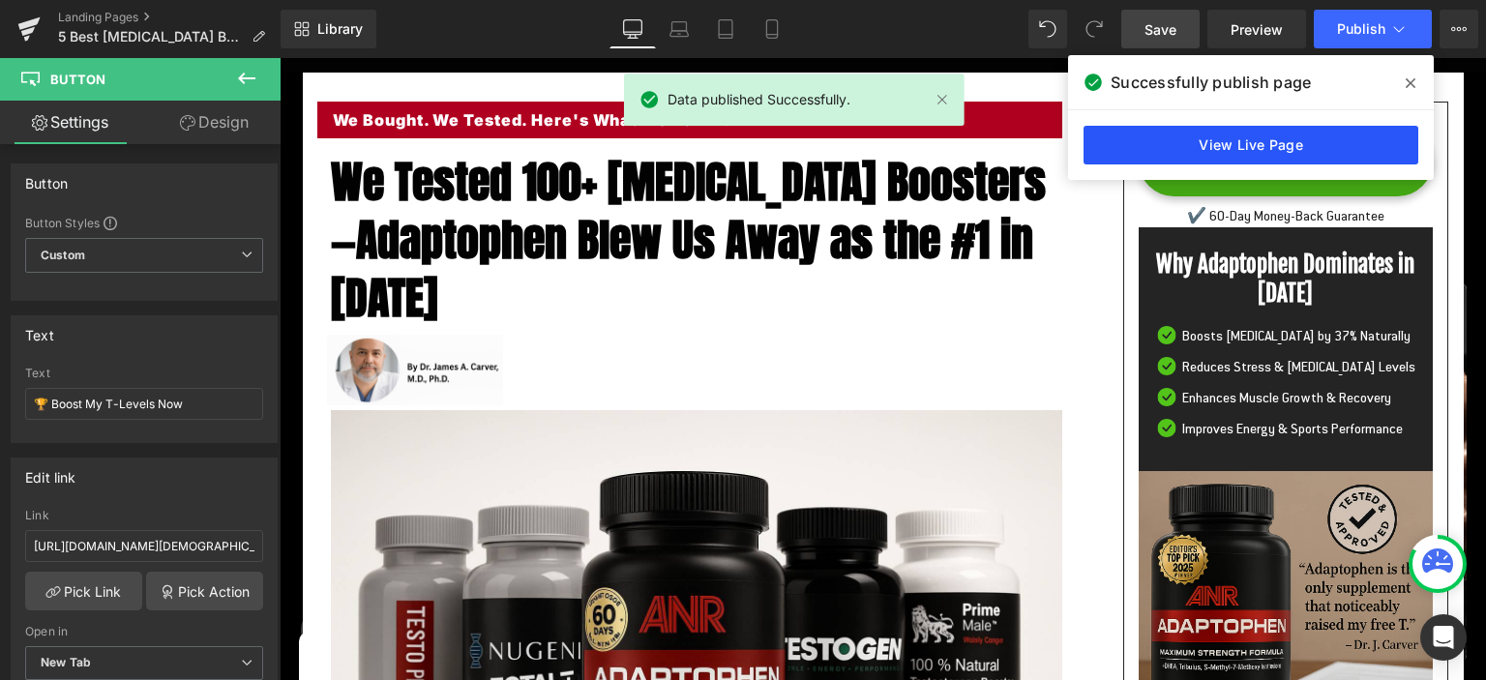
click at [1255, 134] on link "View Live Page" at bounding box center [1251, 145] width 335 height 39
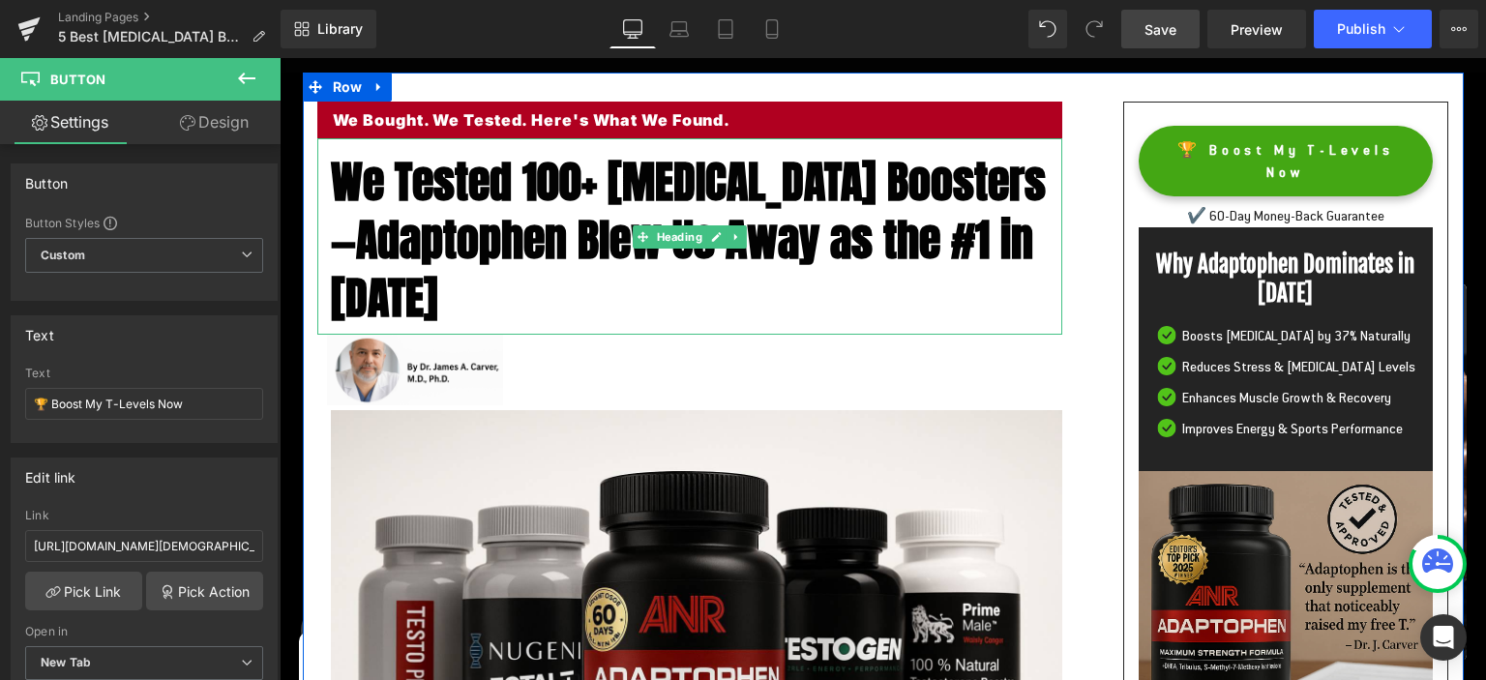
click at [390, 194] on span "We Tested 100+ [MEDICAL_DATA] Boosters—Adaptophen Blew Us Away as the #1 in [DA…" at bounding box center [688, 239] width 715 height 183
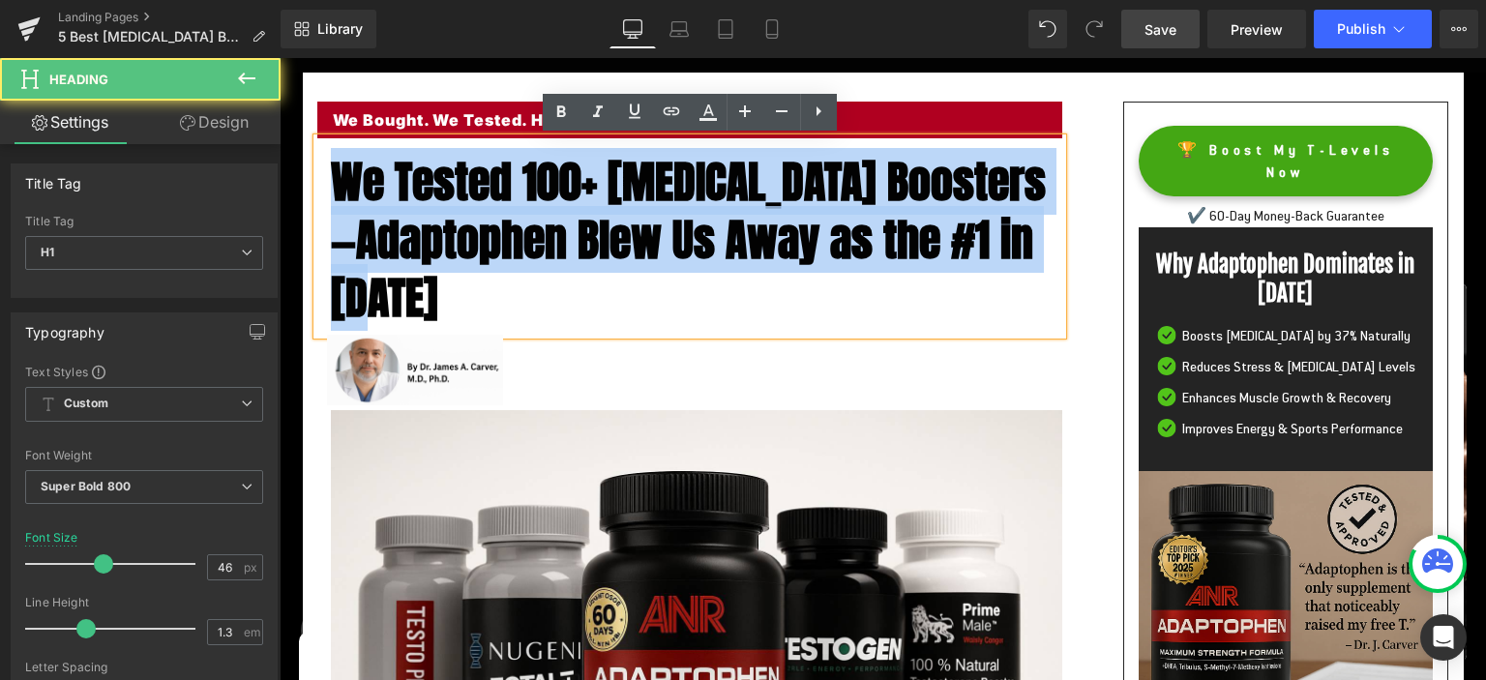
drag, startPoint x: 330, startPoint y: 174, endPoint x: 467, endPoint y: 281, distance: 173.8
click at [467, 281] on div "We Tested 100+ [MEDICAL_DATA] Boosters—Adaptophen Blew Us Away as the #1 in [DA…" at bounding box center [689, 235] width 745 height 195
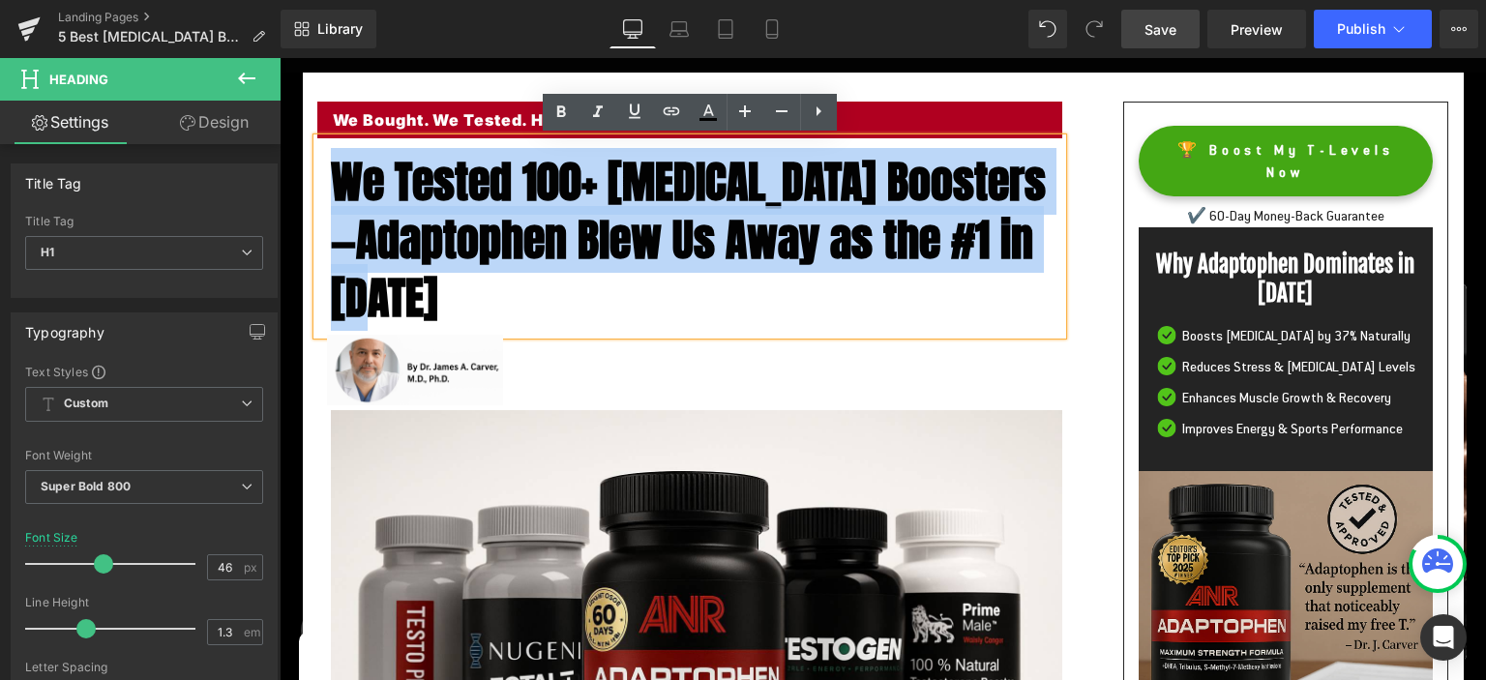
paste div
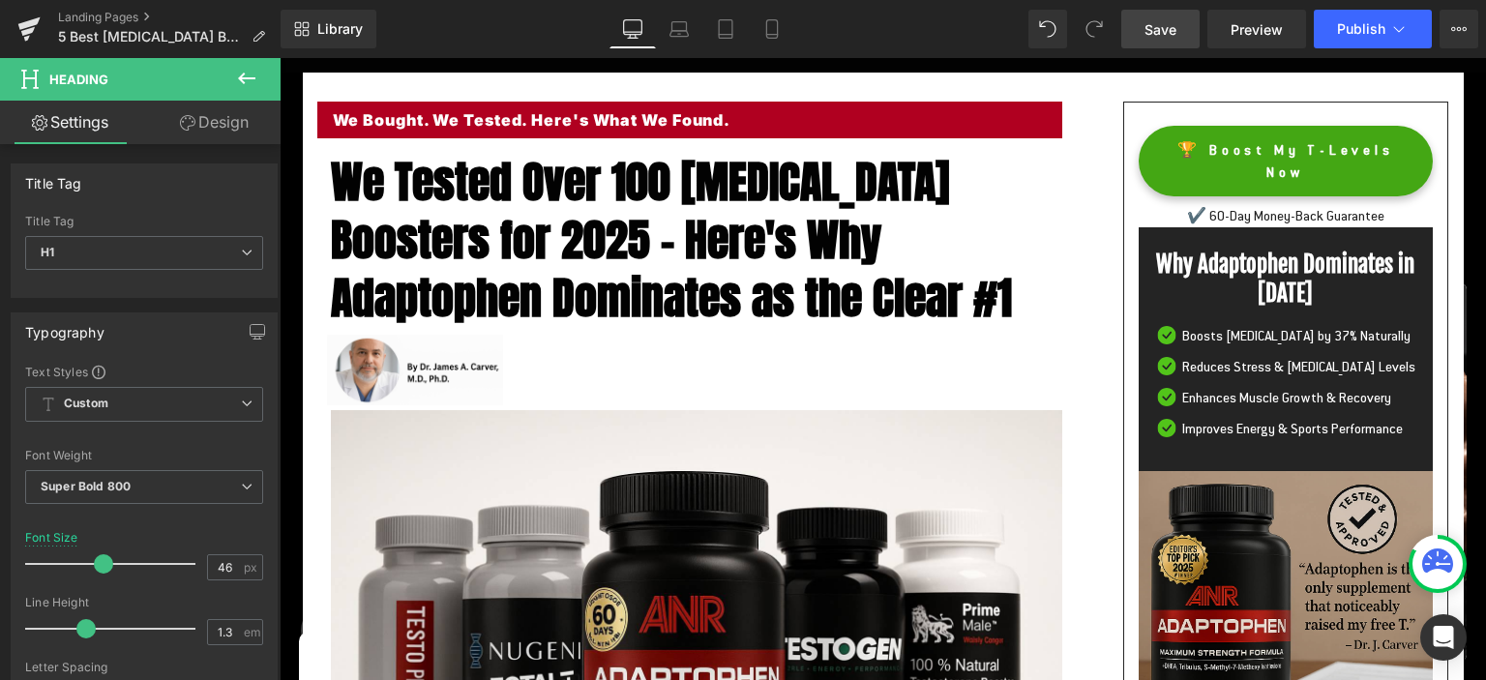
click at [1160, 28] on span "Save" at bounding box center [1161, 29] width 32 height 20
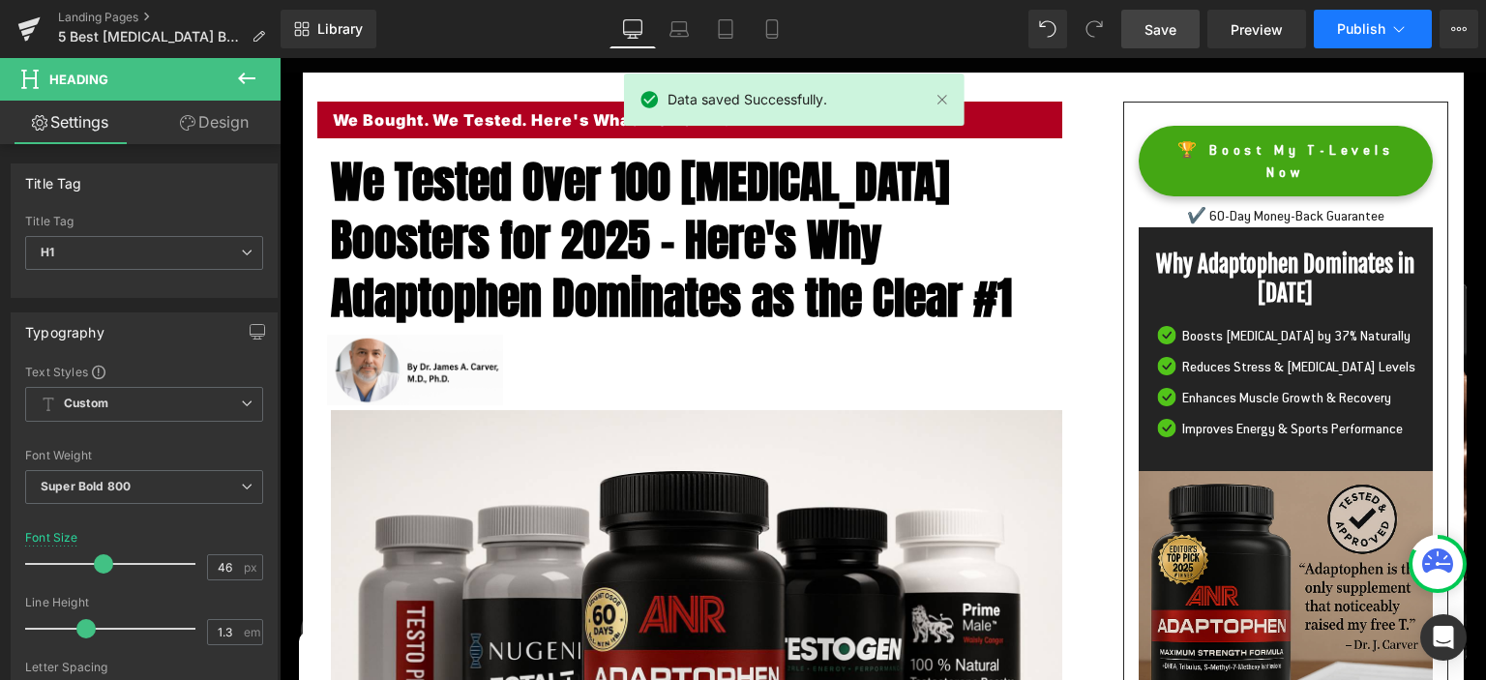
click at [1353, 28] on span "Publish" at bounding box center [1361, 28] width 48 height 15
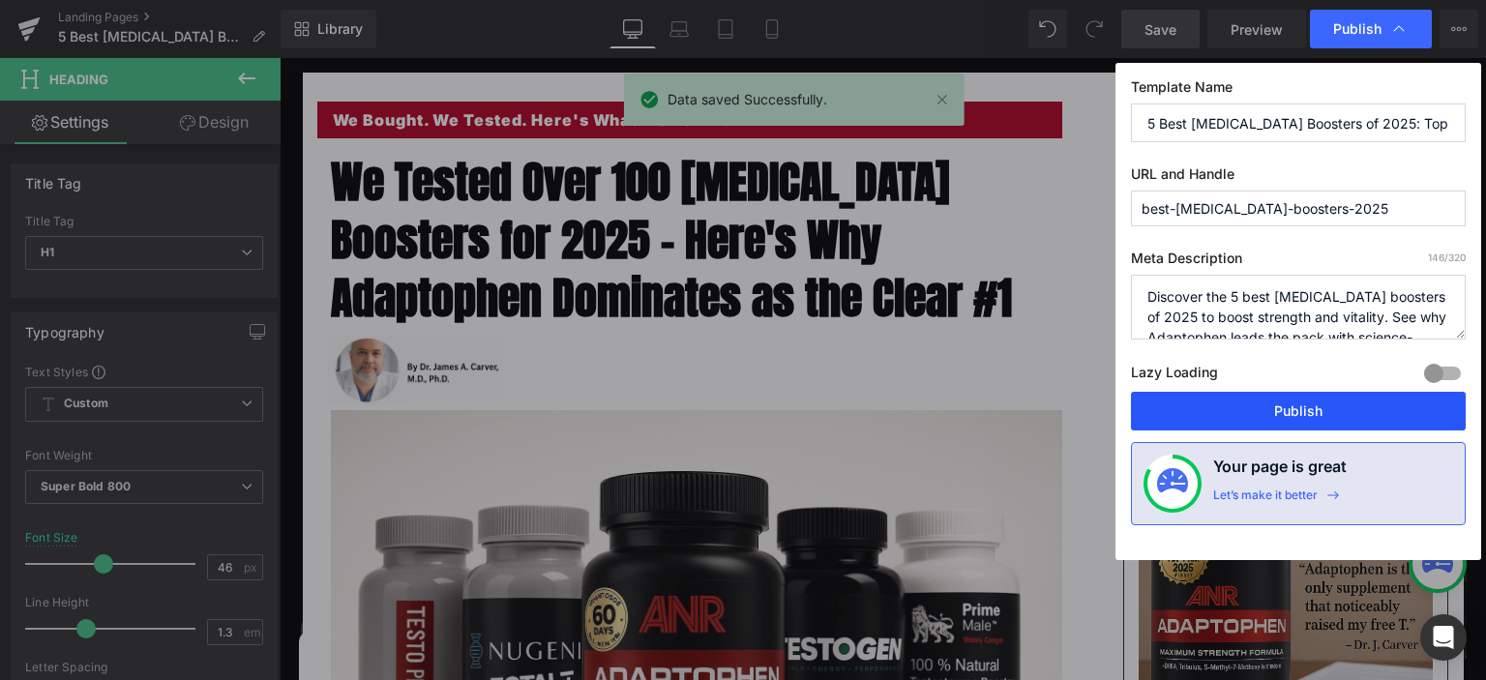
click at [1331, 420] on button "Publish" at bounding box center [1298, 411] width 335 height 39
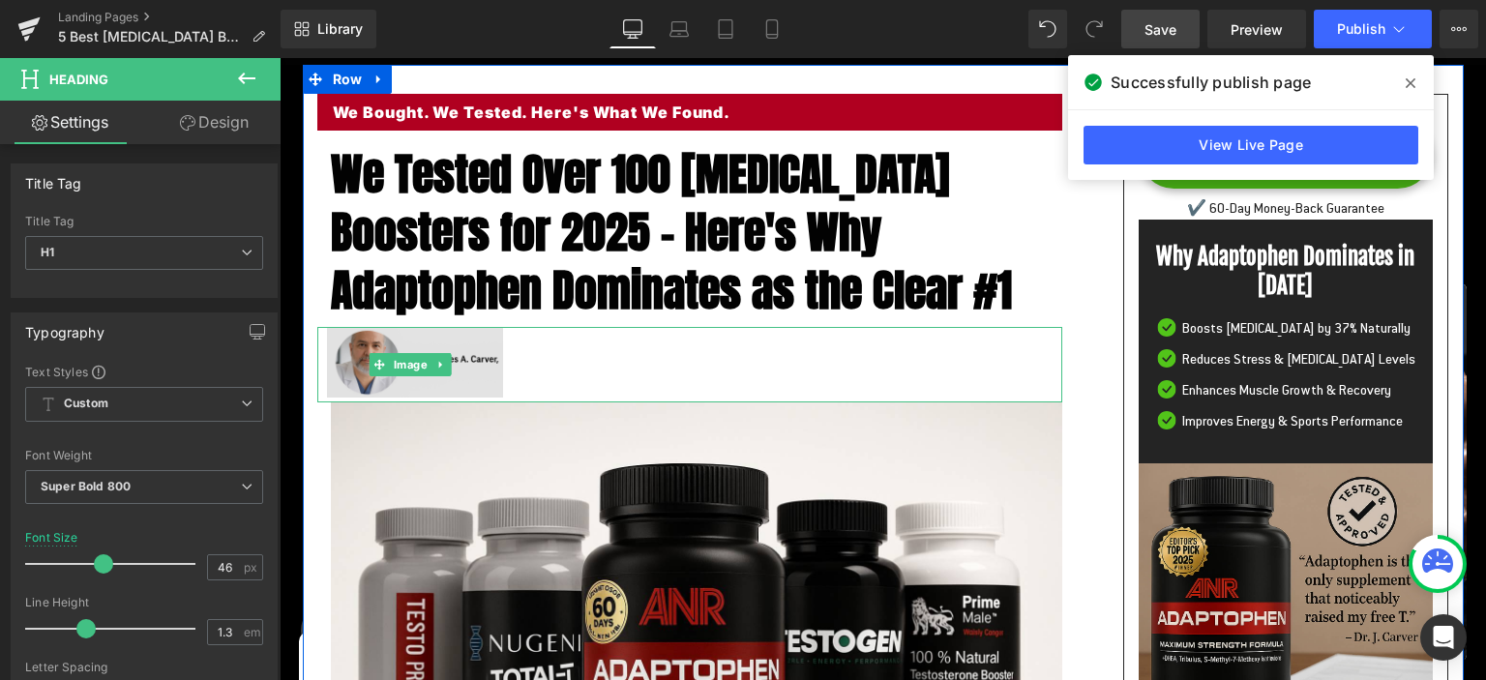
scroll to position [511, 0]
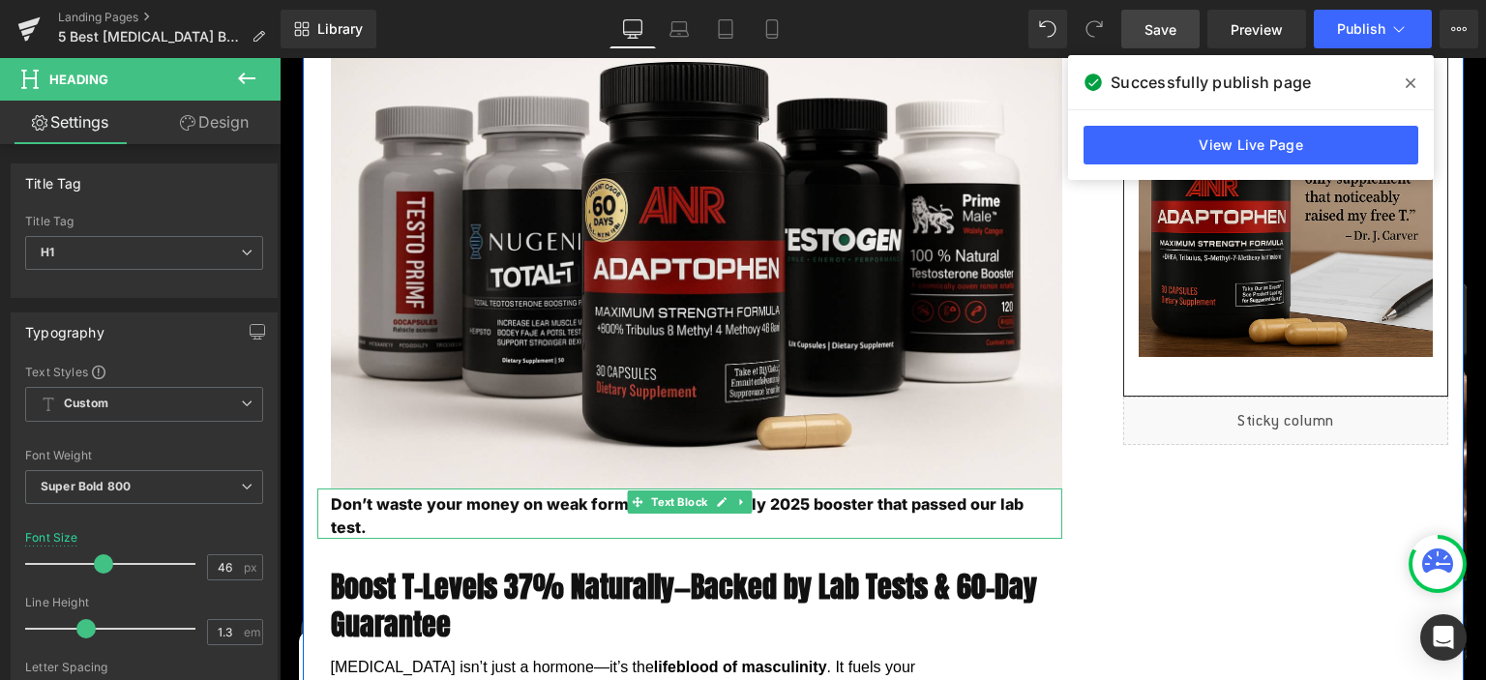
click at [391, 508] on p "Don’t waste your money on weak formulas. See the only 2025 booster that passed …" at bounding box center [697, 516] width 732 height 46
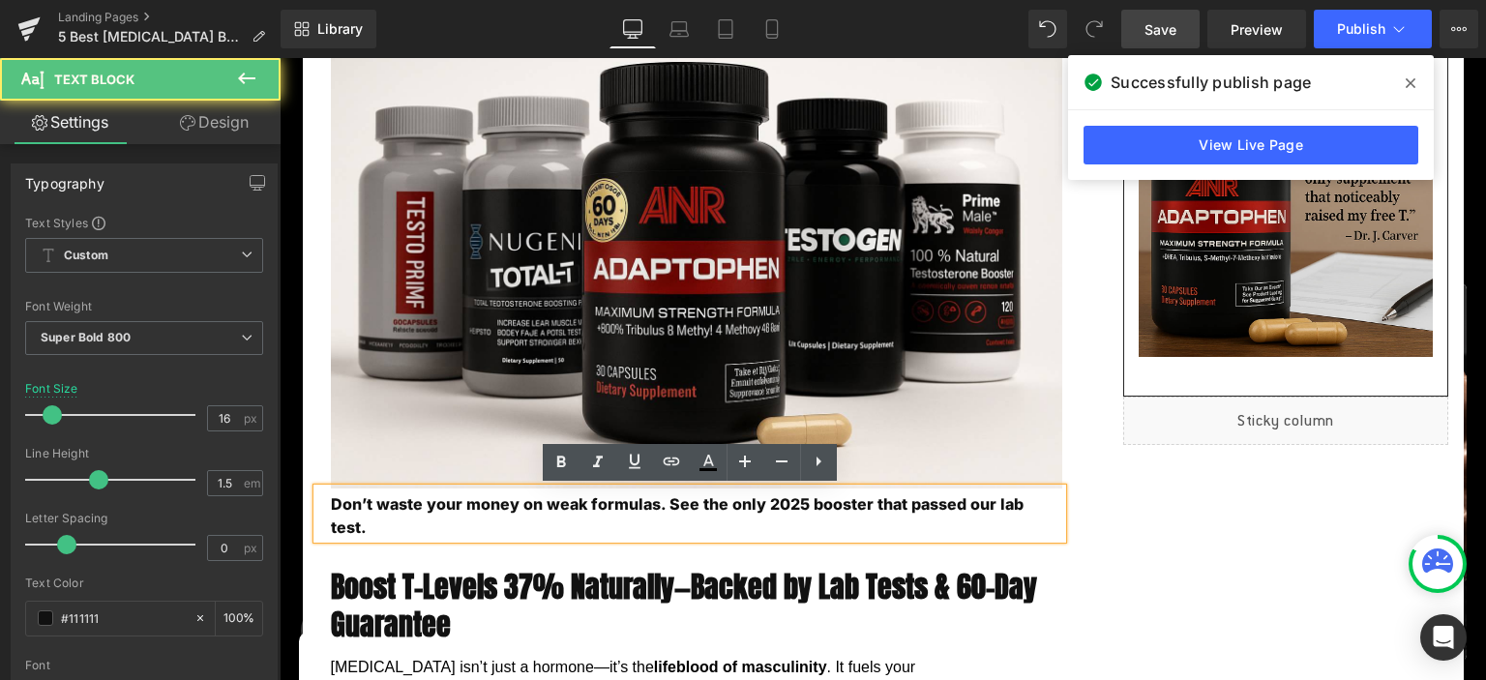
click at [389, 508] on p "Don’t waste your money on weak formulas. See the only 2025 booster that passed …" at bounding box center [697, 516] width 732 height 46
click at [387, 508] on p "Don’t waste your money on weak formulas. See the only 2025 booster that passed …" at bounding box center [697, 516] width 732 height 46
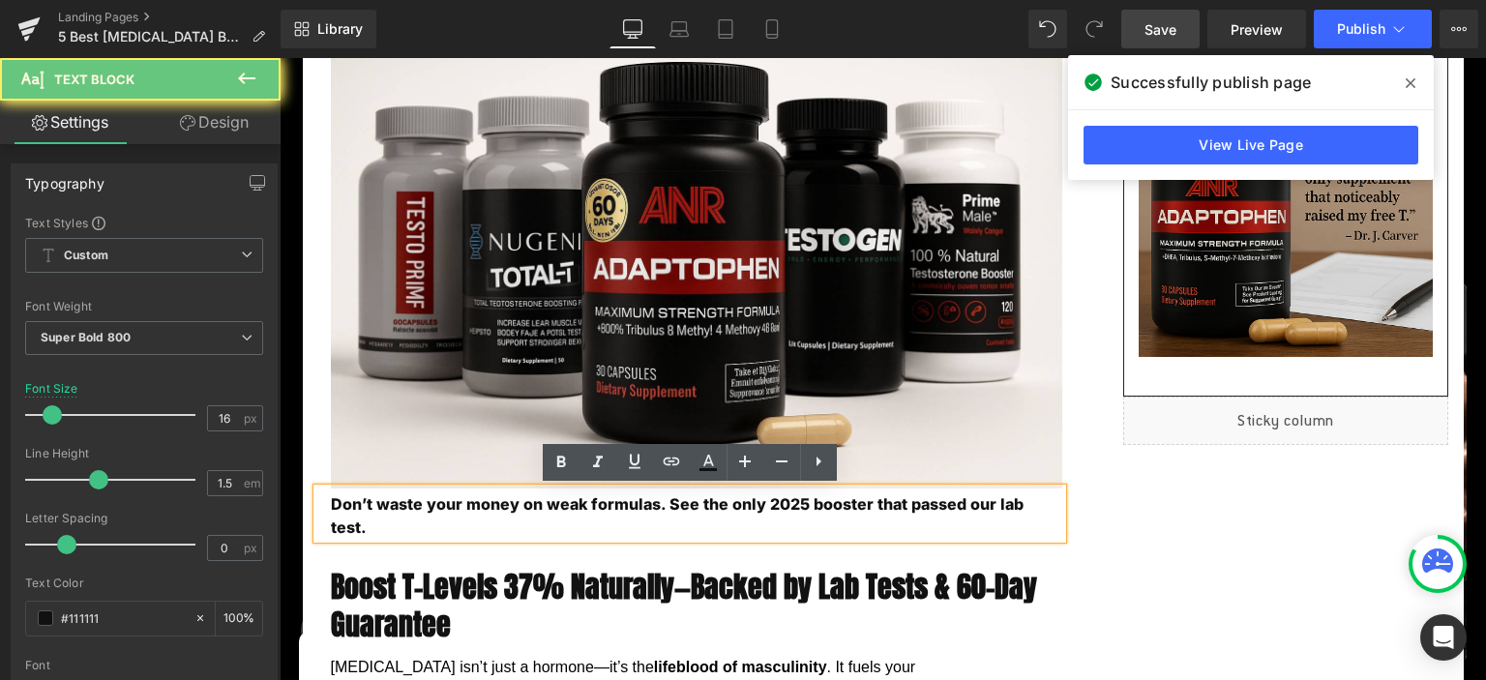
click at [385, 509] on p "Don’t waste your money on weak formulas. See the only 2025 booster that passed …" at bounding box center [697, 516] width 732 height 46
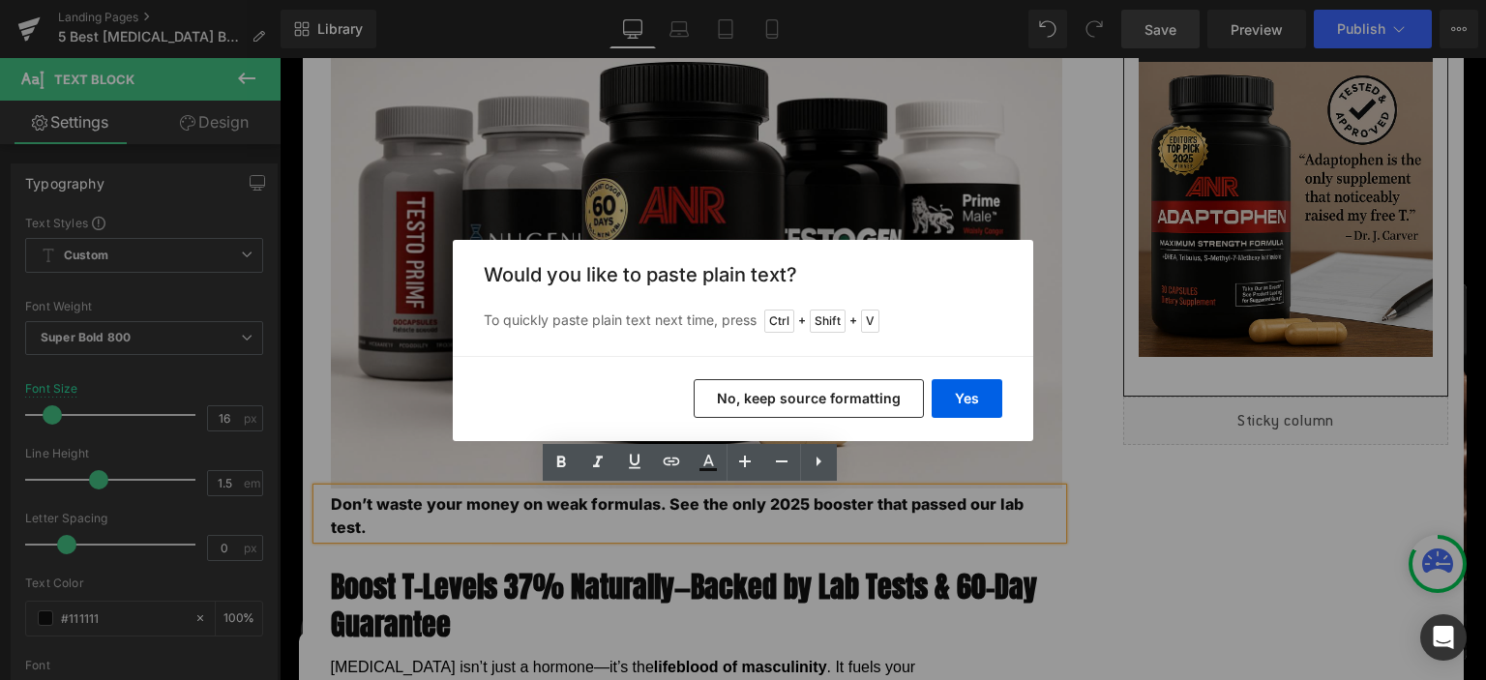
click at [886, 399] on button "No, keep source formatting" at bounding box center [809, 398] width 230 height 39
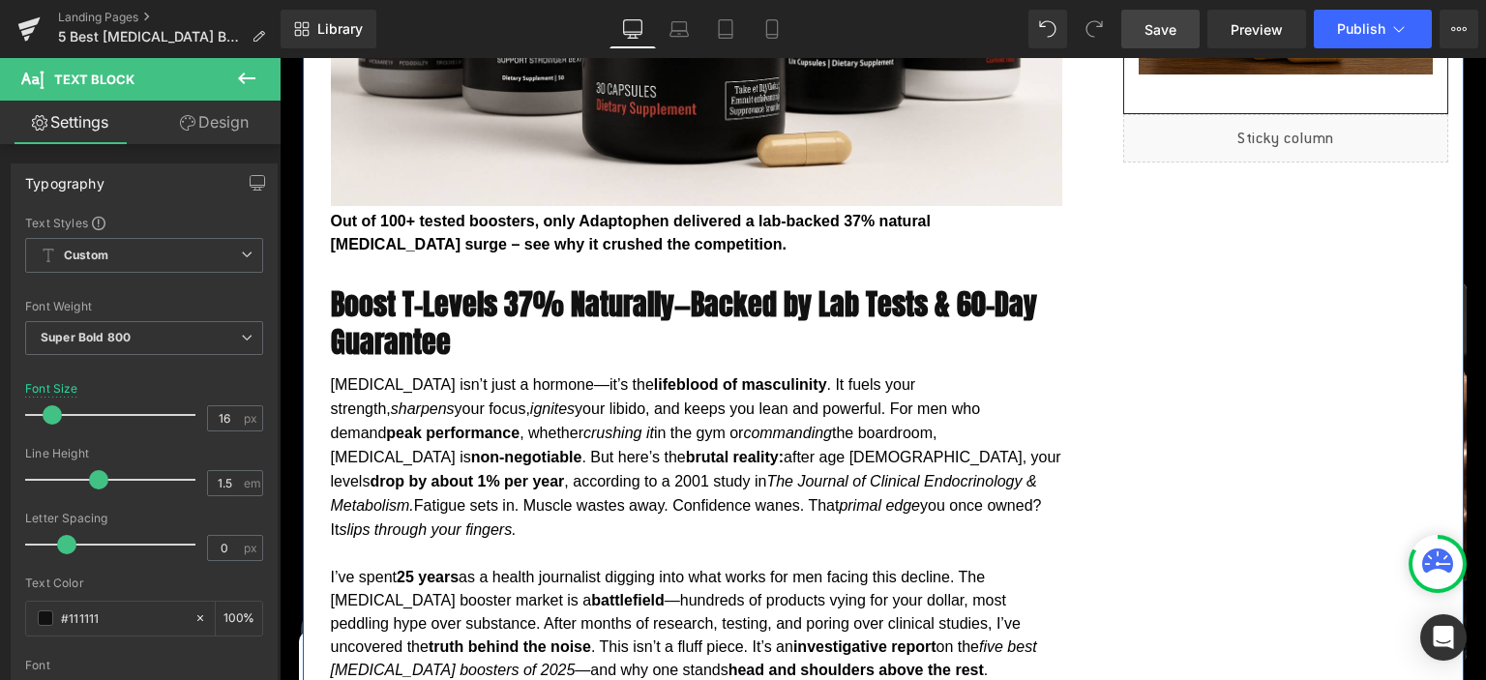
scroll to position [817, 0]
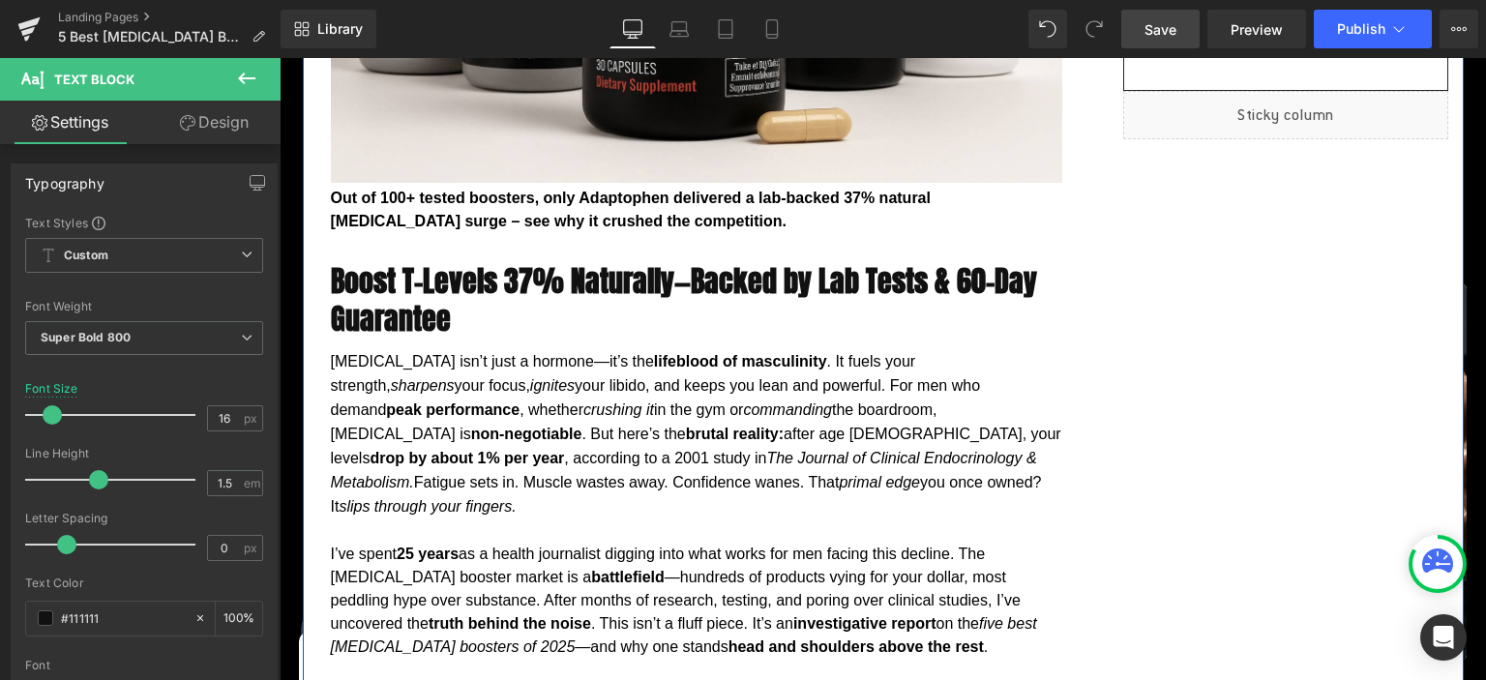
click at [406, 280] on h2 "Boost T-Levels 37% Naturally—Backed by Lab Tests & 60-Day Guarantee" at bounding box center [697, 299] width 732 height 75
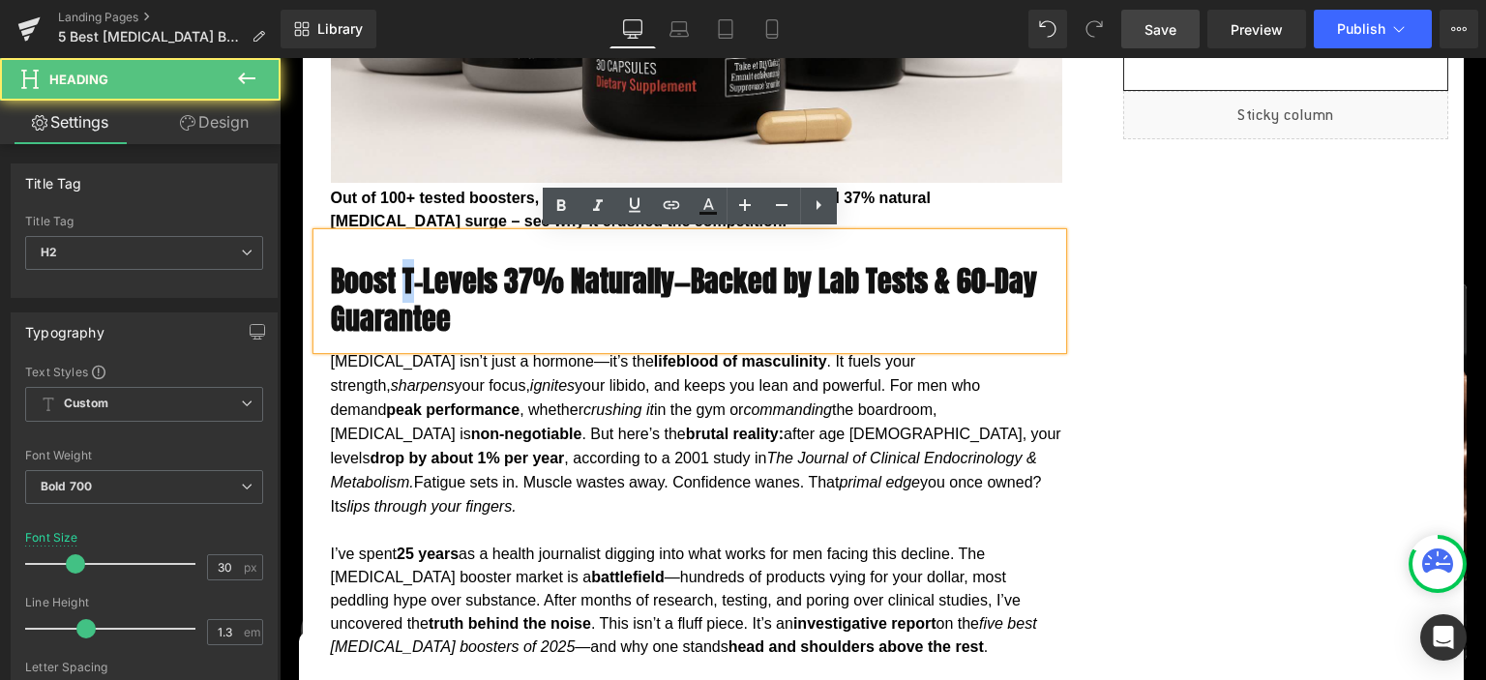
click at [406, 280] on h2 "Boost T-Levels 37% Naturally—Backed by Lab Tests & 60-Day Guarantee" at bounding box center [697, 299] width 732 height 75
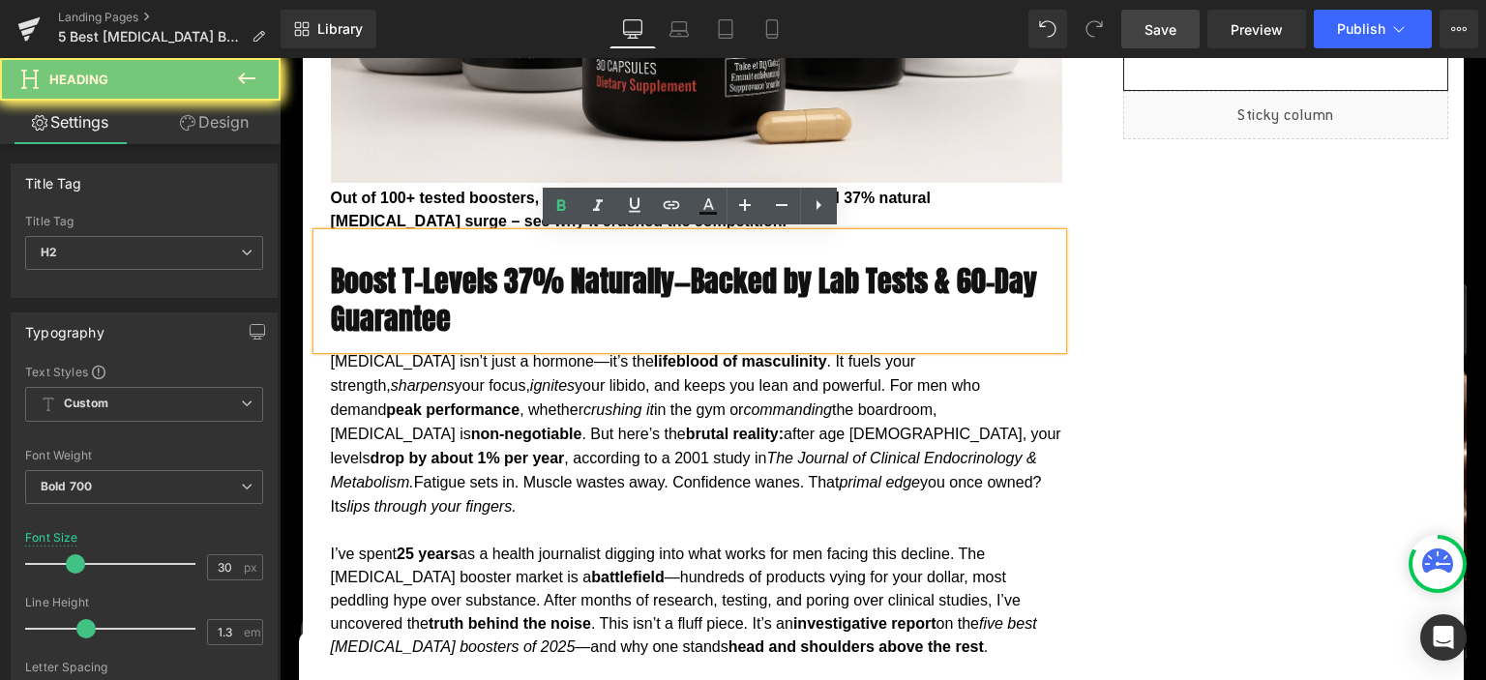
click at [406, 280] on h2 "Boost T-Levels 37% Naturally—Backed by Lab Tests & 60-Day Guarantee" at bounding box center [697, 299] width 732 height 75
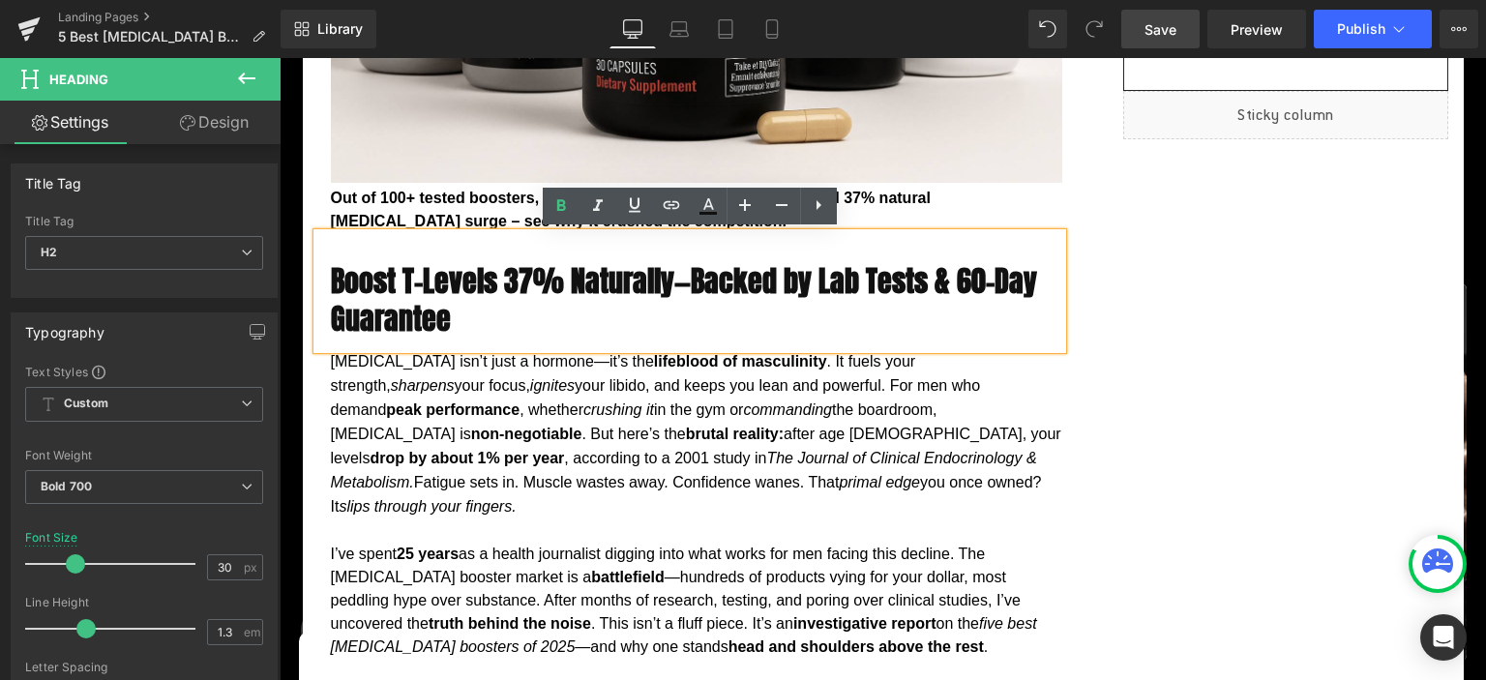
paste div
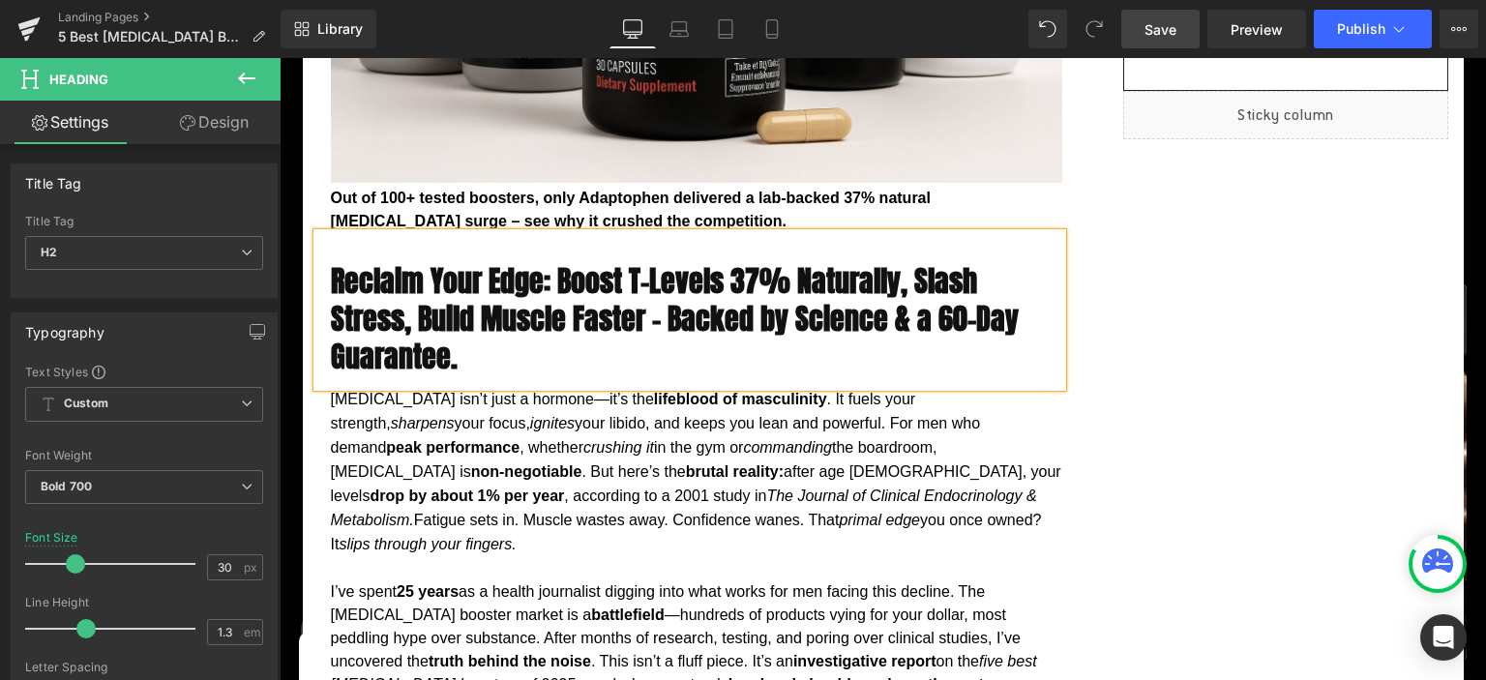
click at [428, 266] on h2 "Reclaim Your Edge: Boost T-Levels 37% Naturally, Slash Stress, Build Muscle Fas…" at bounding box center [697, 318] width 732 height 113
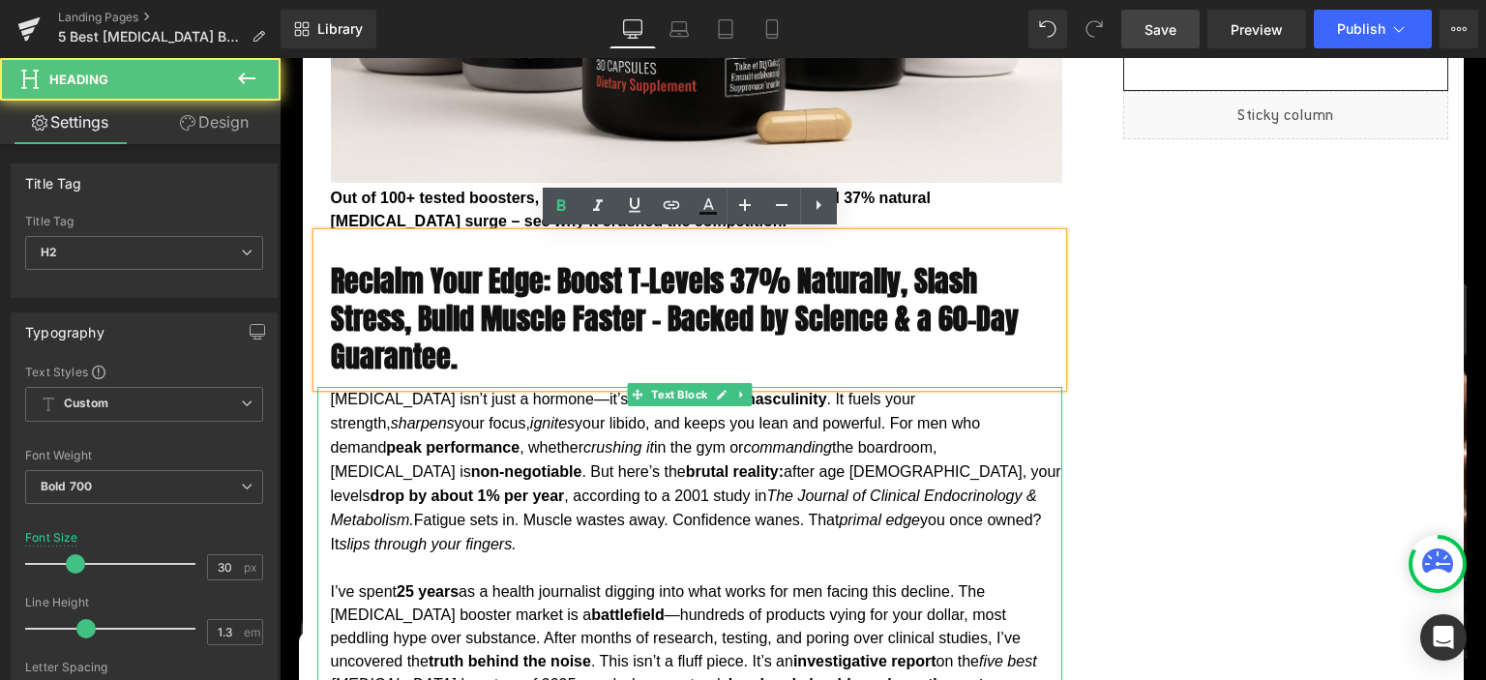
click at [431, 479] on p "[MEDICAL_DATA] isn’t just a hormone—it’s the lifeblood of masculinity . It fuel…" at bounding box center [697, 471] width 732 height 169
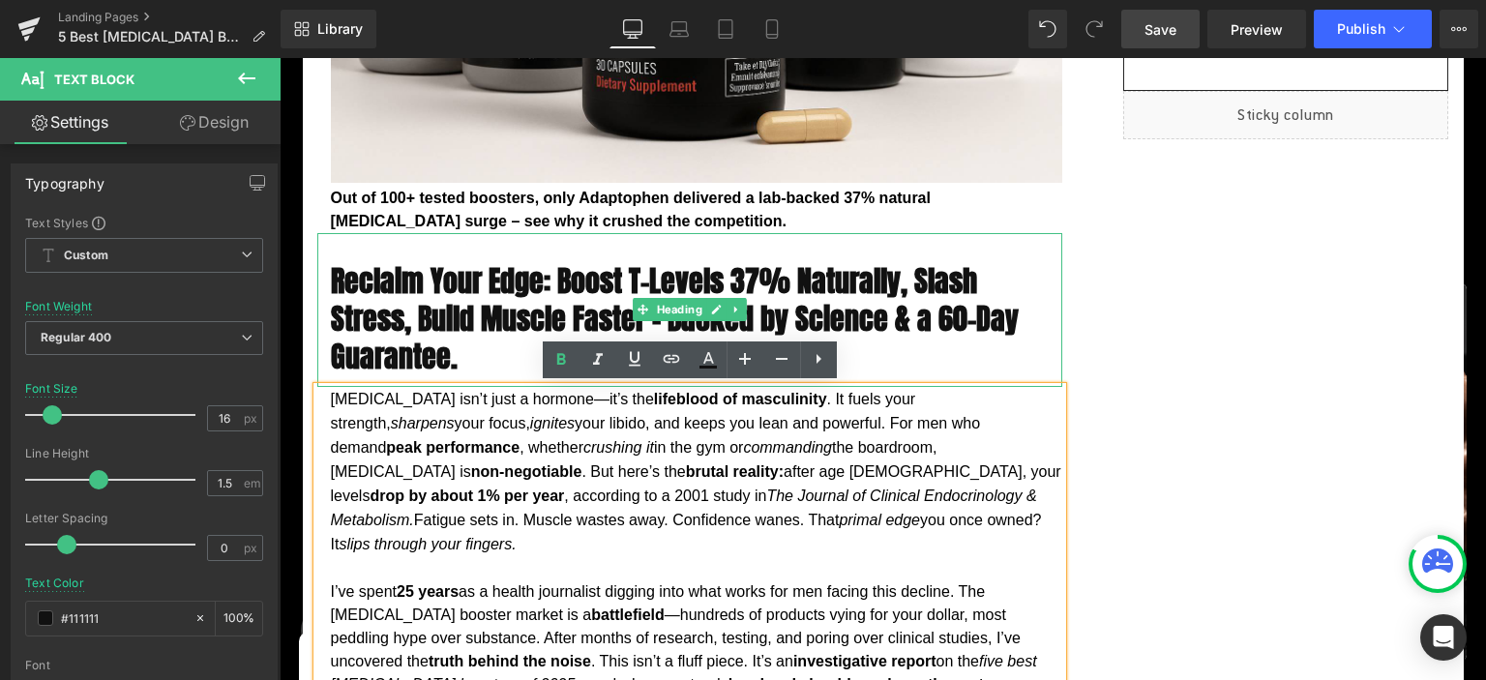
click at [449, 283] on h2 "Reclaim Your Edge: Boost T-Levels 37% Naturally, Slash Stress, Build Muscle Fas…" at bounding box center [697, 318] width 732 height 113
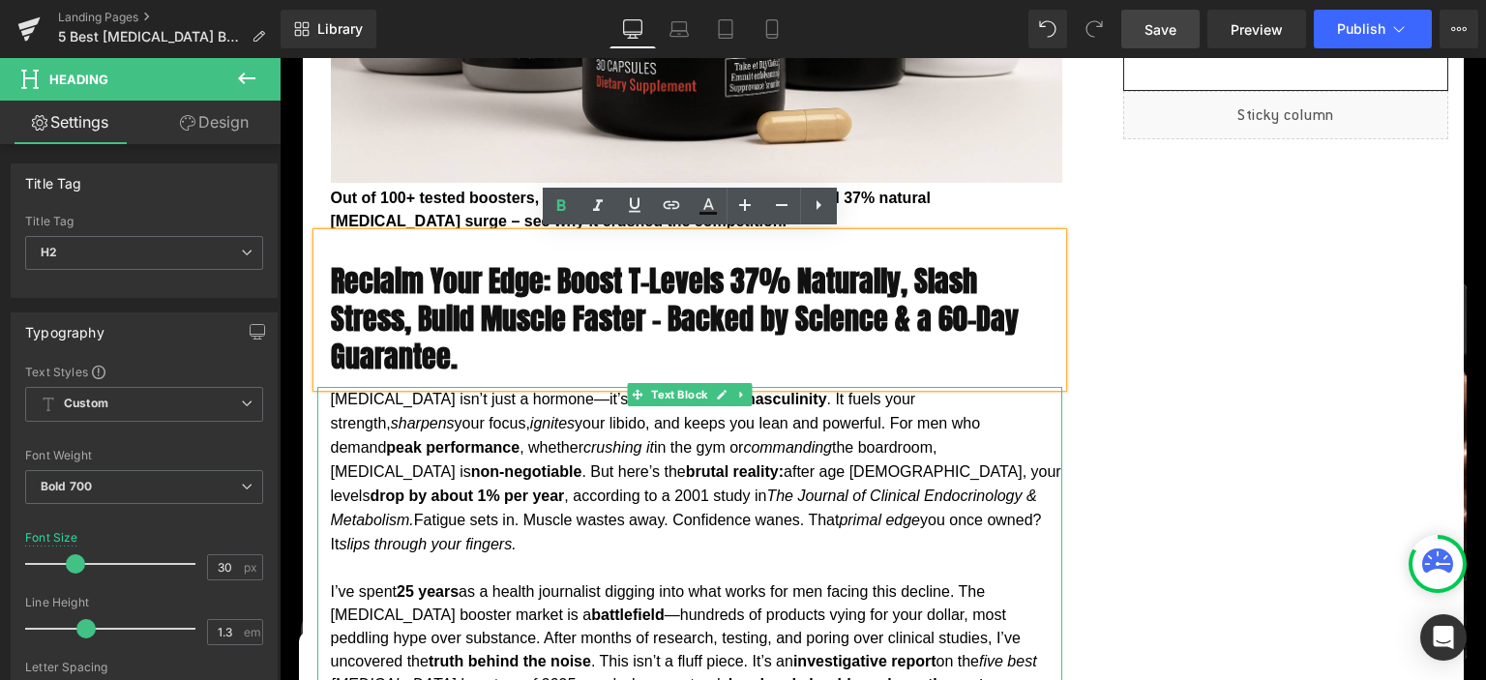
click at [613, 455] on p "[MEDICAL_DATA] isn’t just a hormone—it’s the lifeblood of masculinity . It fuel…" at bounding box center [697, 471] width 732 height 169
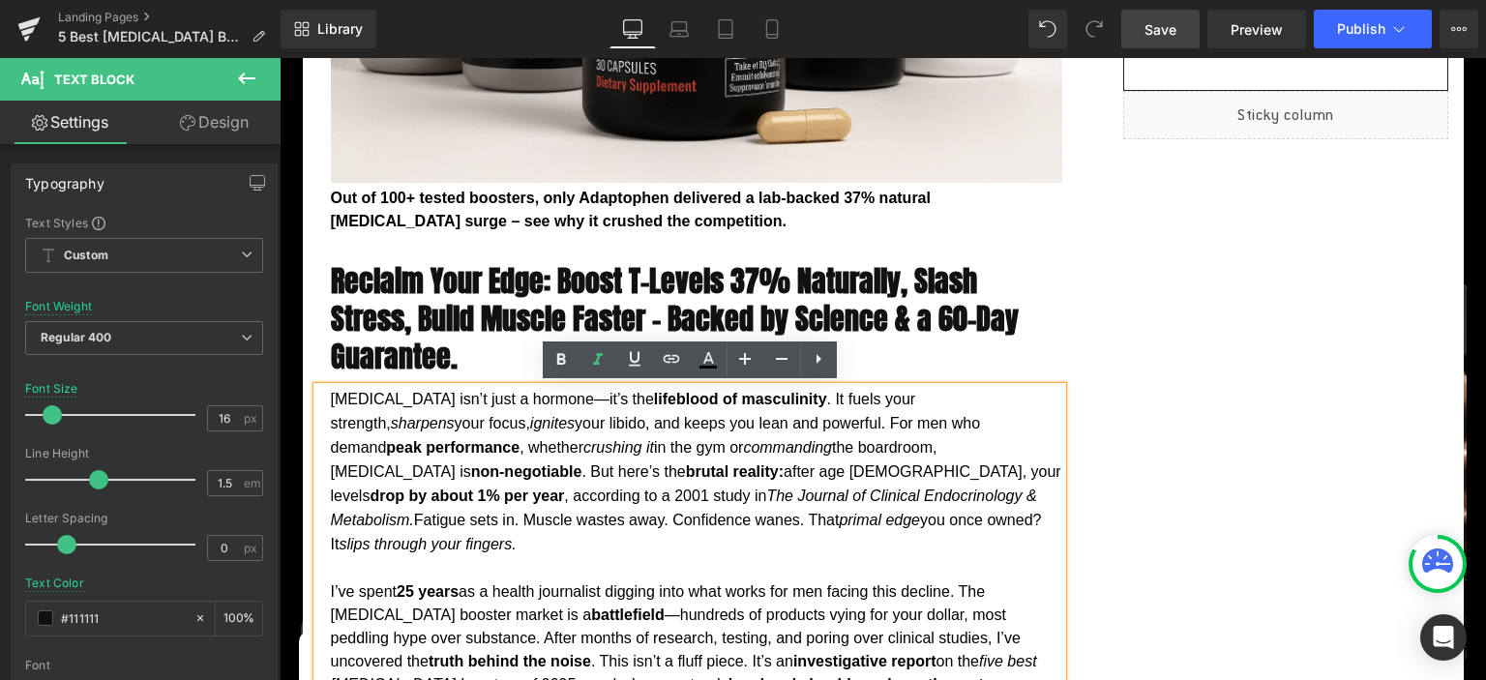
click at [1167, 30] on span "Save" at bounding box center [1161, 29] width 32 height 20
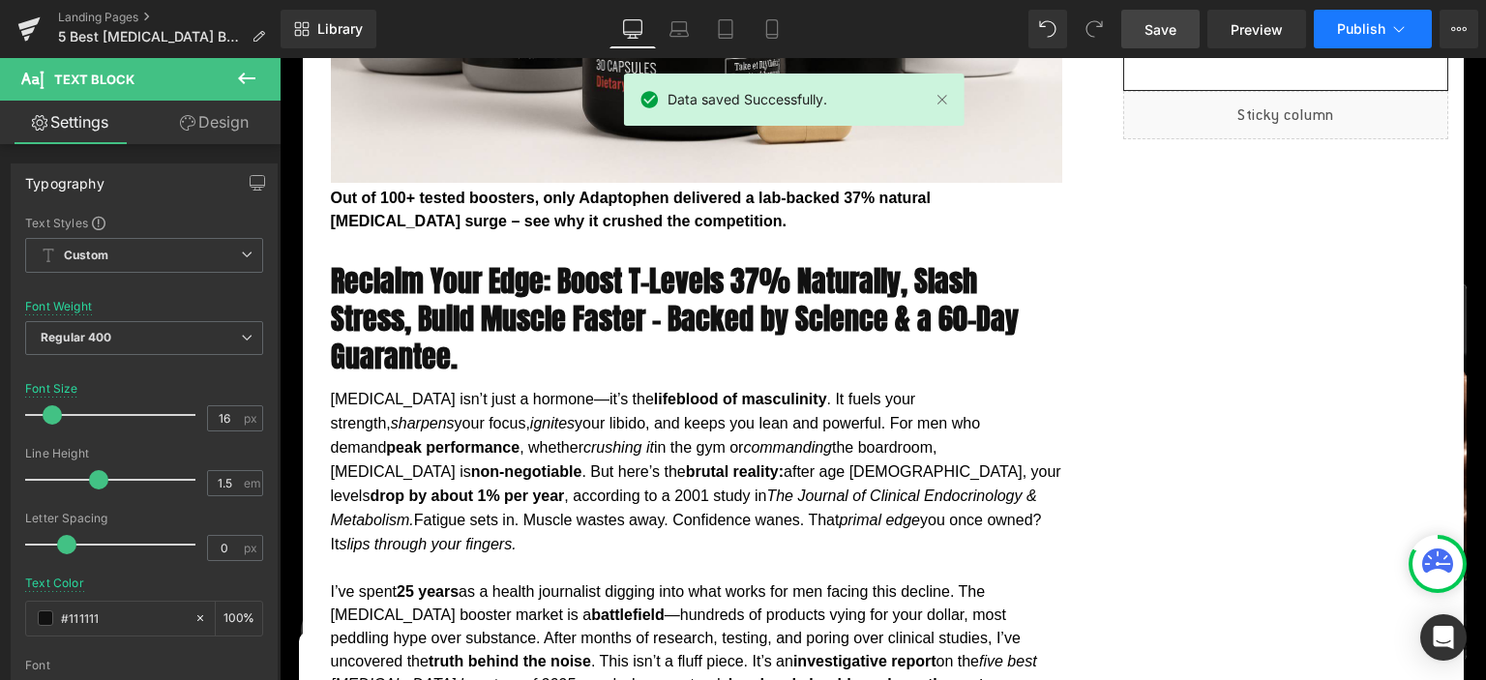
click at [1342, 23] on span "Publish" at bounding box center [1361, 28] width 48 height 15
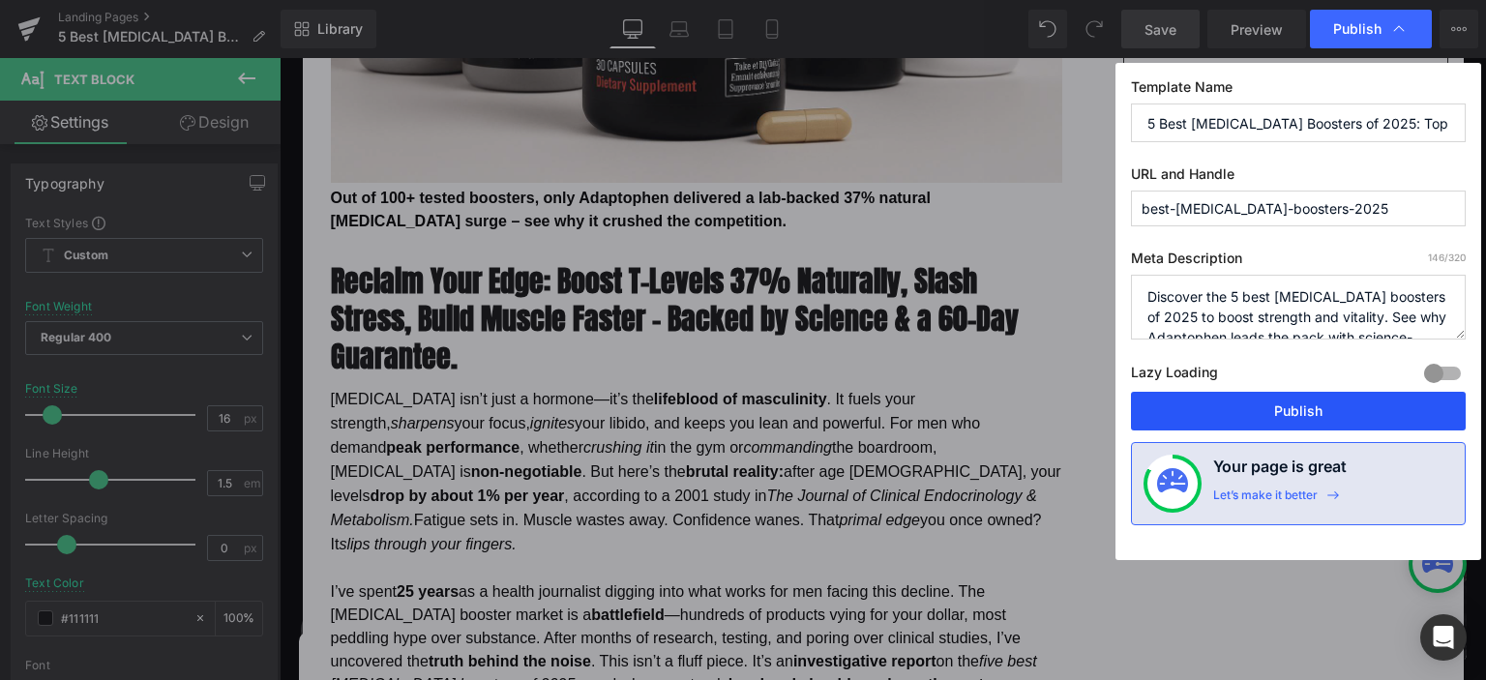
click at [1223, 399] on button "Publish" at bounding box center [1298, 411] width 335 height 39
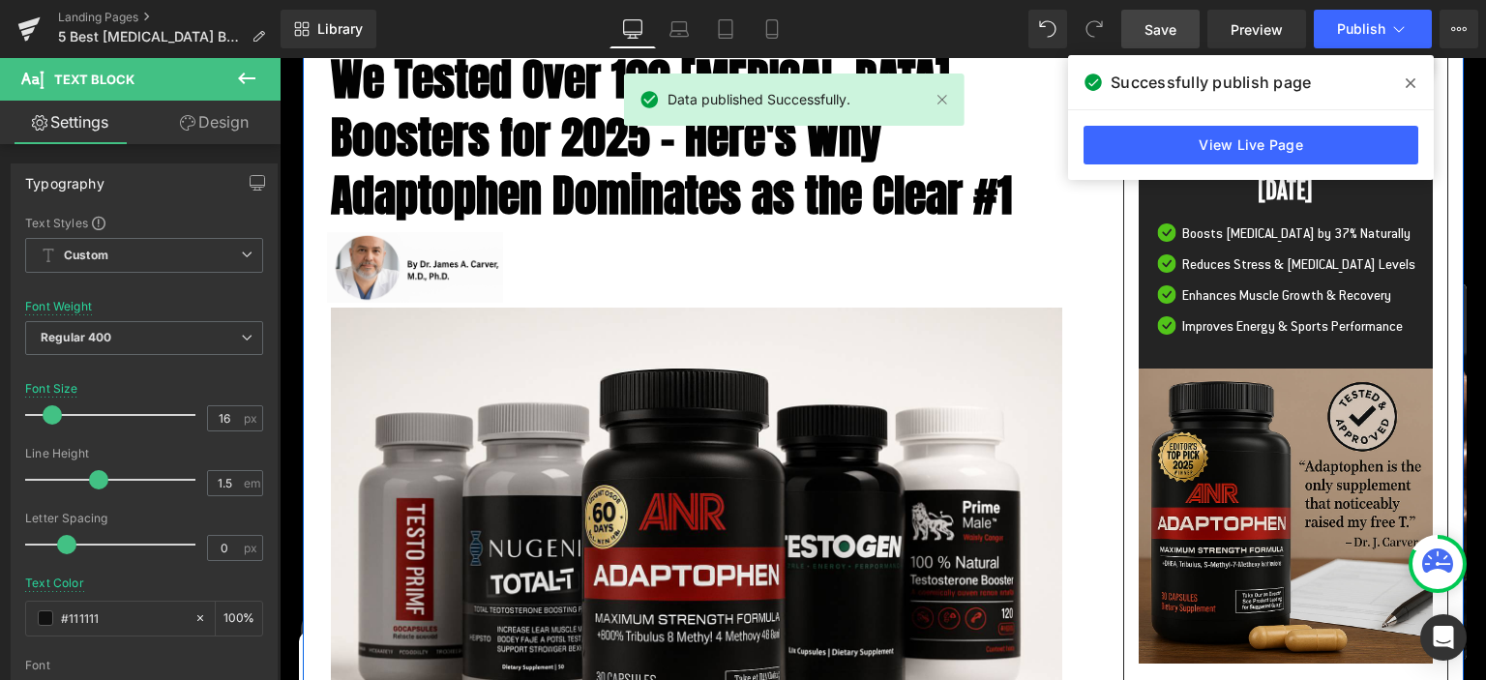
scroll to position [0, 0]
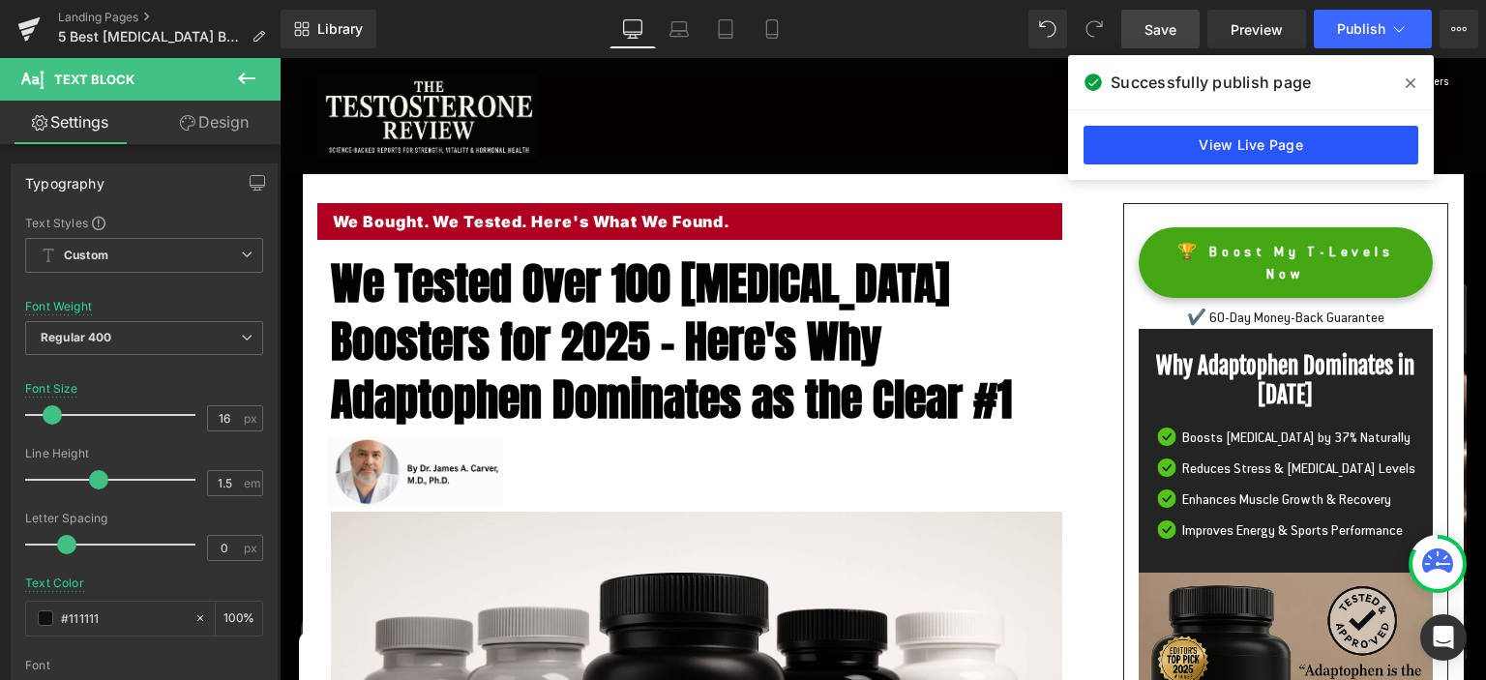
click at [1284, 149] on link "View Live Page" at bounding box center [1251, 145] width 335 height 39
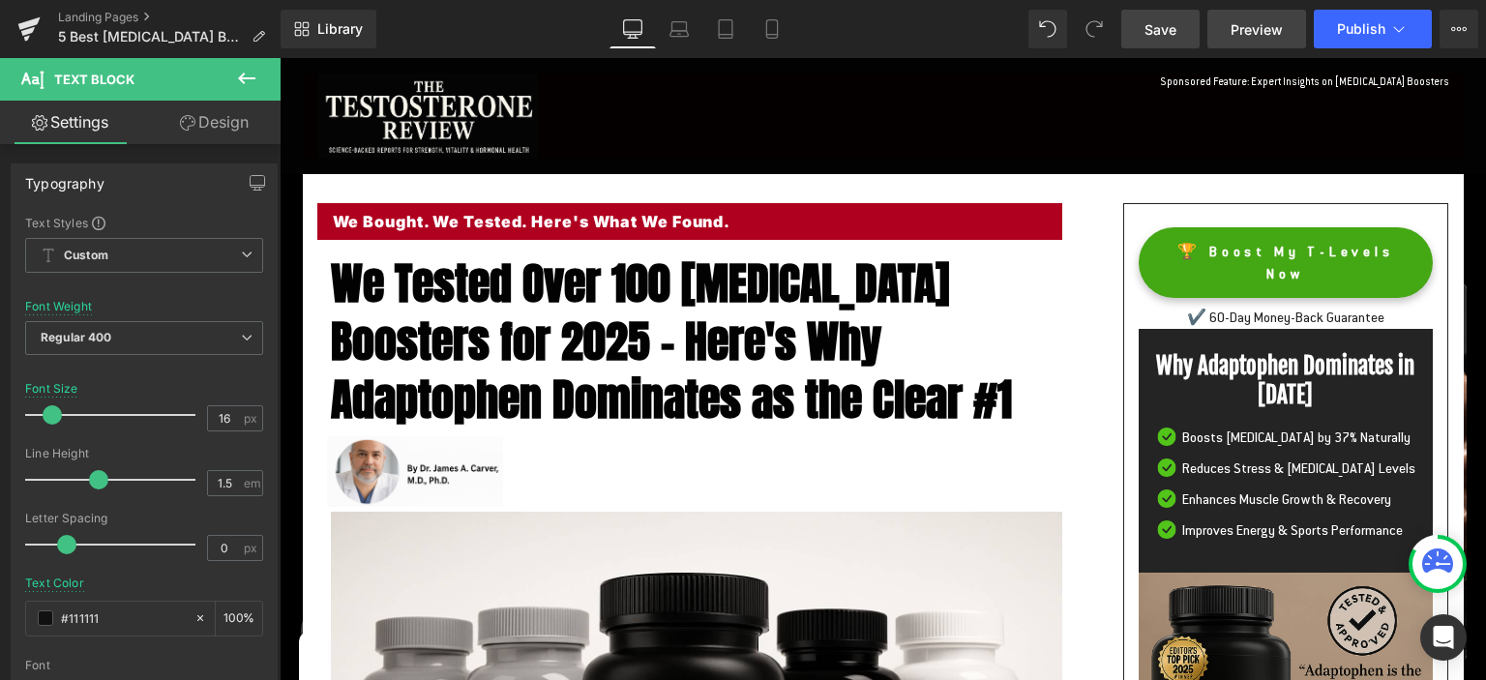
click at [1238, 30] on span "Preview" at bounding box center [1257, 29] width 52 height 20
